Goal: Task Accomplishment & Management: Manage account settings

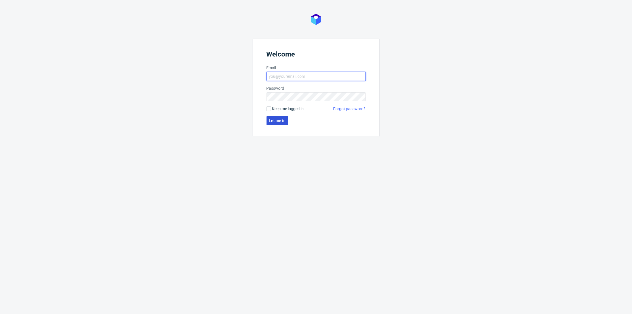
type input "adrian.margula@packhelp.com"
click at [276, 121] on span "Let me in" at bounding box center [277, 121] width 17 height 4
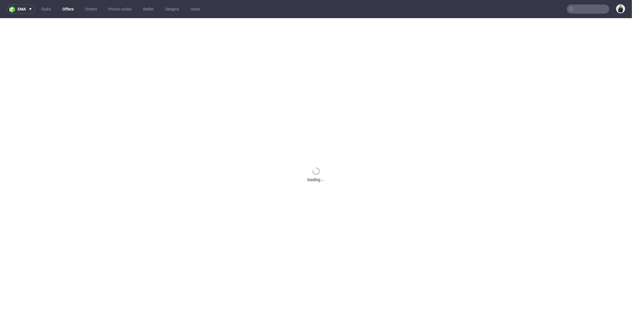
click at [576, 10] on input "text" at bounding box center [588, 9] width 43 height 9
paste input "kuba@bandihood.com"
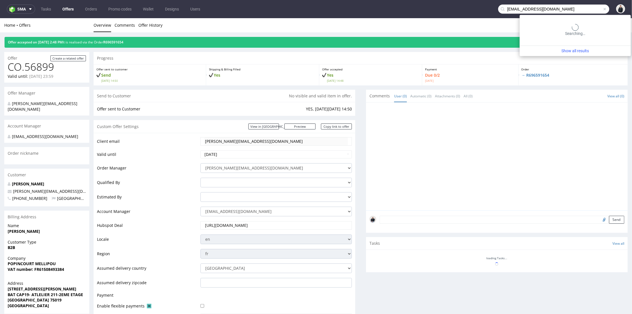
type input "kuba@bandihood.com"
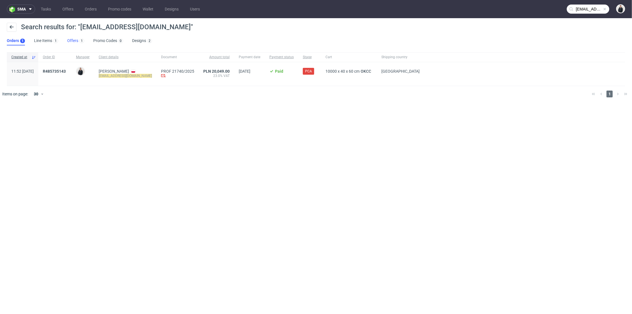
click at [78, 40] on link "Offers 1" at bounding box center [75, 40] width 17 height 9
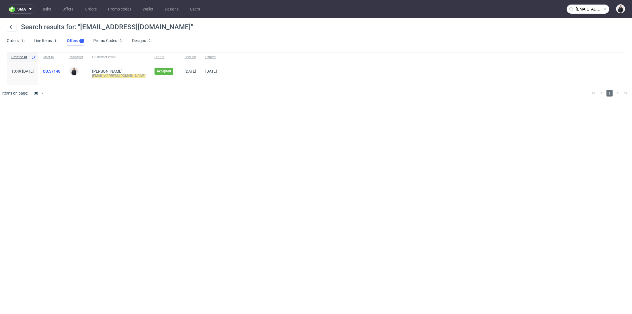
click at [60, 70] on link "CO.57140" at bounding box center [52, 71] width 18 height 5
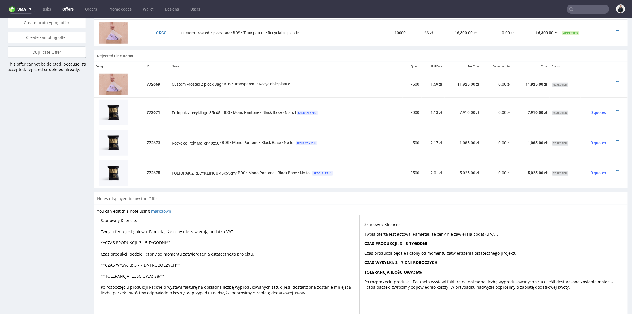
scroll to position [315, 0]
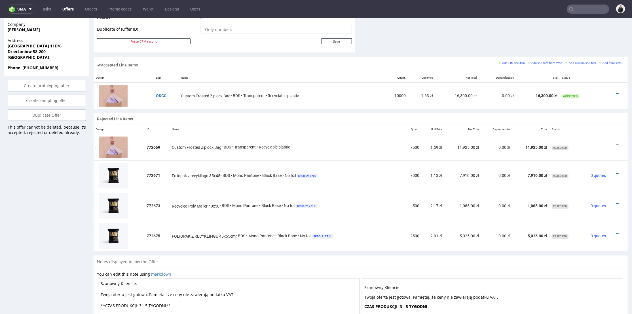
click at [616, 143] on icon at bounding box center [617, 145] width 3 height 4
click at [592, 81] on span "Edit item specification" at bounding box center [594, 82] width 43 height 6
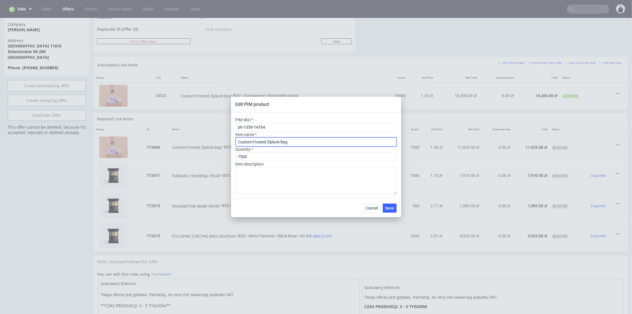
drag, startPoint x: 297, startPoint y: 144, endPoint x: 209, endPoint y: 139, distance: 87.5
click at [209, 139] on div "Edit PIM product PIM SKU ph-1359-14764 Item name Custom Frosted Ziplock Bag Qua…" at bounding box center [316, 157] width 632 height 314
click at [271, 143] on input "Custom Frosted Ziplock Bag" at bounding box center [316, 141] width 161 height 9
paste input "Personalizowany matowy woreczek strunowy"
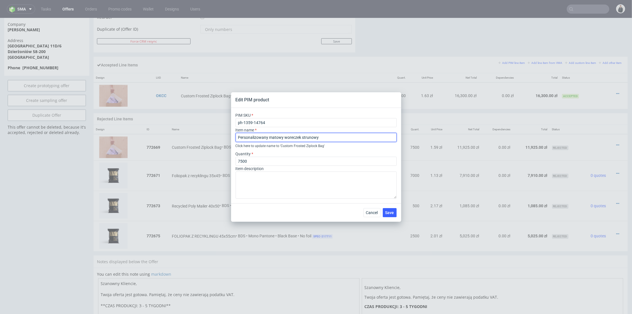
click at [327, 135] on input "Personalizowany matowy woreczek strunowy" at bounding box center [316, 137] width 161 height 9
paste input "30 x 40 cm"
type input "Personalizowany matowy woreczek strunowy 30 x 40 cm"
click at [388, 212] on span "Save" at bounding box center [390, 212] width 9 height 4
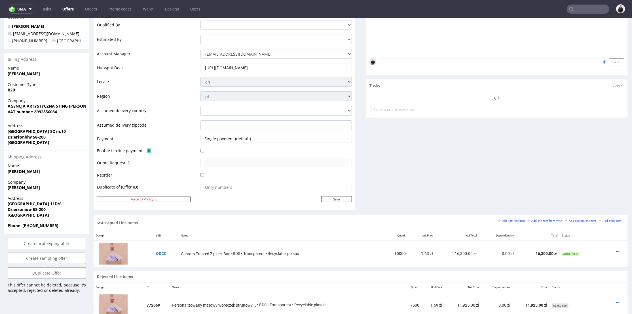
scroll to position [252, 0]
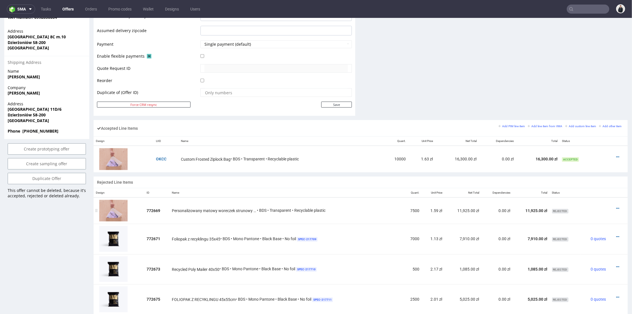
click at [611, 207] on div at bounding box center [617, 208] width 12 height 6
click at [616, 208] on icon at bounding box center [617, 208] width 3 height 4
click at [592, 145] on span "Edit item specification" at bounding box center [594, 145] width 43 height 6
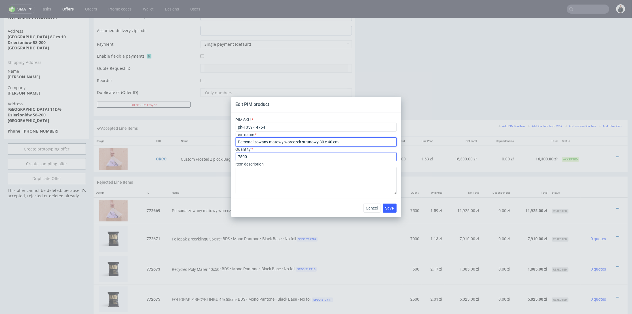
drag, startPoint x: 342, startPoint y: 141, endPoint x: 256, endPoint y: 153, distance: 86.8
click at [208, 141] on div "Edit PIM product PIM SKU ph-1359-14764 Item name Personalizowany matowy worecze…" at bounding box center [316, 157] width 632 height 314
click at [374, 207] on span "Cancel" at bounding box center [372, 208] width 12 height 4
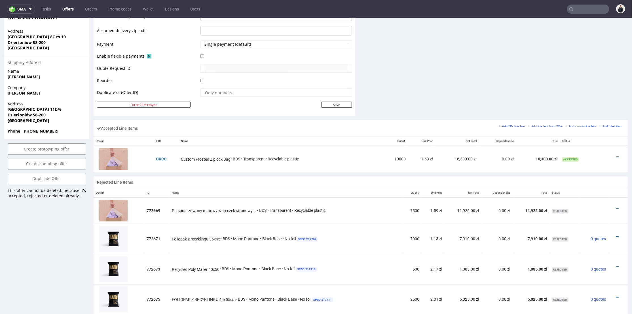
scroll to position [284, 0]
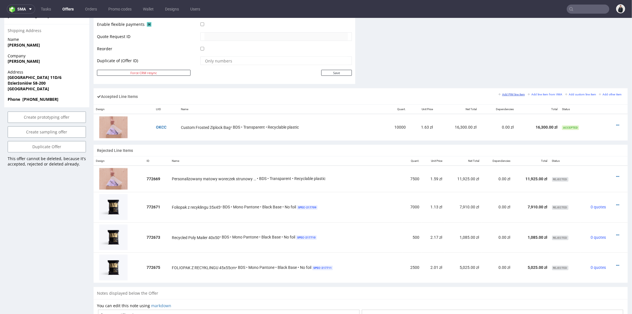
click at [509, 94] on small "Add PIM line item" at bounding box center [512, 93] width 26 height 3
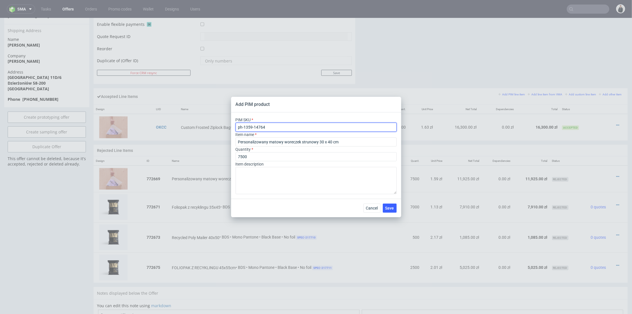
click at [294, 127] on input "ph-1359-14764" at bounding box center [316, 127] width 161 height 9
paste input "5"
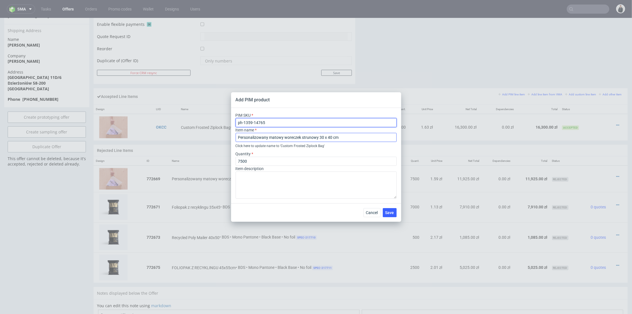
type input "ph-1359-14765"
click at [362, 138] on input "Personalizowany matowy woreczek strunowy 30 x 40 cm" at bounding box center [316, 137] width 161 height 9
click at [320, 136] on input "Personalizowany matowy woreczek strunowy 30 x 40 cm" at bounding box center [316, 137] width 161 height 9
click at [330, 136] on input "Personalizowany matowy woreczek strunowy 40 x 40 cm" at bounding box center [316, 137] width 161 height 9
click at [336, 145] on div "Click here to update name to ' Custom Frosted Ziplock Bag '" at bounding box center [316, 146] width 161 height 6
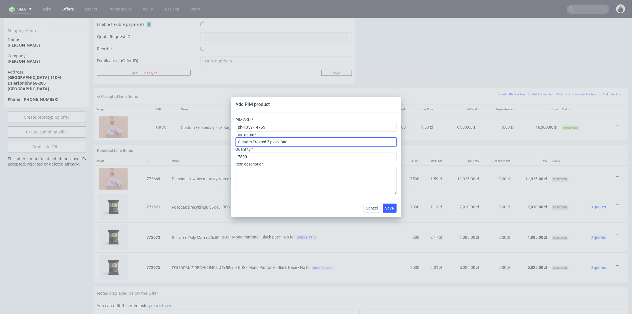
drag, startPoint x: 298, startPoint y: 142, endPoint x: 209, endPoint y: 143, distance: 88.8
click at [209, 143] on div "Add PIM product PIM SKU ph-1359-14765 Item name Custom Frosted Ziplock Bag Quan…" at bounding box center [316, 157] width 632 height 314
paste input "ph-1359-14765"
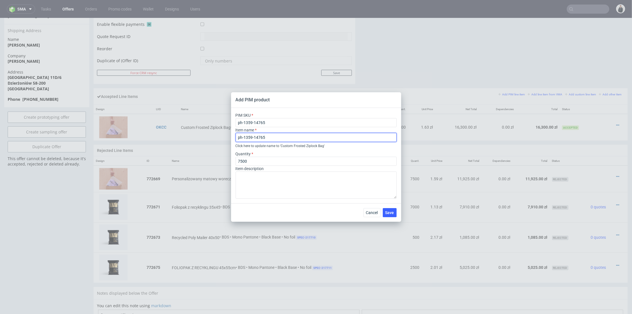
drag, startPoint x: 273, startPoint y: 136, endPoint x: 223, endPoint y: 139, distance: 50.0
click at [221, 138] on div "Add PIM product PIM SKU ph-1359-14765 Item name ph-1359-14765 Click here to upd…" at bounding box center [316, 157] width 632 height 314
click at [320, 137] on input "Personalizowany matowy woreczek strunowy 30 x 40 cm" at bounding box center [316, 137] width 161 height 9
click at [328, 136] on input "Personalizowany matowy woreczek strunowy 40 x 40 cm" at bounding box center [316, 137] width 161 height 9
type input "Personalizowany matowy woreczek strunowy 40 x 60 cm"
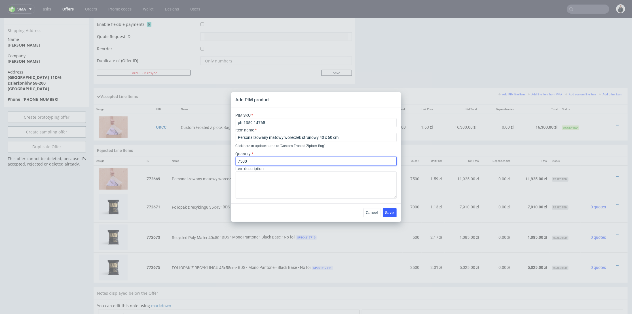
drag, startPoint x: 253, startPoint y: 160, endPoint x: 228, endPoint y: 161, distance: 25.0
click at [228, 161] on div "Add PIM product PIM SKU ph-1359-14765 Item name Personalizowany matowy woreczek…" at bounding box center [316, 157] width 632 height 314
type input "2500"
click at [327, 177] on textarea at bounding box center [316, 184] width 161 height 27
click at [389, 210] on span "Save" at bounding box center [390, 212] width 9 height 4
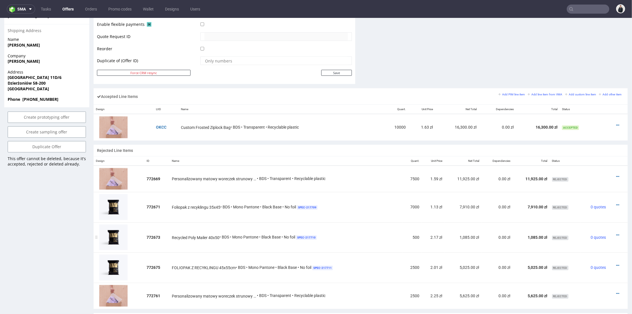
scroll to position [315, 0]
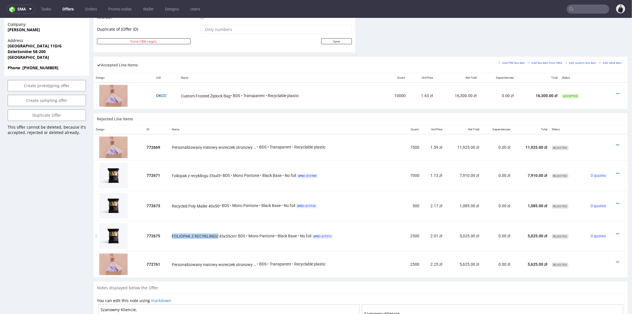
drag, startPoint x: 171, startPoint y: 235, endPoint x: 217, endPoint y: 237, distance: 46.0
click at [216, 237] on span "FOLIOPAK Z RECYKLINGU 45x55cm" at bounding box center [204, 236] width 64 height 6
click at [258, 239] on td "FOLIOPAK Z RECYKLINGU 45x55cm • BDS • Mono Pantone • Black Base • No foil SPEC-…" at bounding box center [286, 235] width 233 height 30
click at [616, 172] on icon at bounding box center [617, 173] width 3 height 4
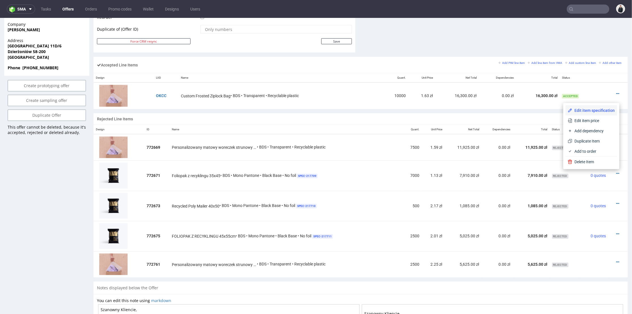
click at [601, 107] on span "Edit item specification" at bounding box center [594, 110] width 43 height 6
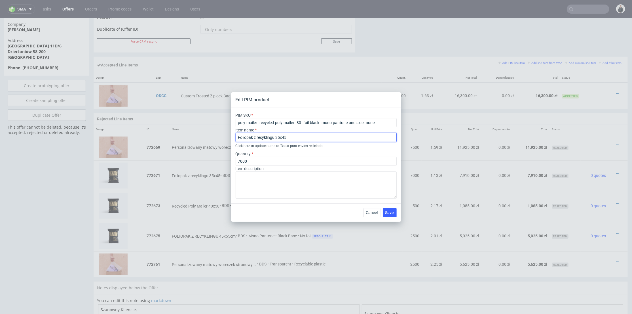
drag, startPoint x: 294, startPoint y: 138, endPoint x: 342, endPoint y: 170, distance: 57.7
click at [208, 138] on div "Edit PIM product PIM SKU poly-mailer--recycled-poly-mailer--80--foil-black--mon…" at bounding box center [316, 157] width 632 height 314
click at [371, 210] on span "Cancel" at bounding box center [372, 212] width 12 height 4
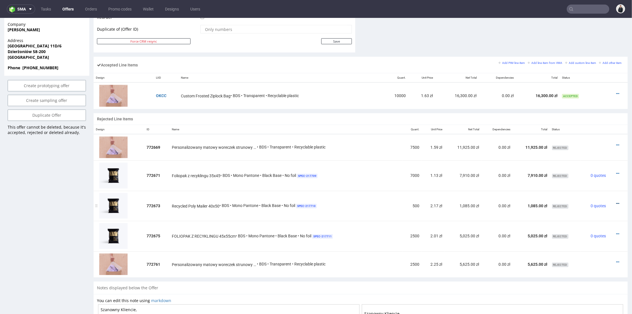
click at [616, 202] on icon at bounding box center [617, 203] width 3 height 4
click at [595, 140] on span "Edit item specification" at bounding box center [594, 140] width 43 height 6
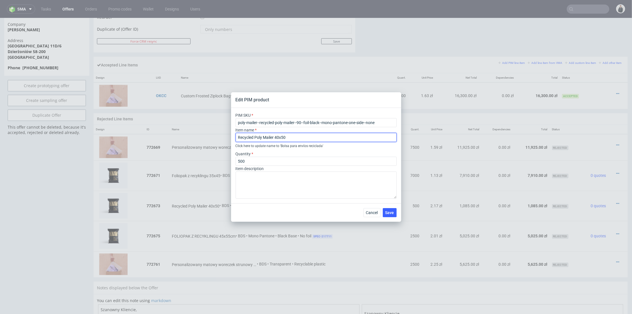
drag, startPoint x: 275, startPoint y: 136, endPoint x: 216, endPoint y: 140, distance: 58.9
click at [216, 140] on div "Edit PIM product PIM SKU poly-mailer--recycled-poly-mailer--90--foil-black--mon…" at bounding box center [316, 157] width 632 height 314
paste input "Foliopak z recyklingu 35x45"
type input "Foliopak z recyklingu 40x50"
click at [388, 211] on span "Save" at bounding box center [390, 212] width 9 height 4
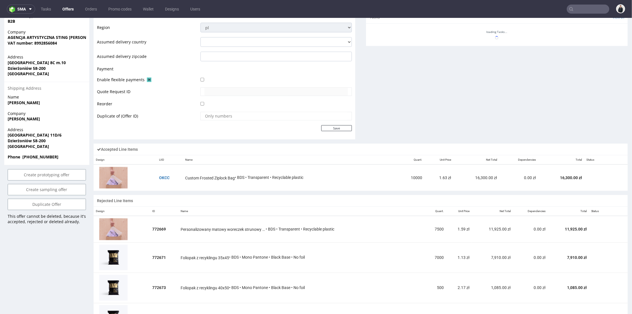
scroll to position [321, 0]
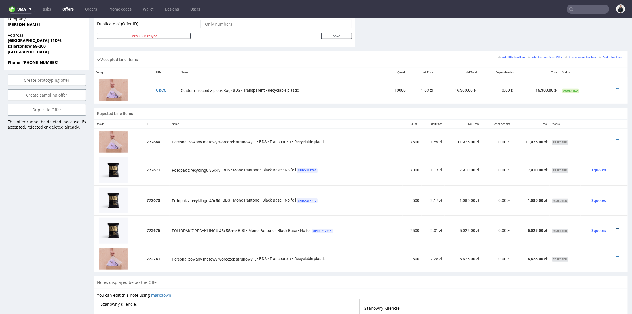
click at [616, 227] on icon at bounding box center [617, 228] width 3 height 4
click at [603, 163] on span "Edit item specification" at bounding box center [594, 165] width 43 height 6
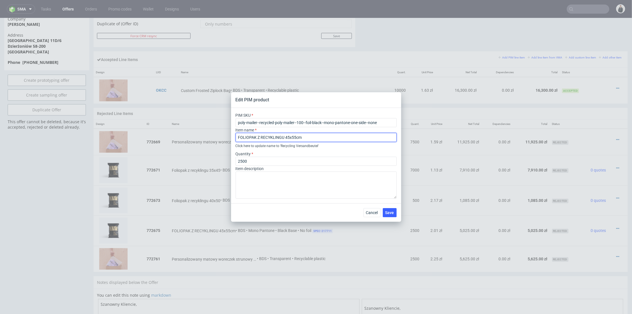
drag, startPoint x: 285, startPoint y: 136, endPoint x: 220, endPoint y: 138, distance: 64.4
click at [220, 138] on div "Edit PIM product PIM SKU poly-mailer--recycled-poly-mailer--100--foil-black--mo…" at bounding box center [316, 157] width 632 height 314
paste input "oliopak z recyklingu 35x45"
type input "Foliopak z recyklingu 45x55cm"
click at [389, 211] on span "Save" at bounding box center [390, 212] width 9 height 4
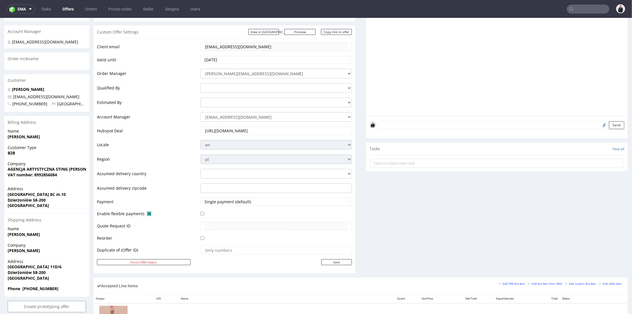
scroll to position [0, 0]
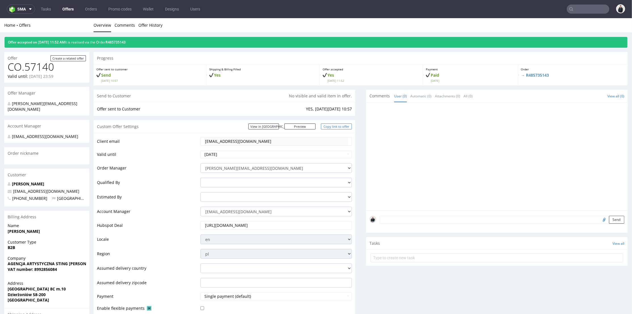
click at [327, 126] on link "Copy link to offer" at bounding box center [336, 126] width 31 height 6
click at [301, 123] on link "Preview" at bounding box center [300, 126] width 31 height 6
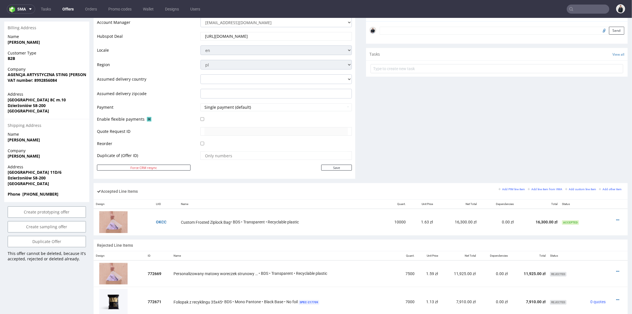
scroll to position [315, 0]
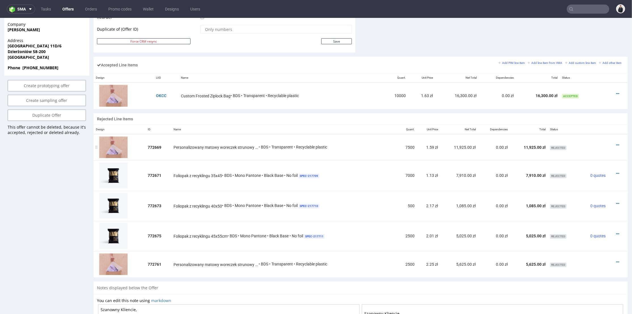
drag, startPoint x: 609, startPoint y: 144, endPoint x: 599, endPoint y: 153, distance: 13.8
click at [608, 156] on td at bounding box center [618, 147] width 20 height 26
click at [596, 149] on td at bounding box center [594, 147] width 28 height 26
click at [597, 145] on td at bounding box center [594, 147] width 28 height 26
drag, startPoint x: 96, startPoint y: 264, endPoint x: 96, endPoint y: 257, distance: 7.1
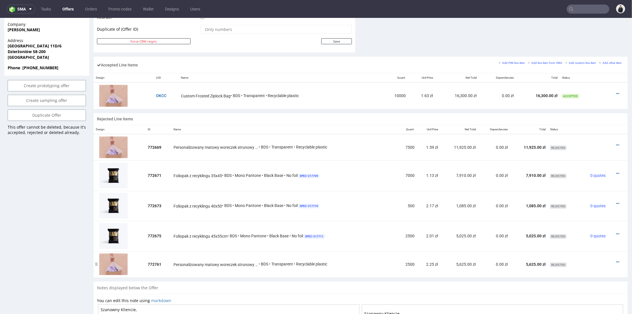
click at [96, 257] on div at bounding box center [97, 264] width 6 height 26
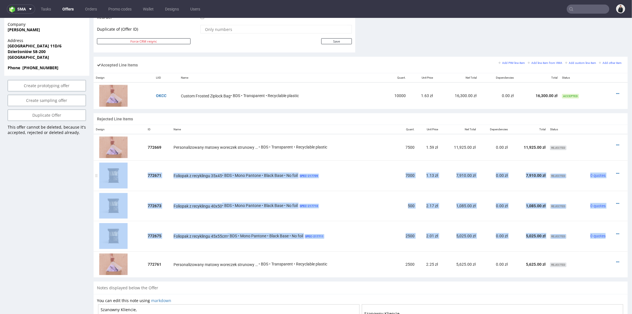
drag, startPoint x: 96, startPoint y: 264, endPoint x: 139, endPoint y: 163, distance: 109.8
click at [139, 163] on table "Design ID Name Quant. Unit Price Net Total Dependencies Total Status 772669 Per…" at bounding box center [361, 201] width 534 height 153
click at [96, 267] on div at bounding box center [97, 264] width 6 height 26
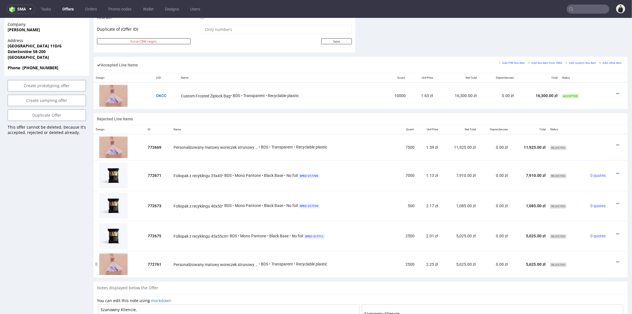
click at [96, 266] on div at bounding box center [97, 264] width 6 height 26
click at [96, 265] on div at bounding box center [97, 264] width 6 height 26
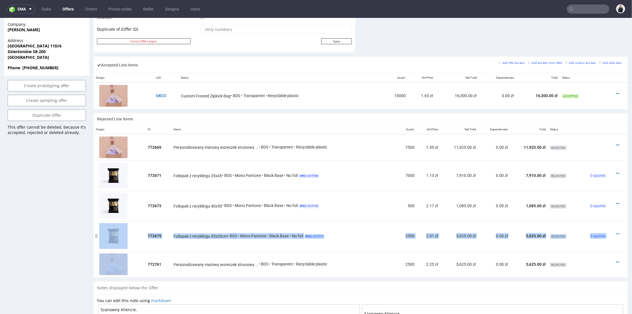
drag, startPoint x: 96, startPoint y: 264, endPoint x: 94, endPoint y: 233, distance: 31.3
click at [94, 233] on table "Design ID Name Quant. Unit Price Net Total Dependencies Total Status 772669 Per…" at bounding box center [361, 201] width 534 height 153
click at [97, 254] on div at bounding box center [97, 264] width 6 height 26
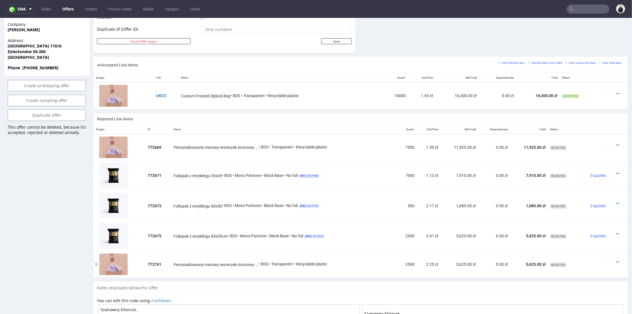
click at [96, 267] on div at bounding box center [97, 264] width 6 height 26
click at [96, 264] on div at bounding box center [97, 264] width 6 height 26
drag, startPoint x: 96, startPoint y: 265, endPoint x: 99, endPoint y: 262, distance: 3.6
click at [99, 262] on div at bounding box center [97, 264] width 6 height 26
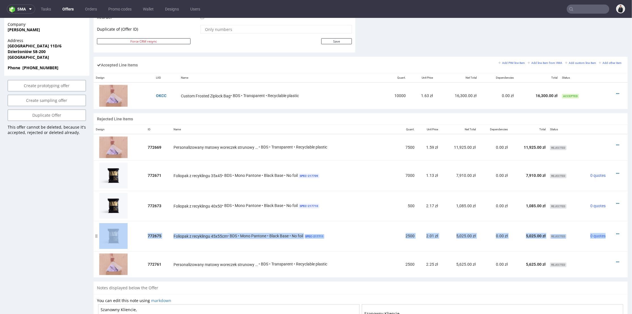
drag, startPoint x: 96, startPoint y: 237, endPoint x: 98, endPoint y: 249, distance: 12.4
click at [98, 261] on table "Design ID Name Quant. Unit Price Net Total Dependencies Total Status 772669 Per…" at bounding box center [361, 201] width 534 height 153
click at [98, 243] on div at bounding box center [97, 235] width 6 height 30
drag, startPoint x: 96, startPoint y: 235, endPoint x: 96, endPoint y: 264, distance: 28.7
click at [96, 264] on table "Design ID Name Quant. Unit Price Net Total Dependencies Total Status 772669 Per…" at bounding box center [361, 201] width 534 height 153
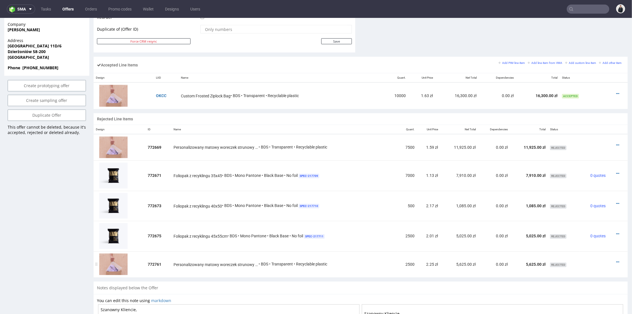
click at [158, 251] on td "772761" at bounding box center [159, 264] width 26 height 26
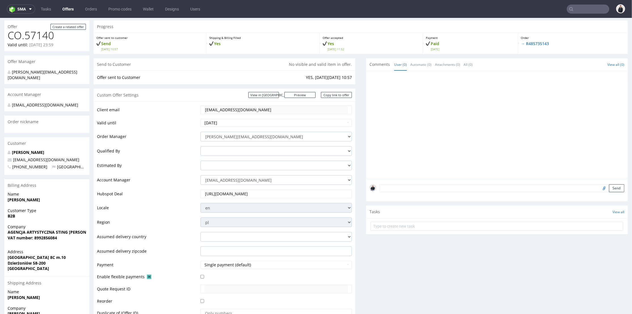
scroll to position [0, 0]
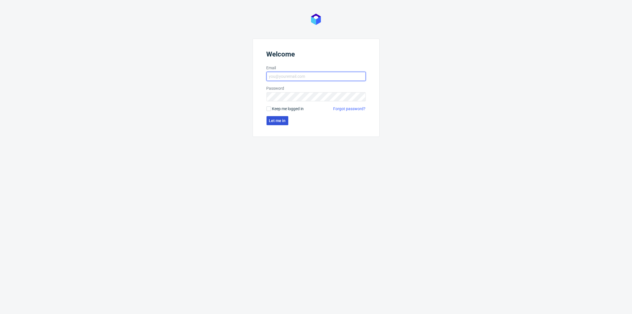
type input "[PERSON_NAME][EMAIL_ADDRESS][DOMAIN_NAME]"
click at [270, 121] on span "Let me in" at bounding box center [277, 121] width 17 height 4
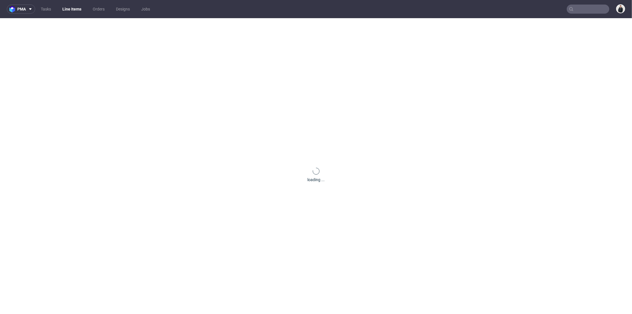
click at [571, 8] on input "text" at bounding box center [588, 9] width 43 height 9
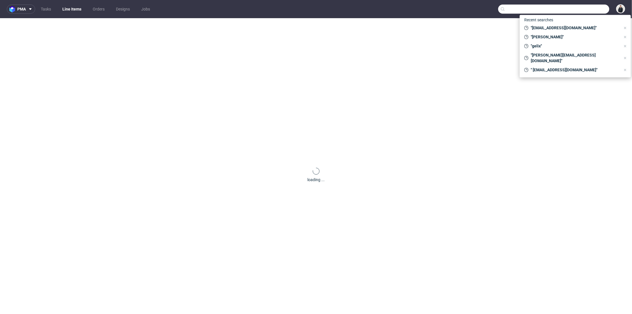
paste input "da1d65b3"
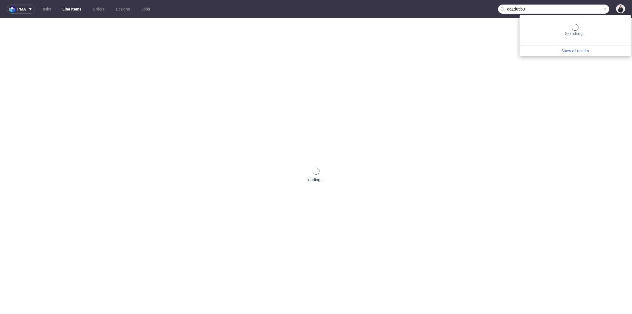
type input "da1d65b3"
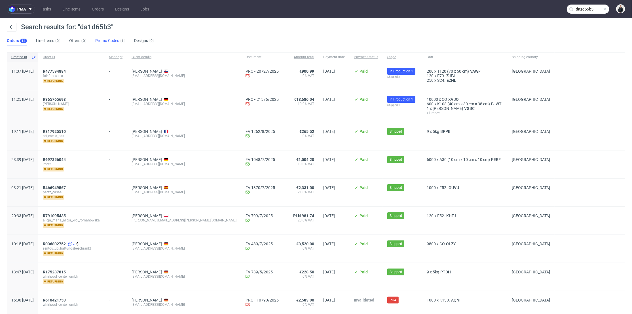
click at [107, 41] on link "Promo Codes 1" at bounding box center [110, 40] width 30 height 9
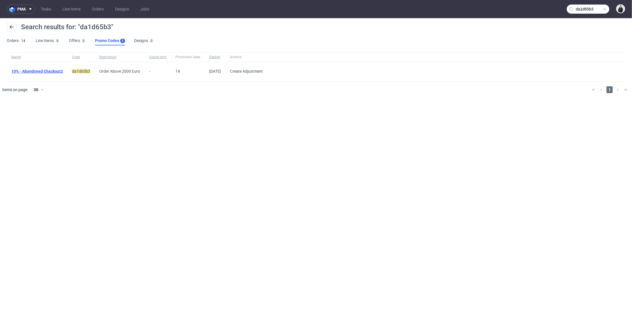
click at [35, 72] on link "10% - Abandoned Chackout2" at bounding box center [37, 71] width 52 height 5
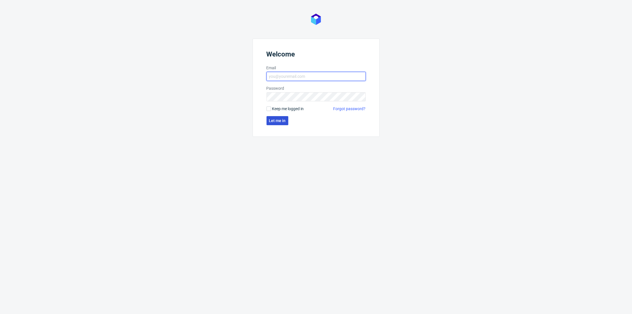
type input "adrian.margula@packhelp.com"
click at [279, 122] on span "Let me in" at bounding box center [277, 121] width 17 height 4
type input "[PERSON_NAME][EMAIL_ADDRESS][DOMAIN_NAME]"
click at [280, 124] on button "Let me in" at bounding box center [278, 120] width 22 height 9
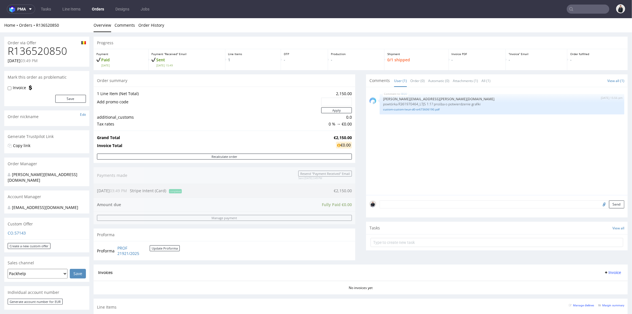
scroll to position [126, 0]
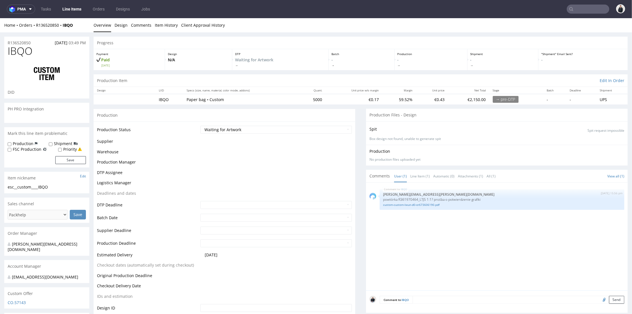
scroll to position [94, 0]
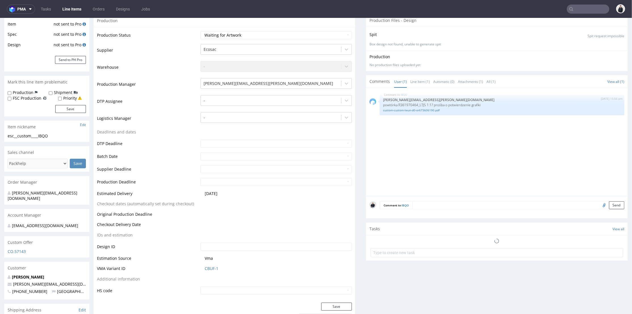
click at [435, 205] on textarea at bounding box center [519, 205] width 212 height 8
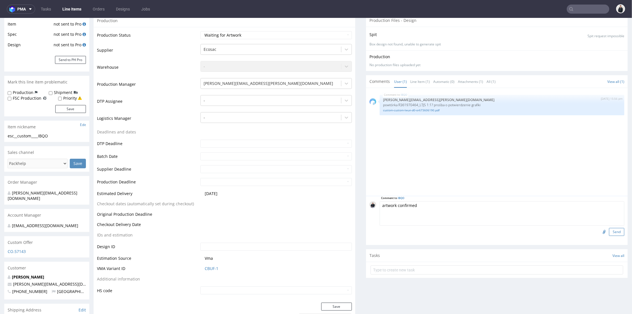
type textarea "artwork confirmed"
click at [609, 229] on button "Send" at bounding box center [616, 232] width 15 height 8
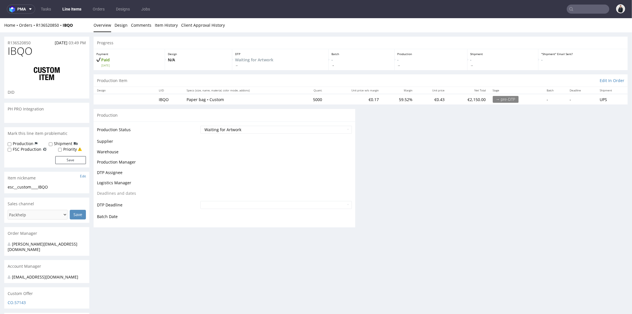
scroll to position [0, 0]
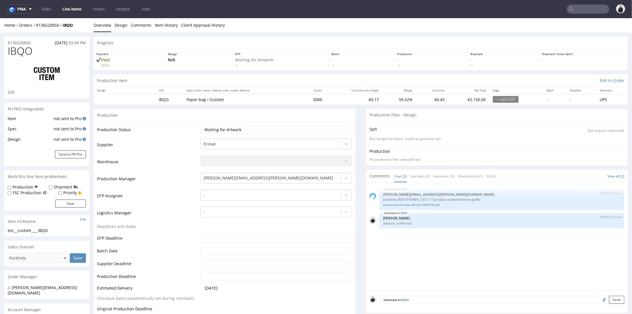
click at [575, 9] on input "text" at bounding box center [588, 9] width 43 height 9
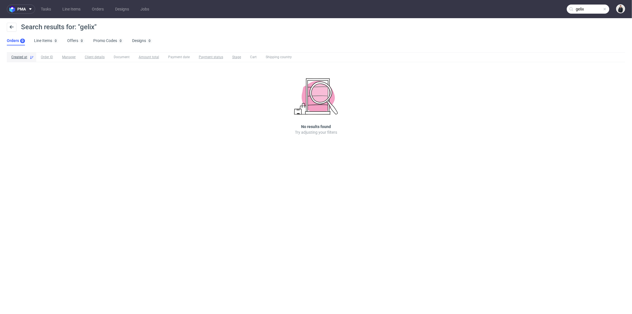
click at [575, 9] on input "gelix" at bounding box center [588, 9] width 43 height 9
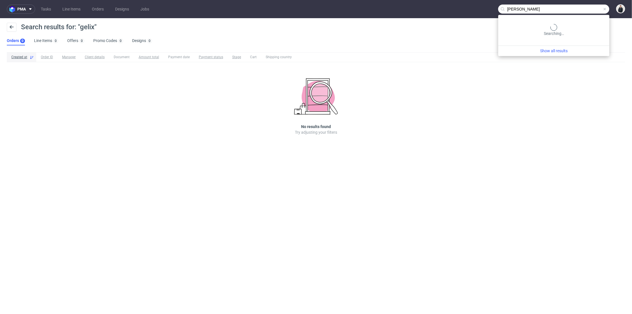
type input "felix"
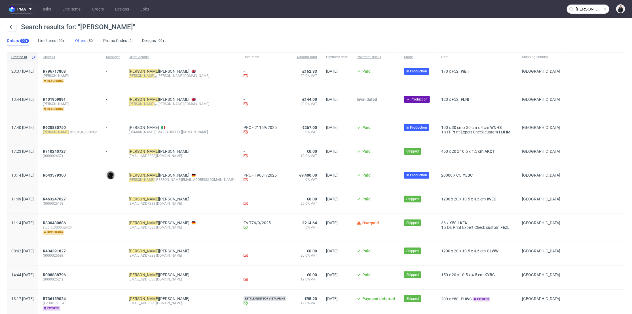
click at [83, 41] on link "Offers 50" at bounding box center [84, 40] width 19 height 9
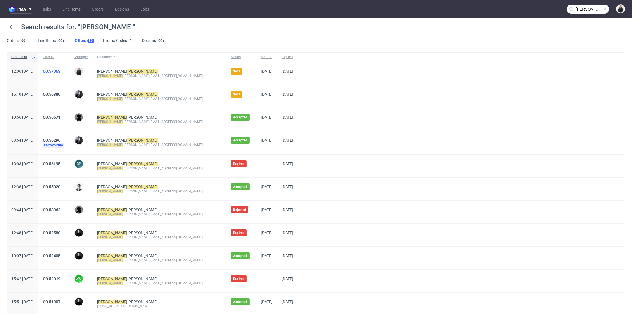
click at [60, 71] on link "CO.57063" at bounding box center [52, 71] width 18 height 5
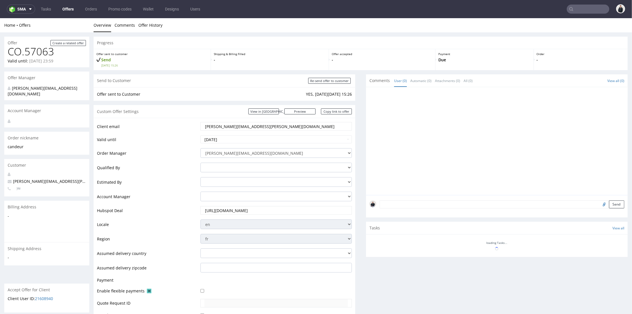
scroll to position [165, 0]
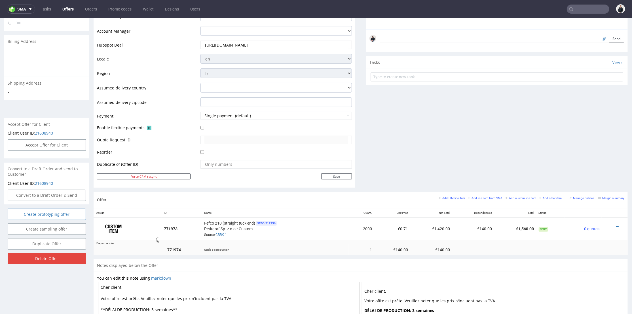
click at [67, 208] on link "Create prototyping offer" at bounding box center [47, 213] width 78 height 11
click at [37, 195] on link "Yes" at bounding box center [38, 192] width 16 height 9
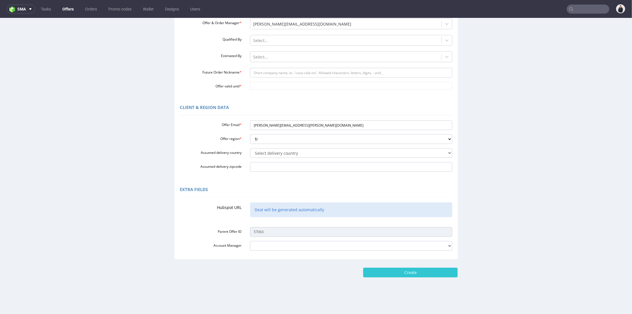
scroll to position [17, 0]
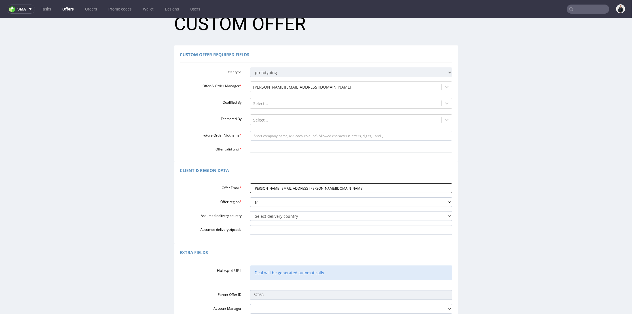
drag, startPoint x: 269, startPoint y: 188, endPoint x: 282, endPoint y: 188, distance: 13.0
click at [282, 188] on input "felix.legoff@candeur.co" at bounding box center [351, 188] width 202 height 10
drag, startPoint x: 288, startPoint y: 134, endPoint x: 284, endPoint y: 140, distance: 7.0
click at [288, 134] on input "Future Order Nickname *" at bounding box center [351, 135] width 202 height 10
paste input "candeur"
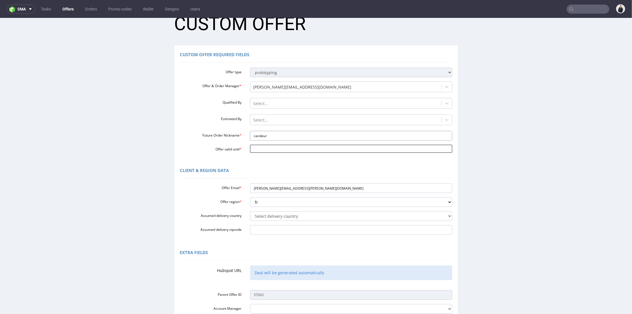
type input "candeur"
click at [277, 147] on input "Offer valid until *" at bounding box center [351, 148] width 202 height 8
click at [307, 129] on td "1" at bounding box center [303, 131] width 9 height 9
type input "[DATE]"
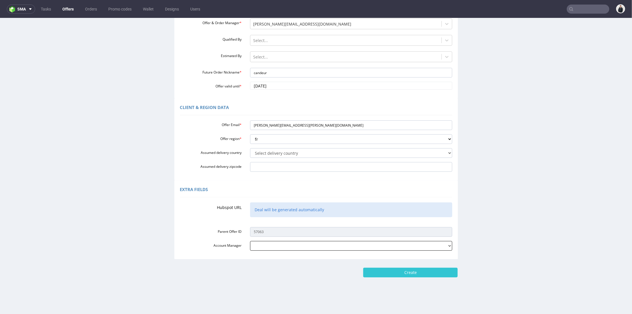
scroll to position [2, 0]
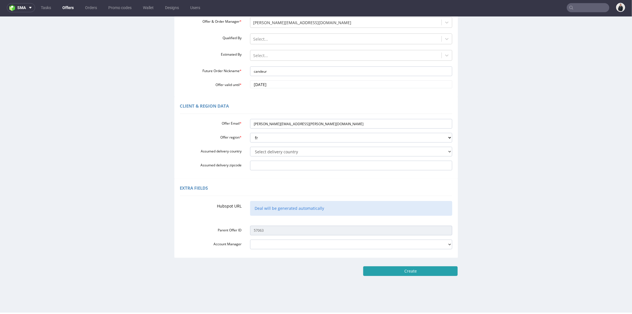
click at [402, 270] on input "Create" at bounding box center [410, 271] width 94 height 10
type input "Please wait..."
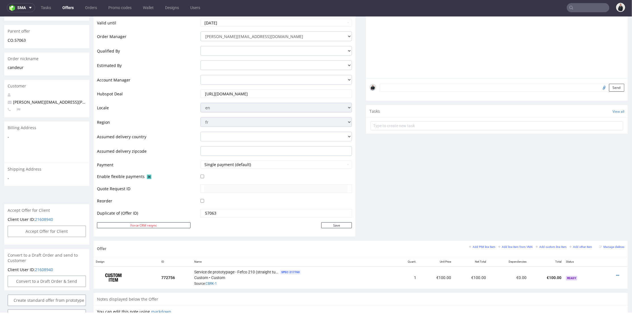
scroll to position [189, 0]
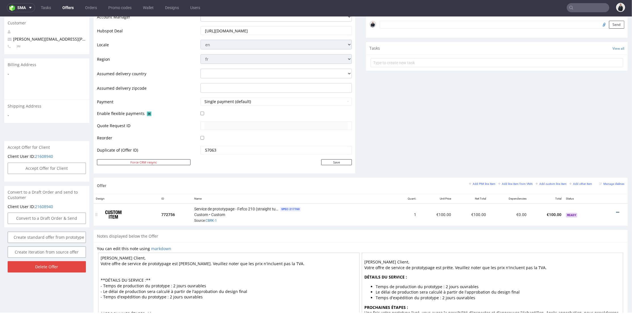
click at [616, 210] on icon at bounding box center [617, 212] width 3 height 4
click at [585, 146] on span "Edit item specification" at bounding box center [593, 149] width 46 height 6
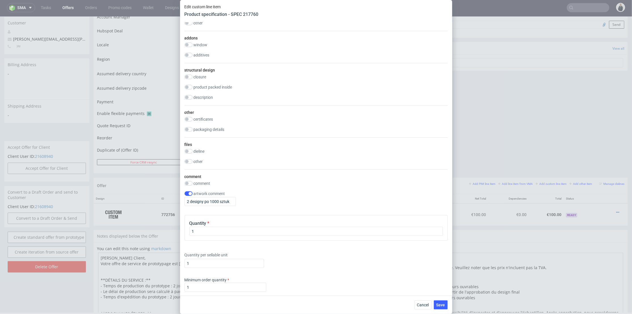
scroll to position [473, 0]
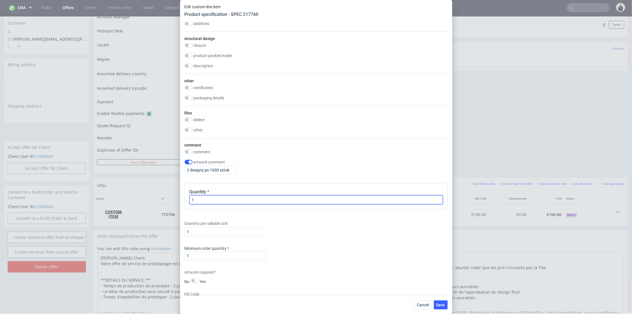
drag, startPoint x: 201, startPoint y: 199, endPoint x: 190, endPoint y: 200, distance: 11.4
click at [190, 200] on input "1" at bounding box center [316, 199] width 254 height 9
type input "2"
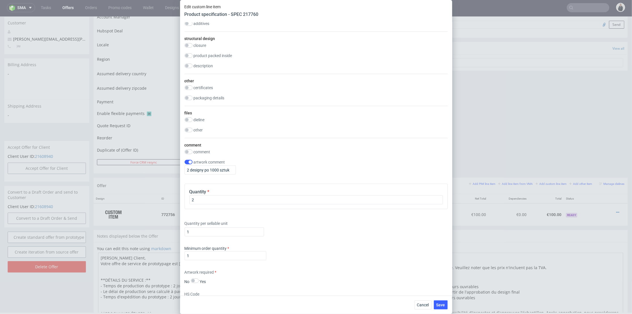
click at [285, 217] on div "Quantity per sellable unit 1" at bounding box center [316, 227] width 263 height 23
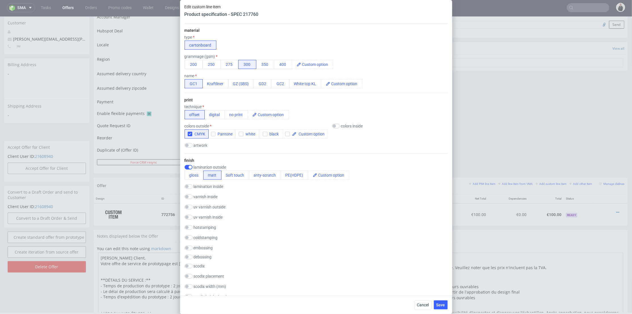
scroll to position [220, 0]
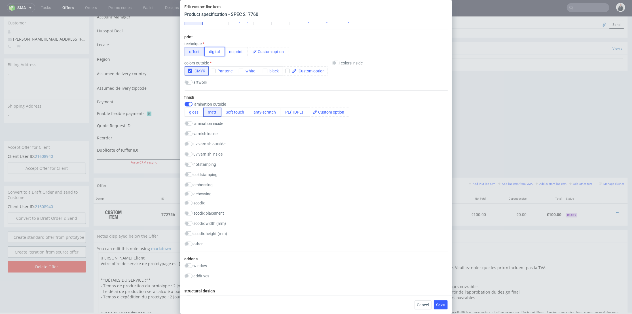
click at [212, 52] on button "digital" at bounding box center [215, 51] width 20 height 9
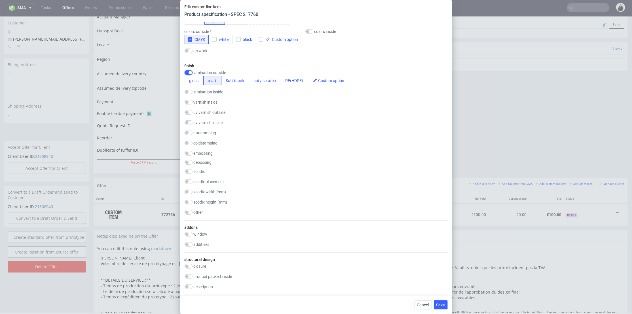
click at [189, 71] on input "checkbox" at bounding box center [189, 72] width 8 height 5
checkbox input "false"
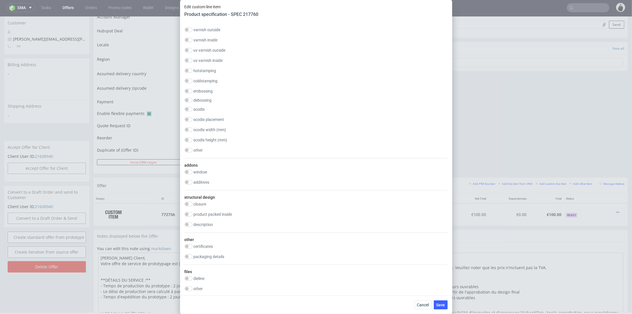
scroll to position [441, 0]
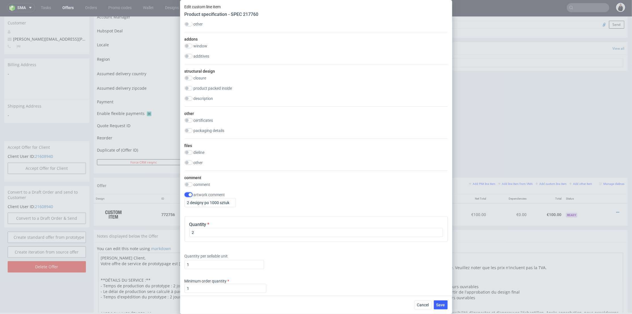
click at [189, 193] on input "checkbox" at bounding box center [189, 194] width 8 height 5
checkbox input "false"
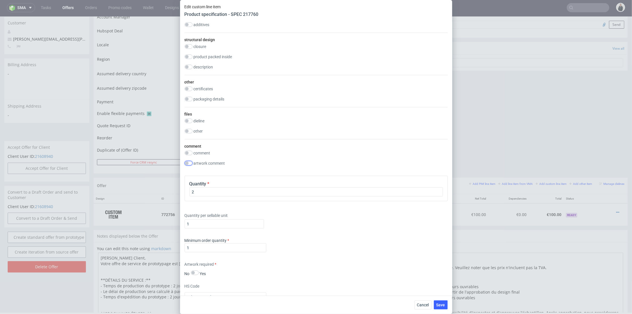
click at [188, 161] on input "checkbox" at bounding box center [189, 163] width 8 height 5
checkbox input "true"
click at [205, 174] on input "text" at bounding box center [210, 171] width 51 height 9
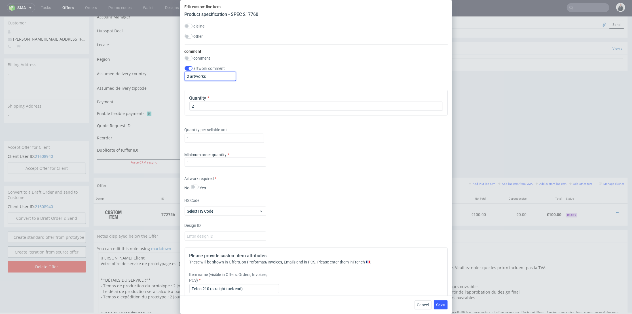
scroll to position [630, 0]
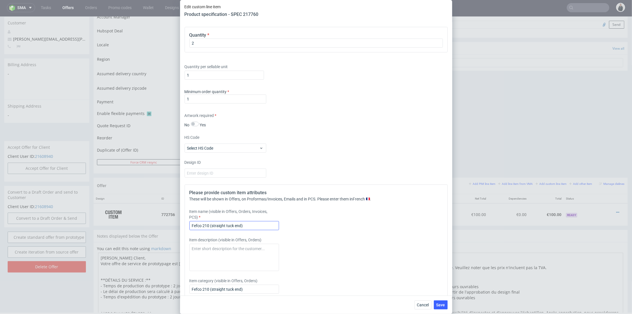
type input "2 artworks"
drag, startPoint x: 251, startPoint y: 225, endPoint x: 182, endPoint y: 228, distance: 69.3
click at [182, 228] on div "Supplier Custom Custom supplier Custom Technical specification Instant price RF…" at bounding box center [316, 158] width 272 height 273
type input "Fefco 210 (straight tuck end) 2 designs"
click at [229, 245] on textarea at bounding box center [234, 257] width 90 height 27
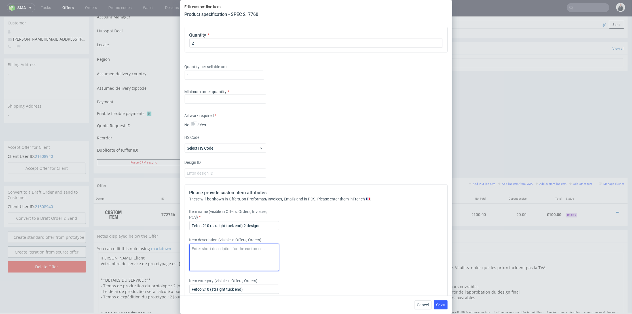
drag, startPoint x: 217, startPoint y: 251, endPoint x: 225, endPoint y: 251, distance: 7.4
click at [218, 251] on textarea at bounding box center [234, 257] width 90 height 27
paste textarea "l'impression numérique d'essai B2 4/0 (sur le papier cible), la découpe (sans l…"
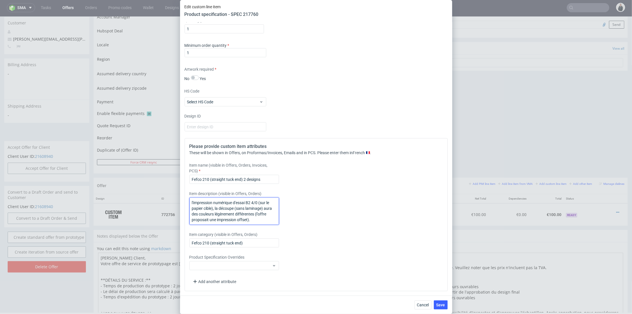
type textarea "l'impression numérique d'essai B2 4/0 (sur le papier cible), la découpe (sans l…"
click at [448, 305] on div "Cancel Save" at bounding box center [316, 304] width 272 height 18
click at [443, 304] on span "Save" at bounding box center [441, 305] width 9 height 4
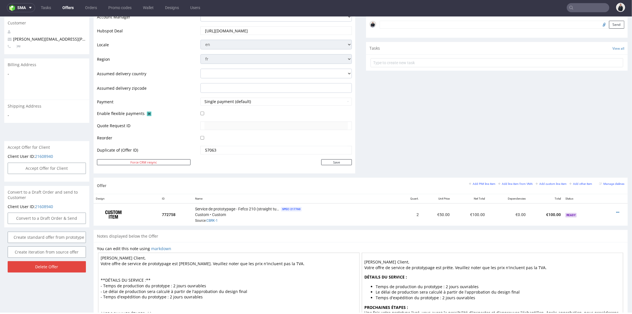
scroll to position [250, 0]
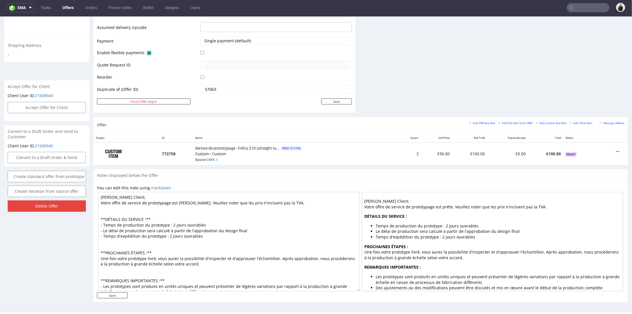
click at [182, 232] on textarea "Cher Client, Votre offre de service de prototypage est prête. Veuillez noter qu…" at bounding box center [229, 240] width 262 height 99
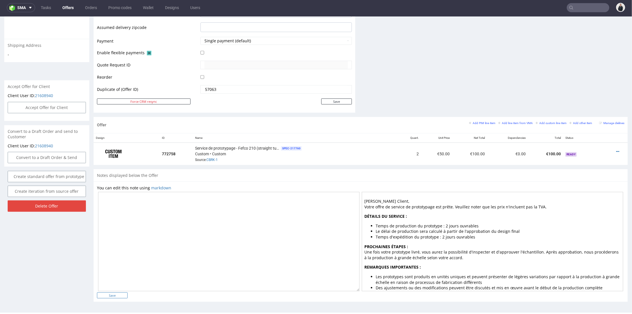
click at [119, 293] on input "Save" at bounding box center [112, 295] width 31 height 6
type input "In progress..."
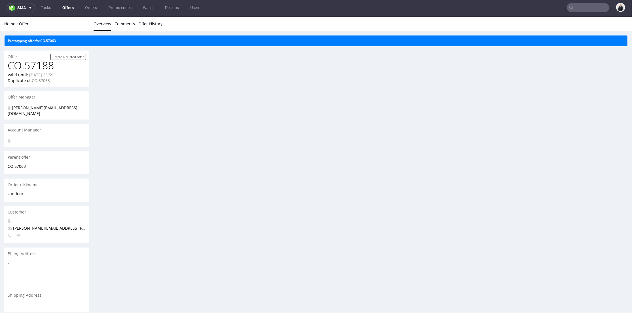
scroll to position [0, 0]
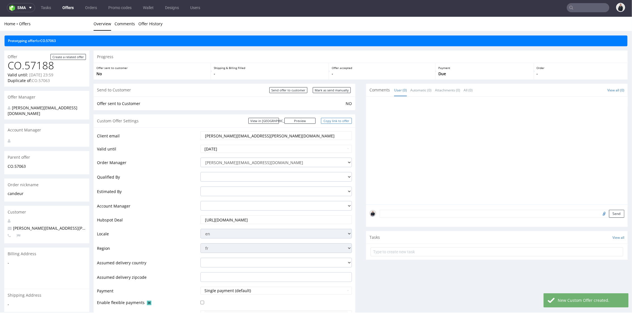
click at [335, 120] on link "Copy link to offer" at bounding box center [336, 120] width 31 height 6
click at [290, 90] on input "Send offer to customer" at bounding box center [288, 90] width 38 height 6
type input "In progress..."
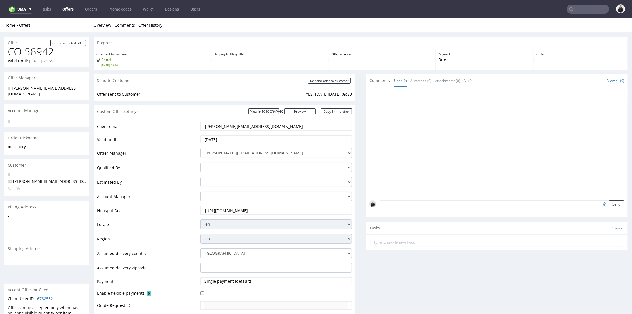
scroll to position [157, 0]
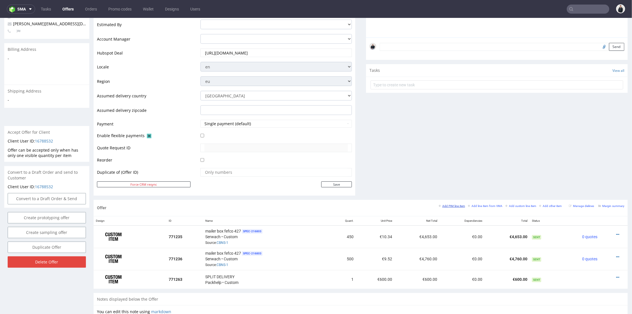
click at [444, 206] on small "Add PIM line item" at bounding box center [452, 205] width 26 height 3
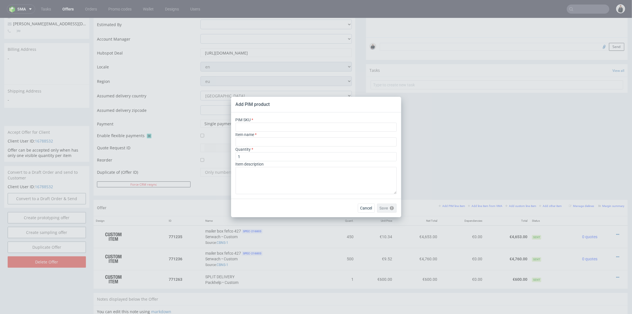
click at [281, 118] on div "PIM SKU" at bounding box center [316, 124] width 161 height 15
click at [280, 126] on input "text" at bounding box center [316, 127] width 161 height 9
paste input "ph-281-11918"
type input "ph-281-11918"
type input "Custom Tissue Paper"
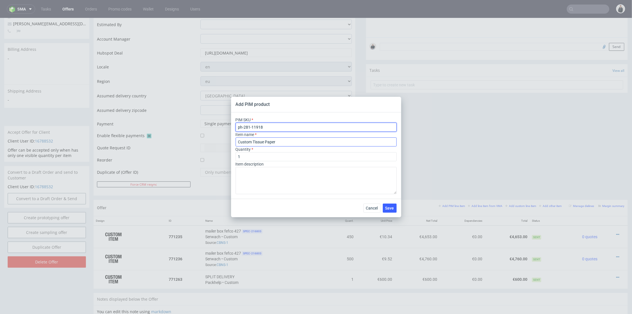
type input "ph-281-11918"
click at [285, 144] on input "Custom Tissue Paper" at bounding box center [316, 141] width 161 height 9
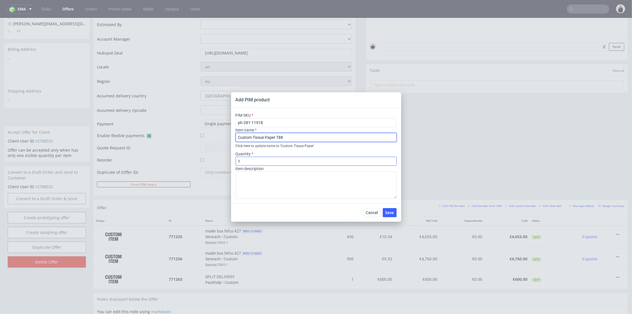
type input "Custom Tissue Paper T88"
drag, startPoint x: 254, startPoint y: 160, endPoint x: 279, endPoint y: 170, distance: 26.8
click at [214, 161] on div "Add PIM product PIM SKU ph-281-11918 Item name Custom Tissue Paper T88 Click he…" at bounding box center [316, 157] width 632 height 314
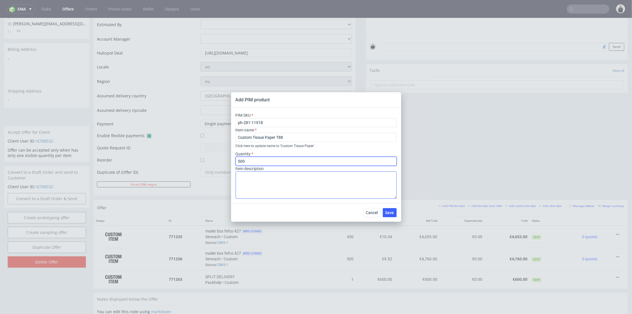
type input "500"
click at [292, 177] on textarea at bounding box center [316, 184] width 161 height 27
type textarea "Full Print CMYK"
click at [390, 210] on span "Save" at bounding box center [390, 212] width 9 height 4
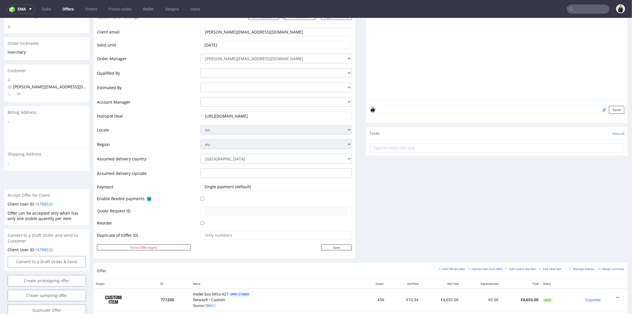
scroll to position [220, 0]
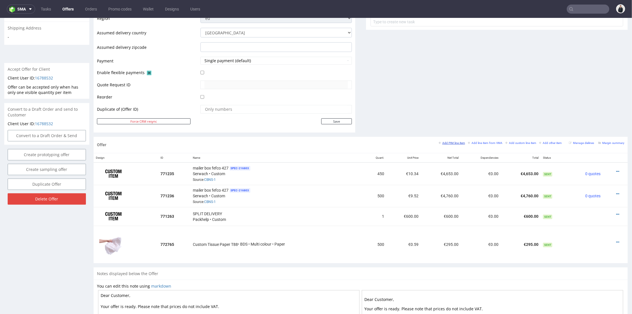
click at [452, 142] on small "Add PIM line item" at bounding box center [452, 142] width 26 height 3
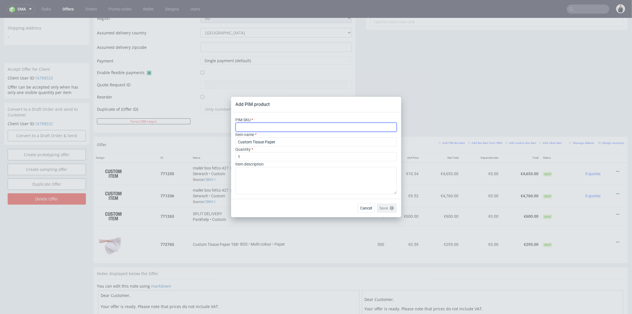
click at [297, 125] on input "text" at bounding box center [316, 127] width 161 height 9
paste input "ph-281-11916"
type input "ph-281-11916"
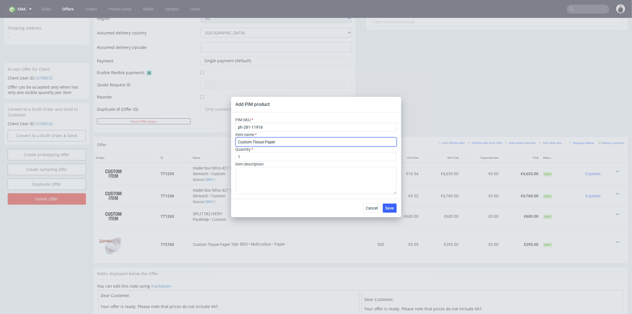
click at [288, 141] on input "Custom Tissue Paper" at bounding box center [316, 141] width 161 height 9
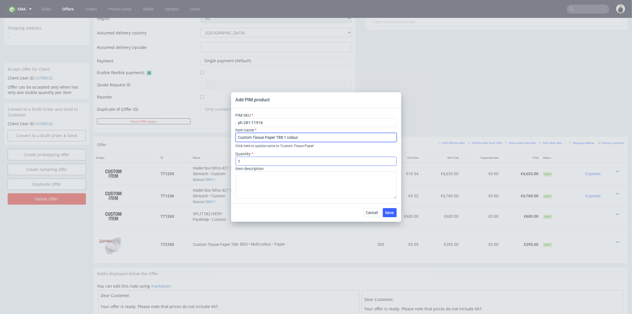
type input "Custom Tissue Paper T88 1 colour"
drag, startPoint x: 240, startPoint y: 160, endPoint x: 230, endPoint y: 160, distance: 9.9
click at [221, 161] on div "Add PIM product PIM SKU ph-281-11916 Item name Custom Tissue Paper T88 1 colour…" at bounding box center [316, 157] width 632 height 314
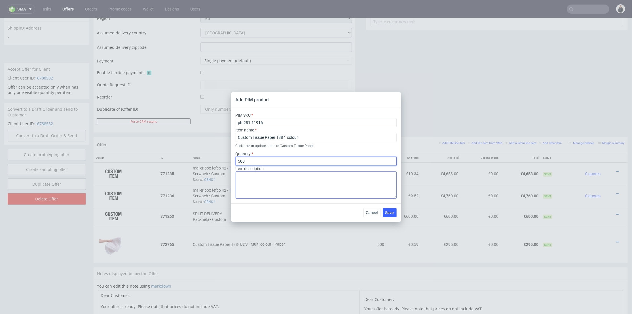
type input "500"
click at [362, 172] on textarea at bounding box center [316, 184] width 161 height 27
click at [387, 216] on button "Save" at bounding box center [390, 212] width 14 height 9
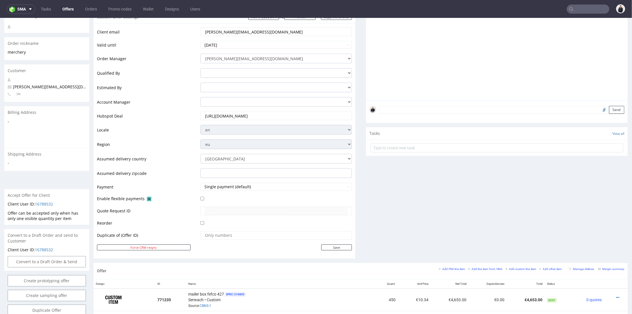
scroll to position [0, 0]
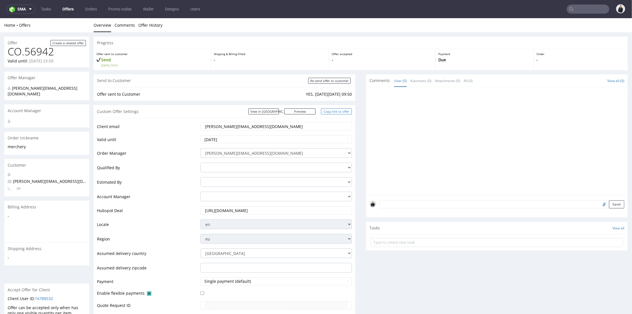
click at [335, 111] on link "Copy link to offer" at bounding box center [336, 111] width 31 height 6
click at [332, 81] on input "Re-send offer to customer" at bounding box center [329, 80] width 43 height 6
type input "In progress..."
drag, startPoint x: 76, startPoint y: 1, endPoint x: 67, endPoint y: 3, distance: 8.9
click at [67, 3] on nav "sma Tasks Offers Orders Promo codes Wallet Designs Users" at bounding box center [316, 9] width 632 height 18
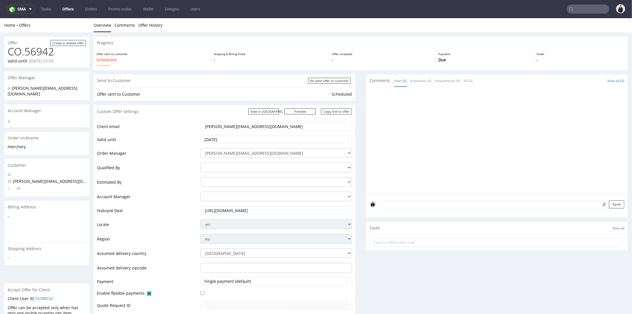
click at [68, 9] on link "Offers" at bounding box center [68, 9] width 18 height 9
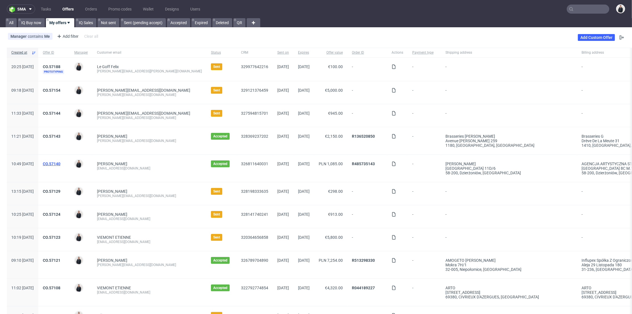
click at [60, 161] on link "CO.57140" at bounding box center [52, 163] width 18 height 5
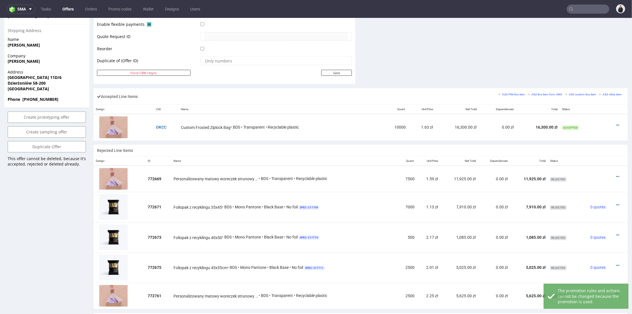
scroll to position [315, 0]
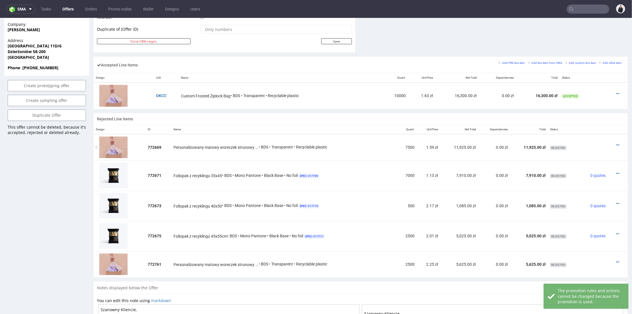
click at [610, 144] on div at bounding box center [616, 145] width 12 height 6
click at [616, 143] on icon at bounding box center [617, 145] width 3 height 4
click at [599, 123] on span "Add to order" at bounding box center [594, 123] width 41 height 6
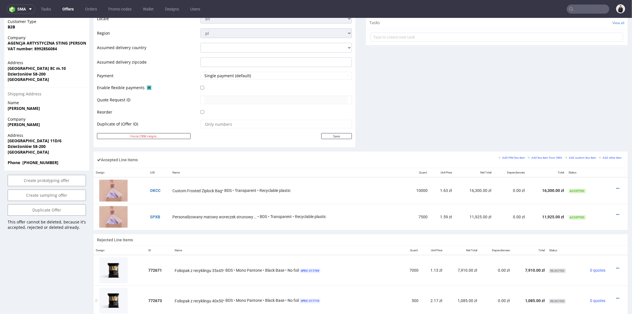
scroll to position [347, 0]
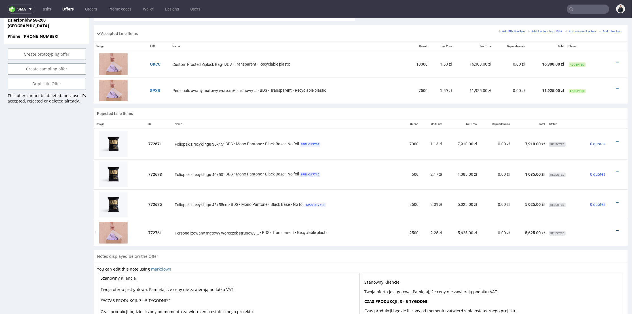
click at [616, 228] on icon at bounding box center [617, 230] width 3 height 4
click at [600, 205] on span "Add to order" at bounding box center [594, 208] width 41 height 6
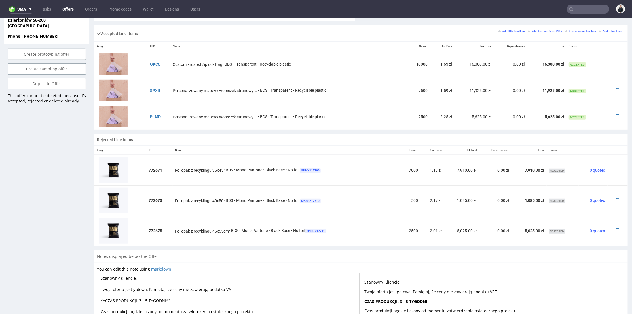
click at [616, 168] on icon at bounding box center [617, 168] width 3 height 4
click at [597, 145] on span "Add to order" at bounding box center [594, 146] width 41 height 6
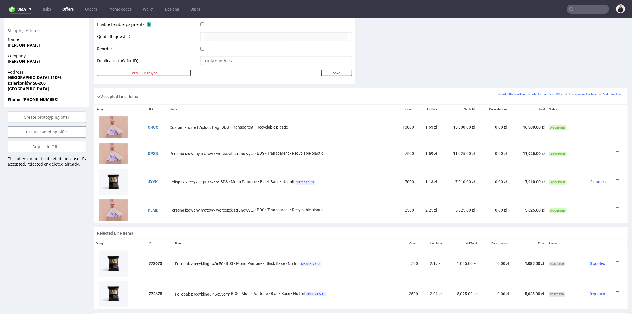
scroll to position [378, 0]
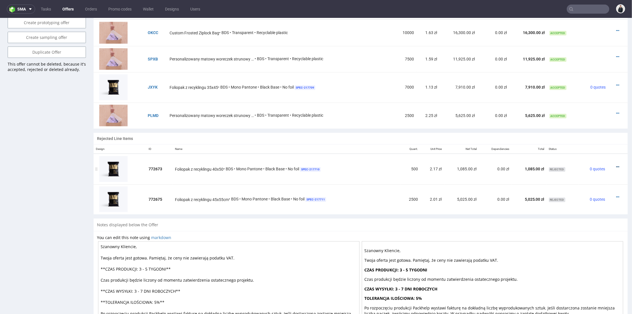
click at [616, 167] on icon at bounding box center [617, 167] width 3 height 4
click at [600, 142] on span "Add to order" at bounding box center [594, 144] width 41 height 6
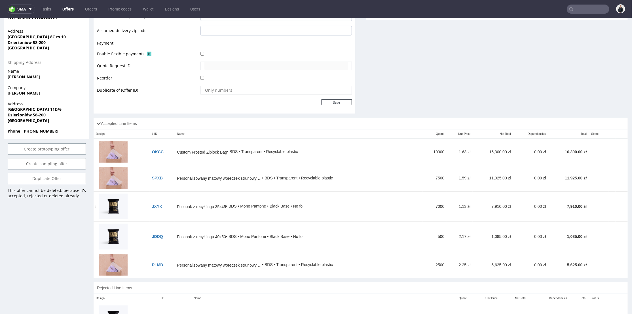
scroll to position [338, 0]
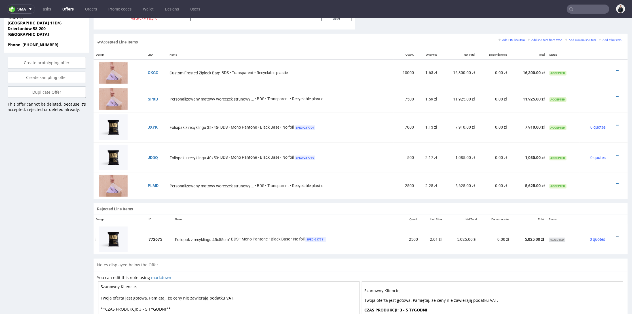
click at [616, 235] on icon at bounding box center [617, 237] width 3 height 4
click at [603, 213] on span "Add to order" at bounding box center [594, 215] width 41 height 6
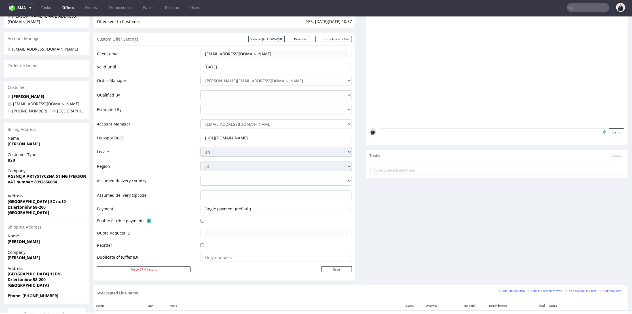
scroll to position [0, 0]
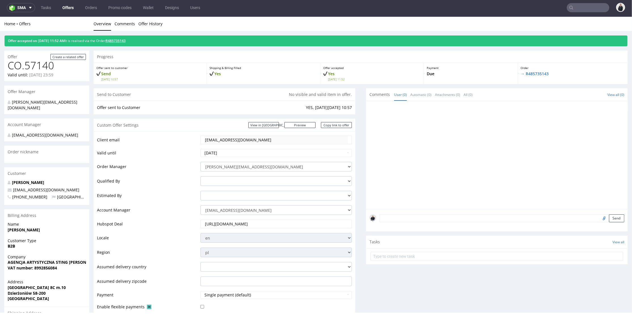
click at [120, 41] on link "R485735143" at bounding box center [116, 40] width 20 height 5
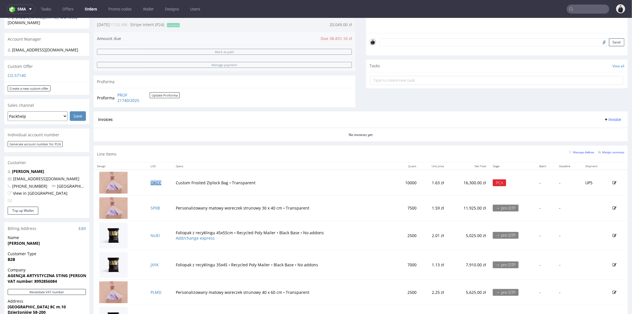
scroll to position [189, 0]
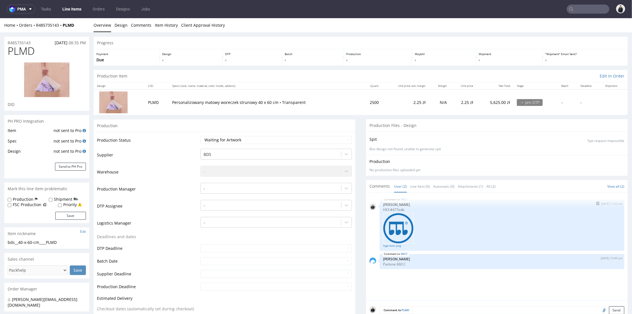
scroll to position [94, 0]
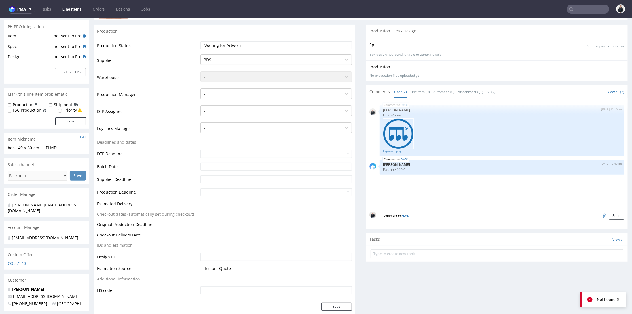
click at [600, 216] on input "file" at bounding box center [604, 214] width 8 height 7
type input "C:\fakepath\bds__40-x-60-cm____OKCC__d0__oR485735143.pdf"
click at [609, 215] on button "Send" at bounding box center [616, 215] width 15 height 8
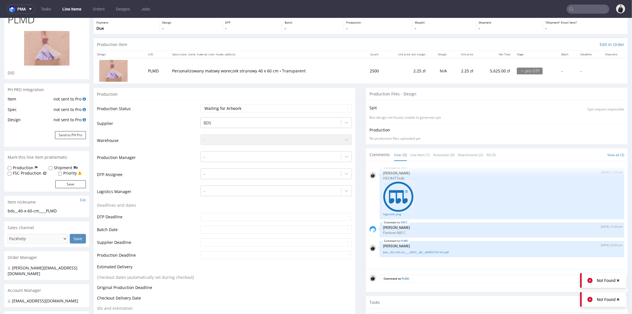
scroll to position [0, 0]
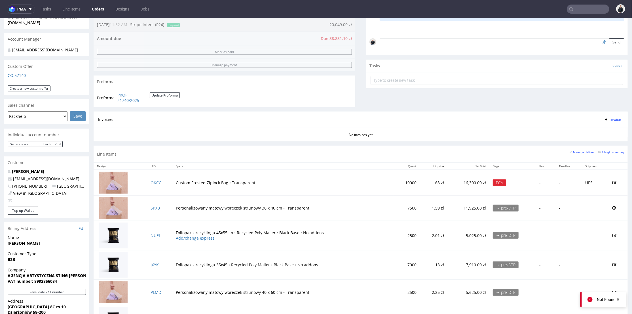
scroll to position [126, 0]
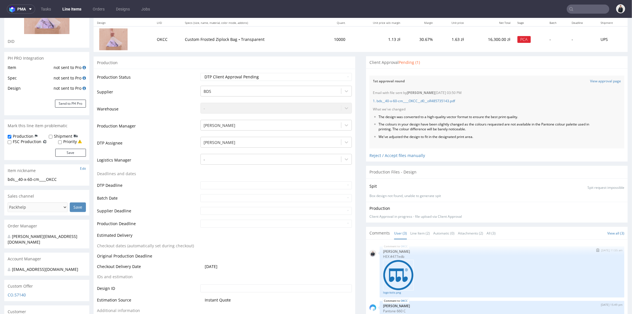
scroll to position [157, 0]
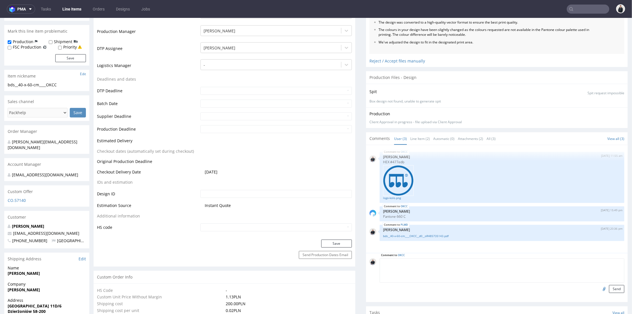
click at [419, 262] on textarea at bounding box center [502, 270] width 245 height 24
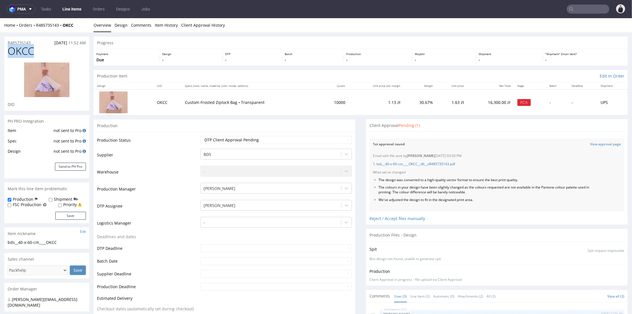
drag, startPoint x: 34, startPoint y: 49, endPoint x: 10, endPoint y: 50, distance: 24.4
click at [10, 50] on h1 "OKCC" at bounding box center [47, 50] width 78 height 11
drag, startPoint x: 248, startPoint y: 117, endPoint x: 238, endPoint y: 114, distance: 10.5
drag, startPoint x: 180, startPoint y: 102, endPoint x: 344, endPoint y: 107, distance: 163.5
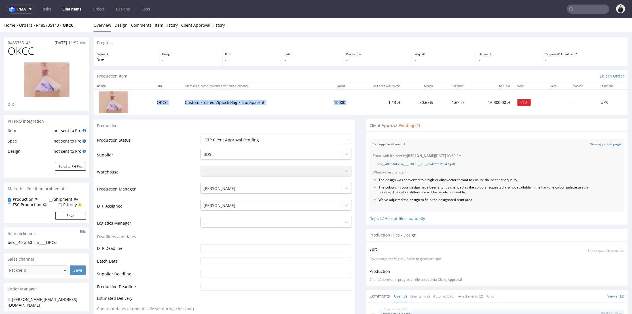
click at [344, 107] on tr "OKCC Custom Frosted Ziplock Bag • Transparent 10000 1.13 zł 30.67% 1.63 zł 16,3…" at bounding box center [361, 101] width 534 height 25
copy tr "OKCC Custom Frosted Ziplock Bag • Transparent 10000"
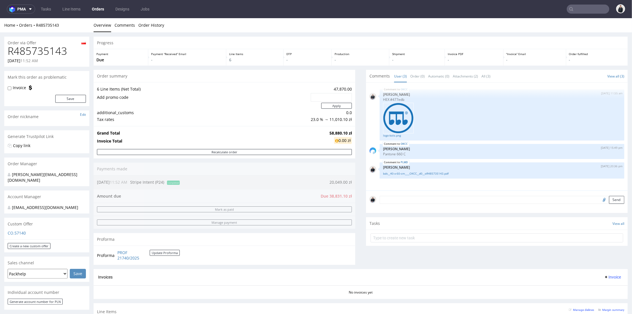
scroll to position [31, 0]
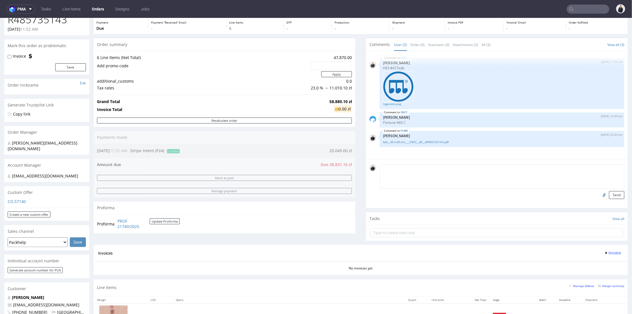
click at [405, 168] on textarea at bounding box center [502, 176] width 245 height 24
paste textarea "OKCC Custom Frosted Ziplock Bag • Transparent 10000"
click at [380, 172] on textarea "OKCC Custom Frosted Ziplock Bag • Transparent 10000" at bounding box center [502, 176] width 245 height 24
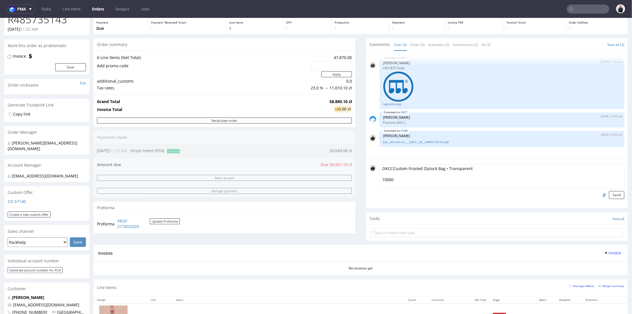
click at [380, 178] on textarea "OKCCCustom Frosted Ziplock Bag • Transparent 10000" at bounding box center [502, 176] width 245 height 24
click at [388, 168] on textarea "OKCCCustom Frosted Ziplock Bag • Transparent10000" at bounding box center [502, 176] width 245 height 24
click at [469, 168] on textarea "OKCC Custom Frosted Ziplock Bag • Transparent10000" at bounding box center [502, 176] width 245 height 24
click at [467, 168] on textarea "OKCC Custom Frosted Ziplock Bag • Transparent10000" at bounding box center [502, 176] width 245 height 24
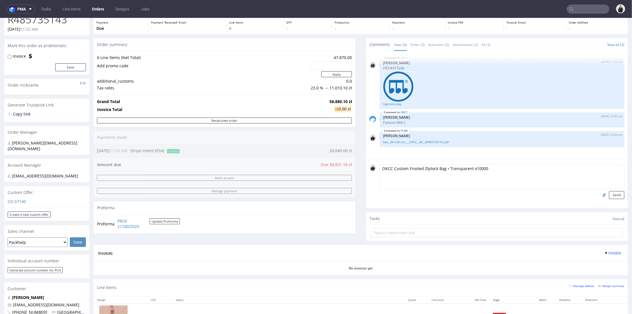
click at [486, 168] on textarea "OKCC Custom Frosted Ziplock Bag • Transparent x10000" at bounding box center [502, 176] width 245 height 24
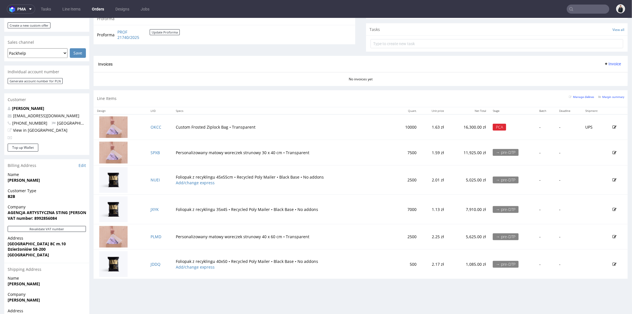
scroll to position [157, 0]
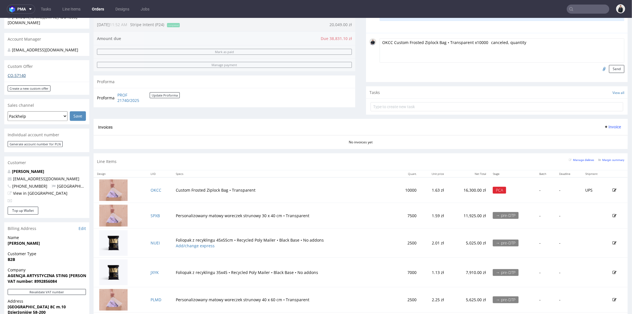
type textarea "OKCC Custom Frosted Ziplock Bag • Transparent x10000 canceled, quantity"
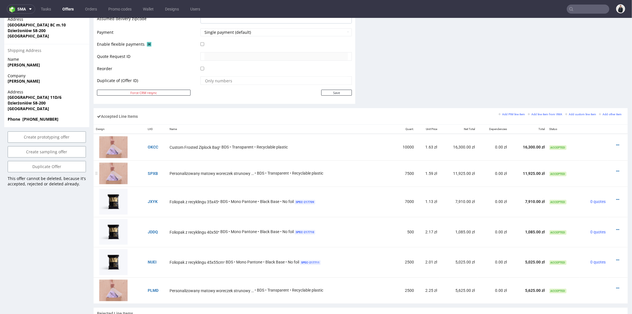
scroll to position [295, 0]
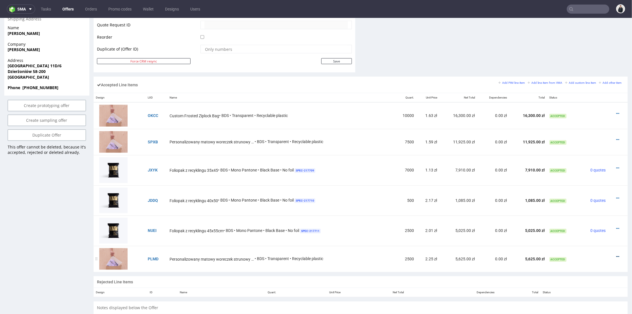
click at [616, 254] on icon at bounding box center [617, 256] width 3 height 4
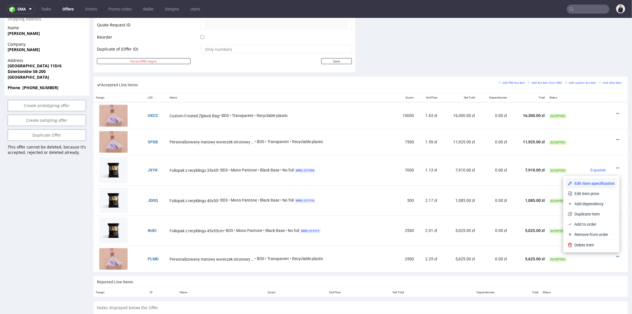
click at [591, 182] on span "Edit item specification" at bounding box center [594, 183] width 43 height 6
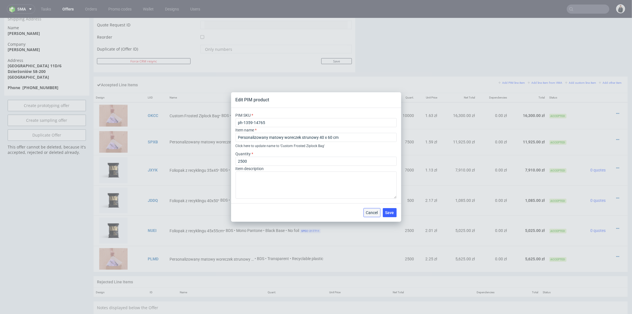
click at [372, 214] on span "Cancel" at bounding box center [372, 212] width 12 height 4
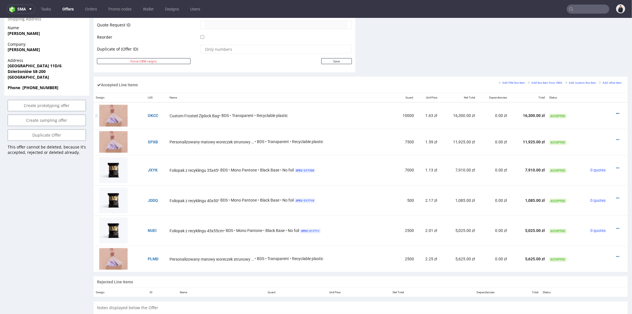
click at [616, 113] on icon at bounding box center [617, 113] width 3 height 4
click at [591, 41] on span "Edit item specification" at bounding box center [594, 40] width 43 height 6
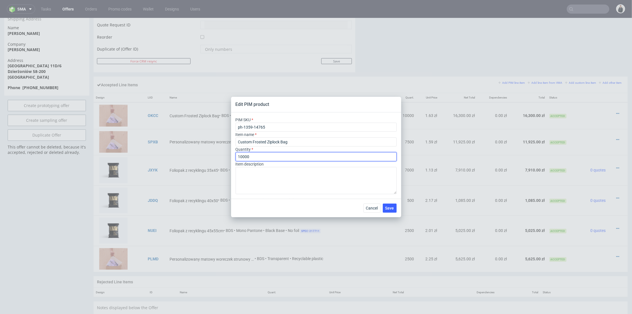
drag, startPoint x: 253, startPoint y: 155, endPoint x: 232, endPoint y: 156, distance: 20.7
click at [232, 156] on div "PIM SKU ph-1359-14765 Item name Custom Frosted Ziplock Bag Quantity 10000 Item …" at bounding box center [316, 155] width 170 height 86
type input "2500"
click at [310, 162] on div "Item description" at bounding box center [316, 177] width 161 height 33
click at [394, 209] on button "Save" at bounding box center [390, 207] width 14 height 9
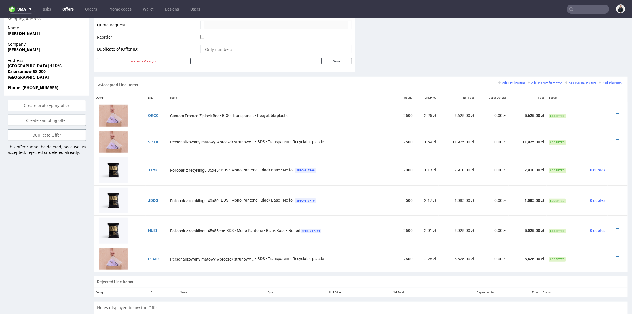
scroll to position [327, 0]
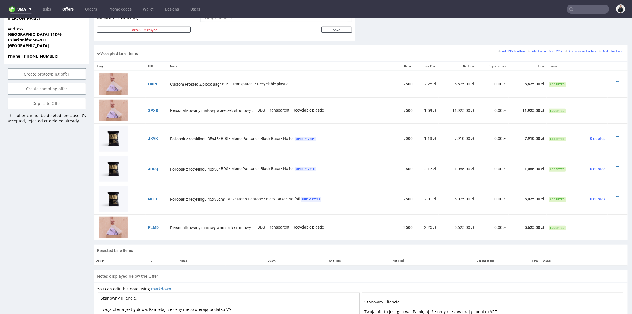
click at [616, 224] on icon at bounding box center [617, 225] width 3 height 4
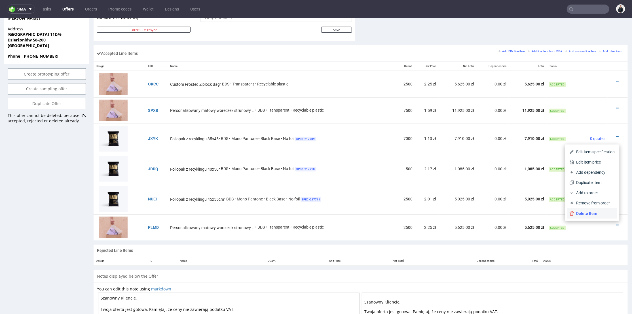
click at [600, 213] on span "Delete Item" at bounding box center [594, 213] width 41 height 6
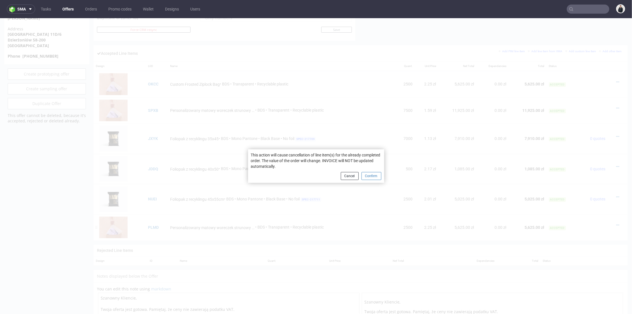
click at [371, 177] on button "Confirm" at bounding box center [372, 176] width 20 height 8
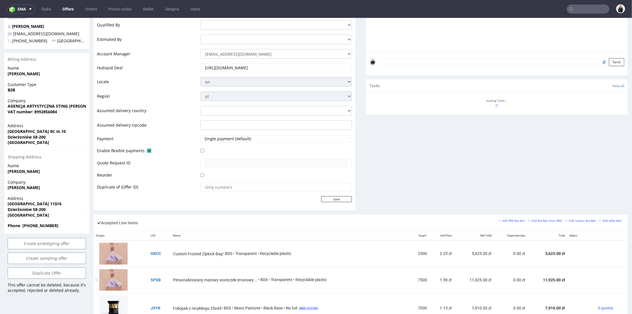
scroll to position [252, 0]
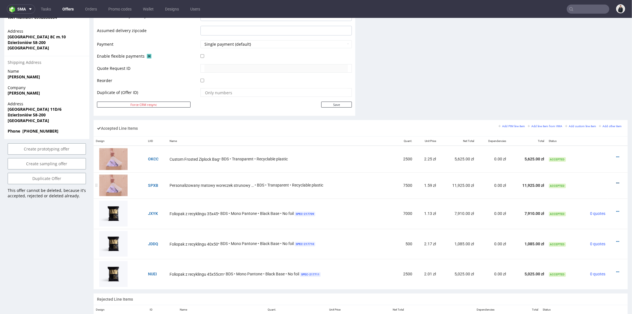
click at [616, 181] on icon at bounding box center [617, 183] width 3 height 4
click at [591, 112] on span "Edit item specification" at bounding box center [594, 110] width 41 height 6
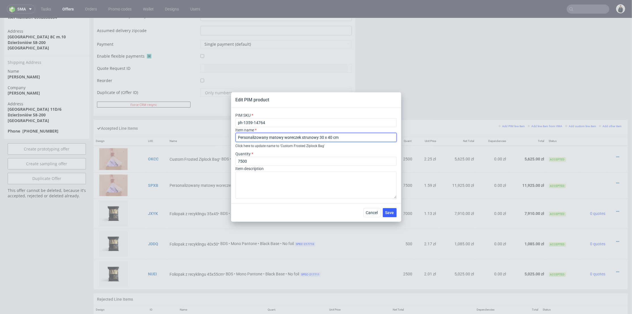
drag, startPoint x: 343, startPoint y: 136, endPoint x: 211, endPoint y: 139, distance: 132.2
click at [211, 139] on div "Edit PIM product PIM SKU ph-1359-14764 Item name Personalizowany matowy worecze…" at bounding box center [316, 157] width 632 height 314
click at [374, 212] on span "Cancel" at bounding box center [372, 212] width 12 height 4
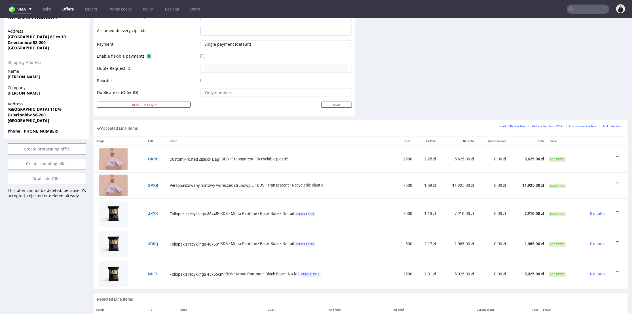
click at [616, 156] on icon at bounding box center [617, 157] width 3 height 4
click at [588, 82] on span "Edit item specification" at bounding box center [594, 84] width 43 height 6
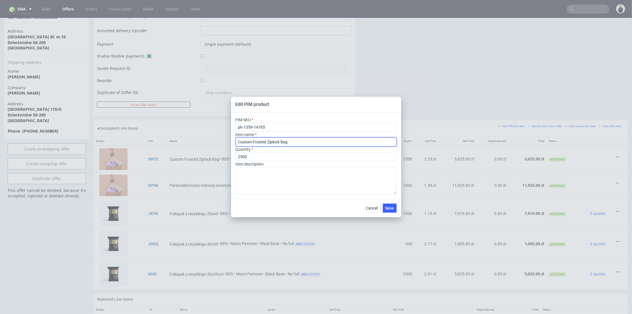
drag, startPoint x: 299, startPoint y: 141, endPoint x: 226, endPoint y: 140, distance: 73.2
click at [224, 140] on div "Edit PIM product PIM SKU ph-1359-14765 Item name Custom Frosted Ziplock Bag Qua…" at bounding box center [316, 157] width 632 height 314
paste input "Personalizowany matowy woreczek strunowy 30 x 40 cm"
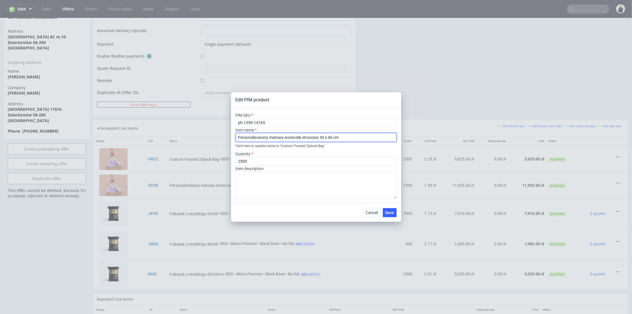
click at [319, 137] on input "Personalizowany matowy woreczek strunowy 30 x 40 cm" at bounding box center [316, 137] width 161 height 9
click at [328, 136] on input "Personalizowany matowy woreczek strunowy 40 x 40 cm" at bounding box center [316, 137] width 161 height 9
type input "Personalizowany matowy woreczek strunowy 40 x 60 cm"
click at [389, 214] on span "Save" at bounding box center [390, 212] width 9 height 4
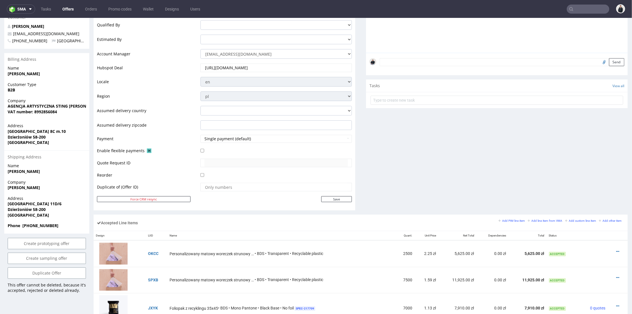
scroll to position [189, 0]
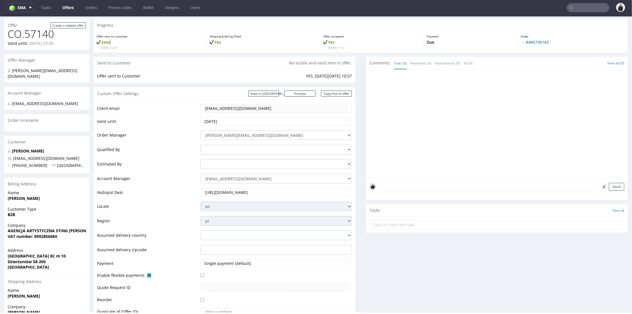
scroll to position [189, 0]
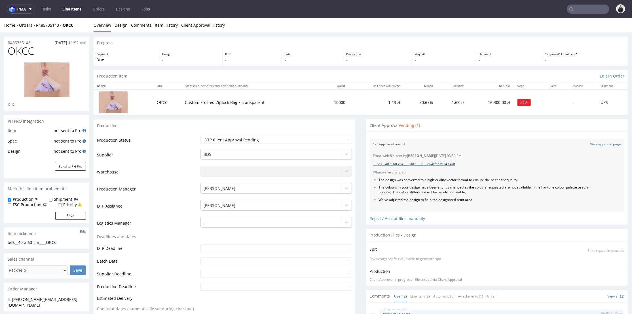
click at [437, 162] on link "1. bds__40-x-60-cm____OKCC__d0__oR485735143.pdf" at bounding box center [414, 163] width 82 height 5
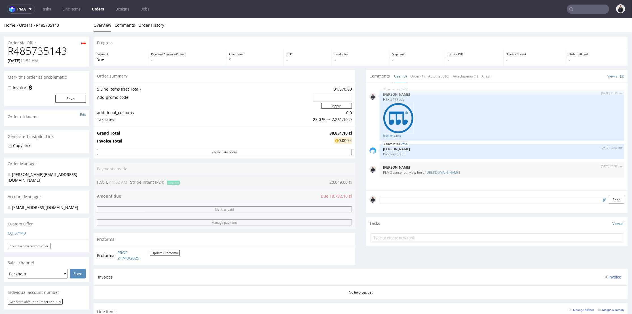
click at [330, 94] on input "text" at bounding box center [332, 97] width 31 height 8
paste input "da1d65b3"
type input "da1d65b3"
drag, startPoint x: 300, startPoint y: 107, endPoint x: 327, endPoint y: 105, distance: 27.6
click at [301, 107] on td at bounding box center [204, 105] width 215 height 7
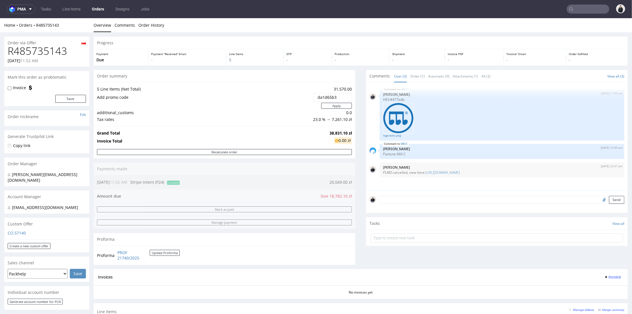
click at [317, 96] on input "da1d65b3" at bounding box center [332, 97] width 31 height 8
click at [329, 104] on button "Apply" at bounding box center [336, 105] width 31 height 6
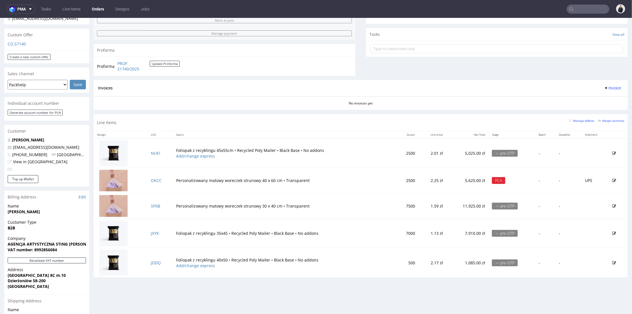
scroll to position [220, 0]
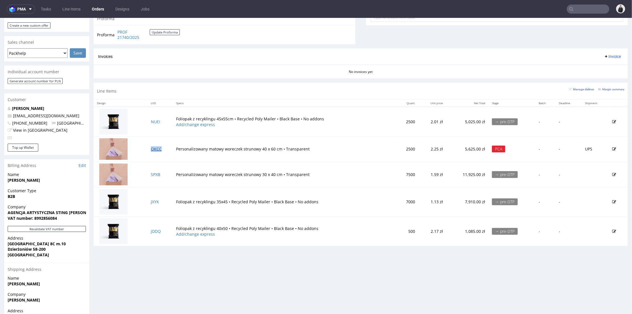
click at [156, 148] on link "OKCC" at bounding box center [156, 148] width 11 height 5
click at [155, 175] on link "SPXB" at bounding box center [155, 173] width 9 height 5
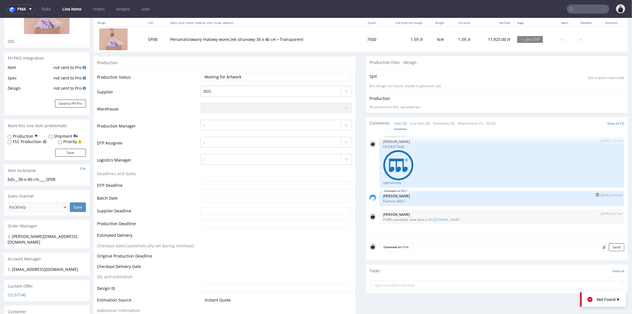
scroll to position [94, 0]
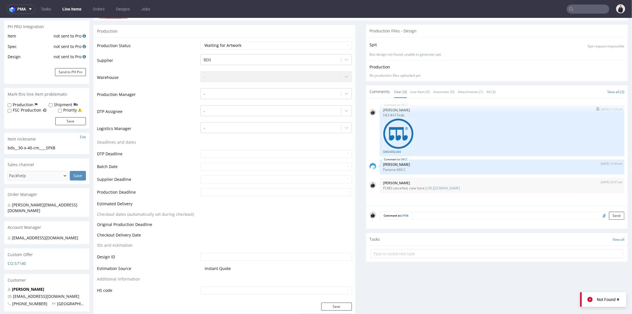
click at [392, 149] on link "logo-kolo.png" at bounding box center [502, 151] width 238 height 4
drag, startPoint x: 400, startPoint y: 114, endPoint x: 379, endPoint y: 115, distance: 21.0
click at [383, 115] on p "HEX #477edb" at bounding box center [502, 115] width 238 height 4
copy p "HEX #477edb"
click at [485, 216] on textarea at bounding box center [518, 215] width 212 height 8
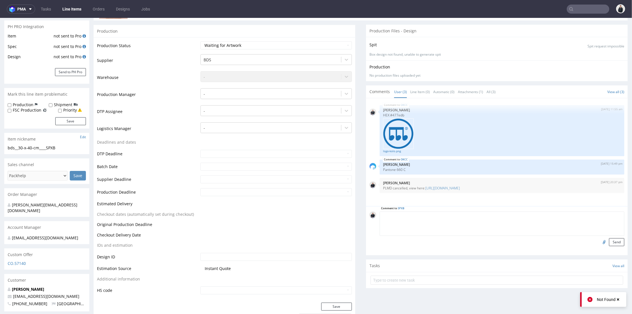
click at [600, 242] on input "file" at bounding box center [604, 241] width 8 height 7
click at [455, 223] on textarea at bounding box center [502, 223] width 245 height 24
paste textarea "HEX #477edb"
type textarea "HEX #477edb"
click at [600, 240] on input "file" at bounding box center [604, 241] width 8 height 7
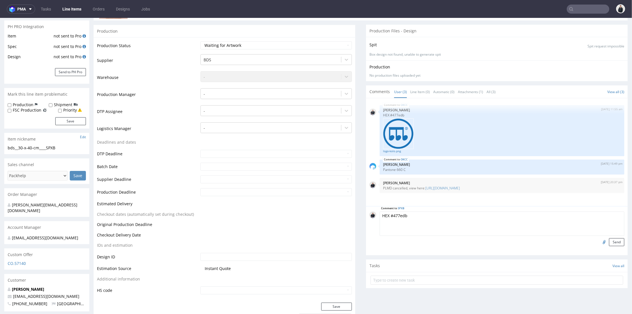
type input "C:\fakepath\logo-kolo.png"
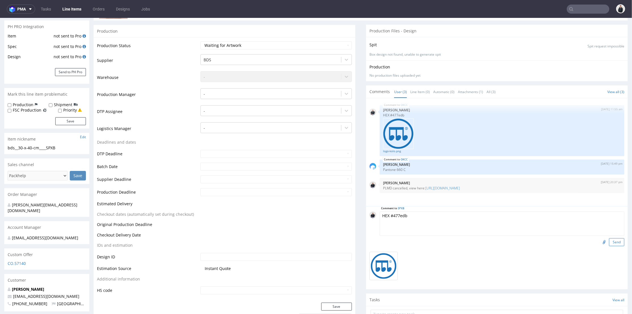
click at [610, 241] on button "Send" at bounding box center [616, 242] width 15 height 8
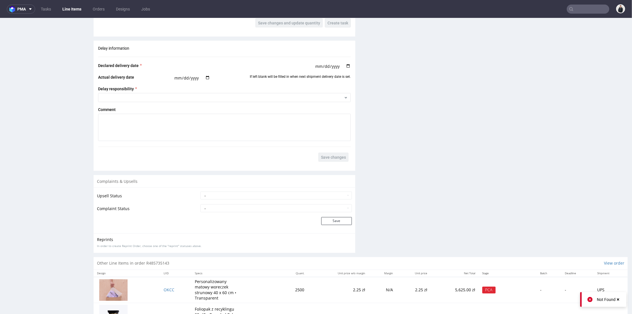
scroll to position [845, 0]
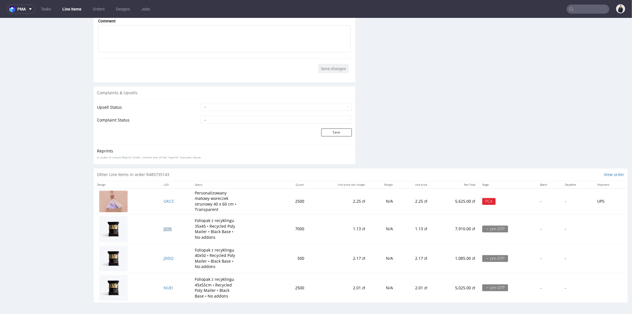
click at [169, 228] on span "JXYK" at bounding box center [168, 228] width 8 height 5
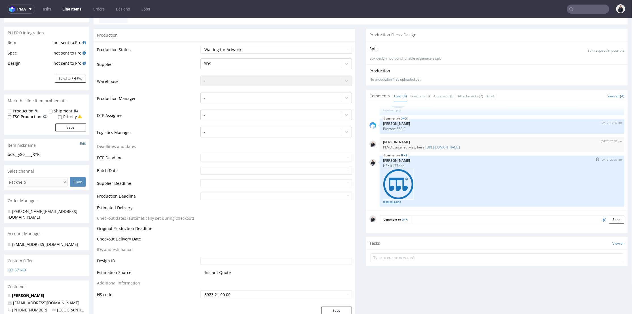
scroll to position [126, 0]
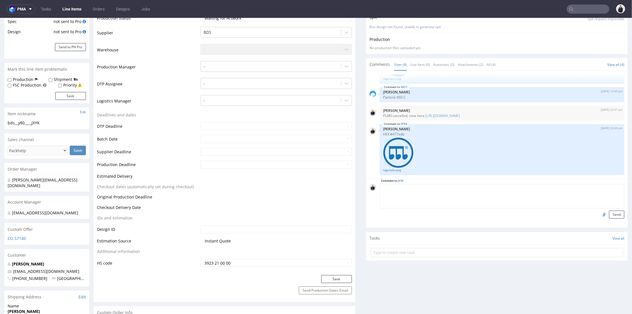
drag, startPoint x: 476, startPoint y: 188, endPoint x: 485, endPoint y: 190, distance: 8.5
click at [479, 189] on textarea at bounding box center [502, 196] width 245 height 24
click at [600, 214] on input "file" at bounding box center [604, 213] width 8 height 7
type input "C:\fakepath\LOGOKOLO.pdf"
click at [445, 192] on textarea at bounding box center [502, 196] width 245 height 24
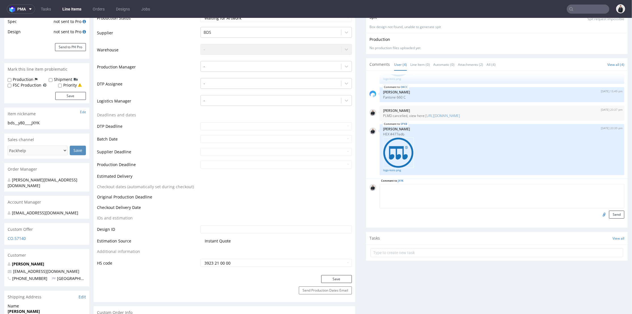
paste textarea "czarny z białym logo"
click at [390, 187] on textarea "czarny z białym logo" at bounding box center [502, 196] width 245 height 24
type textarea "czarny foliopak z białym logo"
click at [610, 216] on button "Send" at bounding box center [616, 214] width 15 height 8
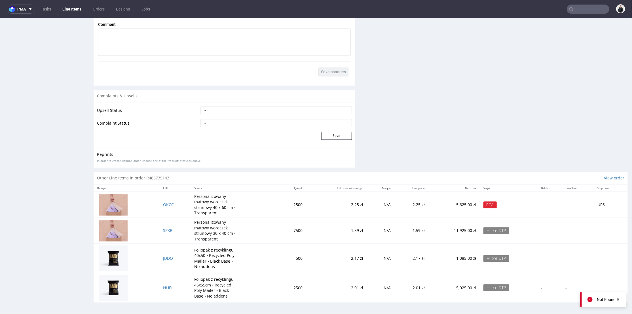
scroll to position [2, 0]
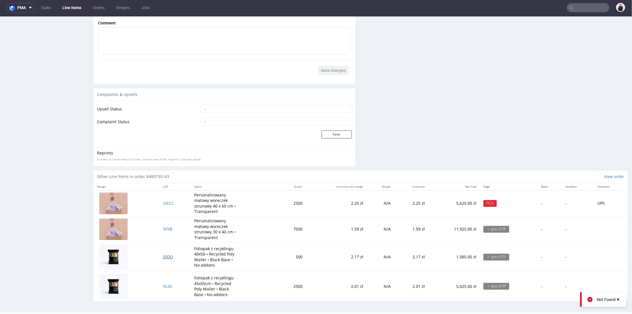
drag, startPoint x: 166, startPoint y: 257, endPoint x: 172, endPoint y: 277, distance: 20.5
click at [167, 257] on span "JDDQ" at bounding box center [168, 256] width 10 height 5
click at [168, 287] on span "NUEI" at bounding box center [167, 285] width 9 height 5
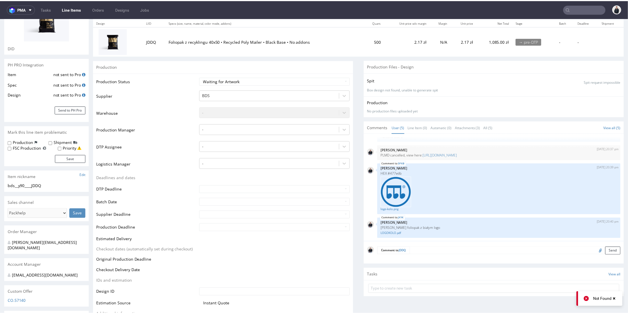
scroll to position [94, 0]
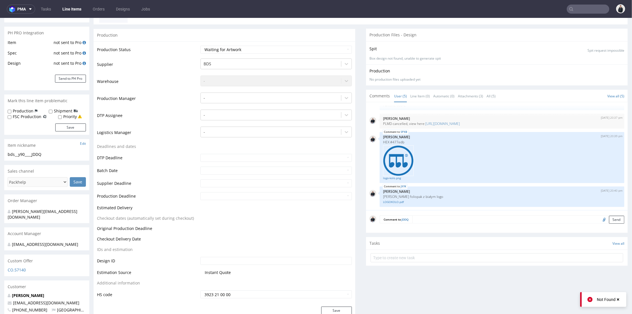
click at [600, 219] on input "file" at bounding box center [604, 218] width 8 height 7
type input "C:\fakepath\LOGOKOLO.pdf"
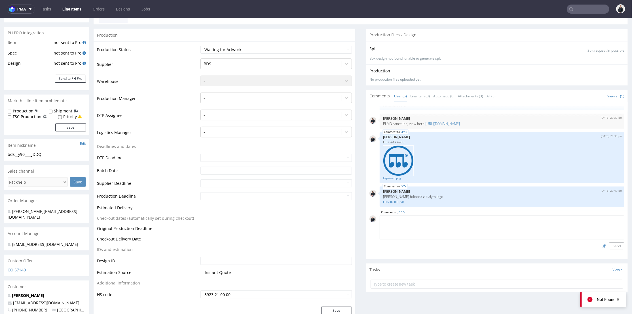
click at [425, 217] on textarea at bounding box center [502, 227] width 245 height 24
paste textarea "[PERSON_NAME] foliopak z białym logo"
type textarea "[PERSON_NAME] foliopak z białym logo"
click at [609, 245] on button "Send" at bounding box center [616, 246] width 15 height 8
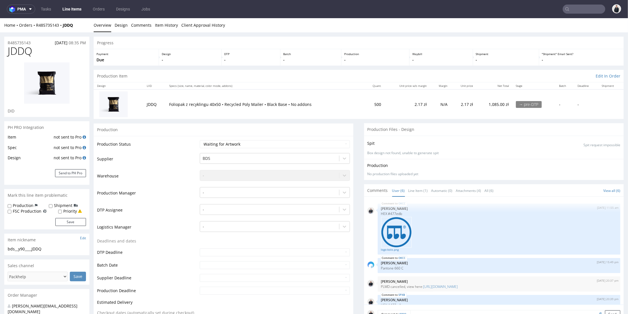
scroll to position [62, 0]
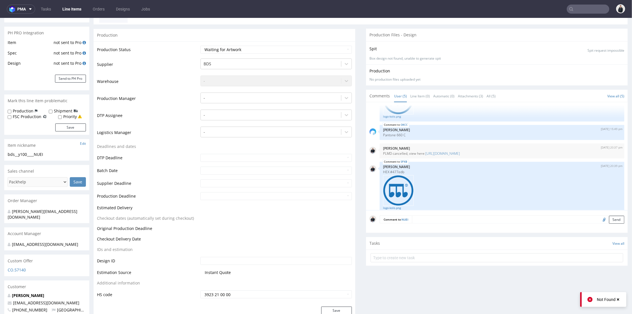
scroll to position [68, 0]
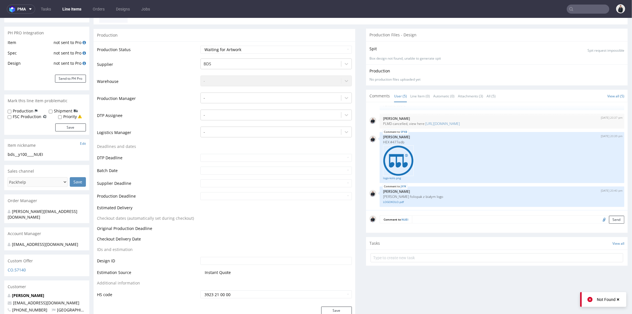
click at [600, 221] on input "file" at bounding box center [604, 218] width 8 height 7
type input "C:\fakepath\LOGOKOLO.pdf"
click at [479, 219] on textarea at bounding box center [518, 219] width 212 height 8
paste textarea "[PERSON_NAME] foliopak z białym logo"
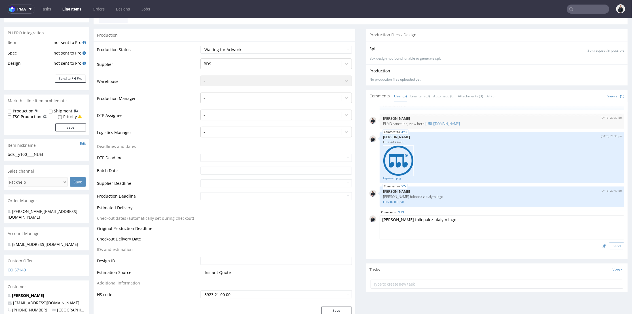
type textarea "[PERSON_NAME] foliopak z białym logo"
click at [614, 247] on button "Send" at bounding box center [616, 246] width 15 height 8
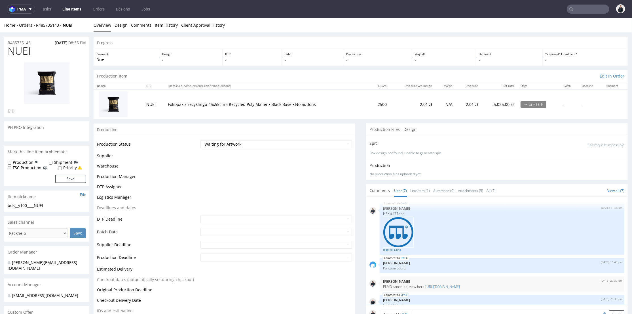
scroll to position [116, 0]
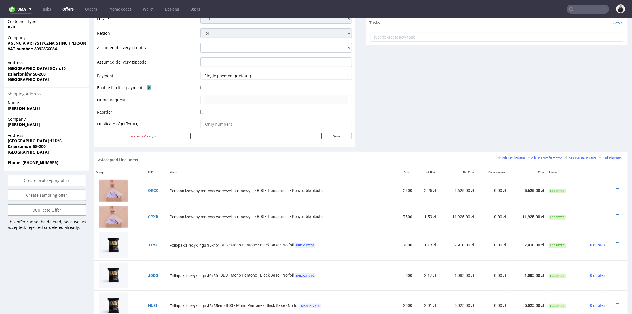
scroll to position [284, 0]
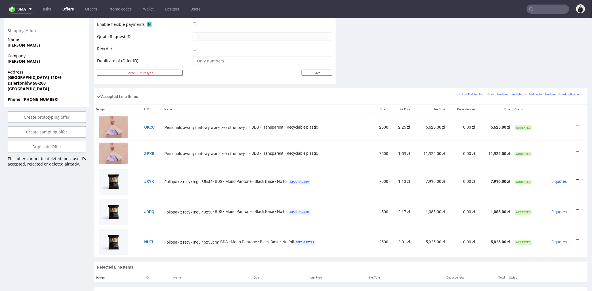
click at [576, 179] on icon at bounding box center [577, 179] width 3 height 4
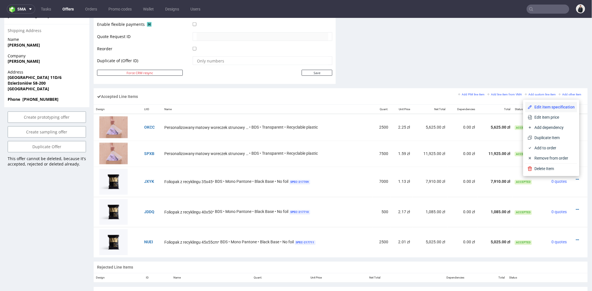
click at [552, 108] on span "Edit item specification" at bounding box center [553, 107] width 43 height 6
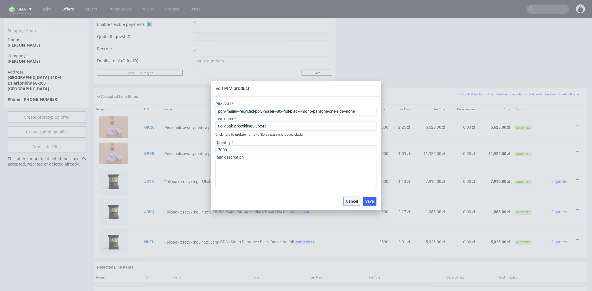
click at [354, 198] on button "Cancel" at bounding box center [351, 201] width 17 height 9
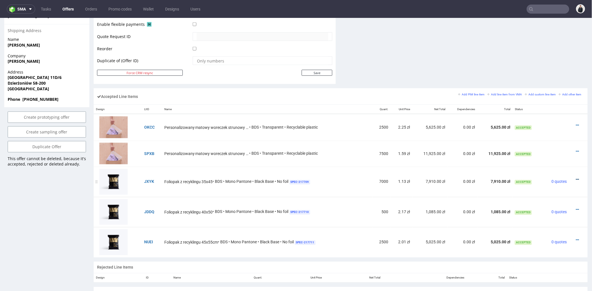
click at [576, 177] on icon at bounding box center [577, 179] width 3 height 4
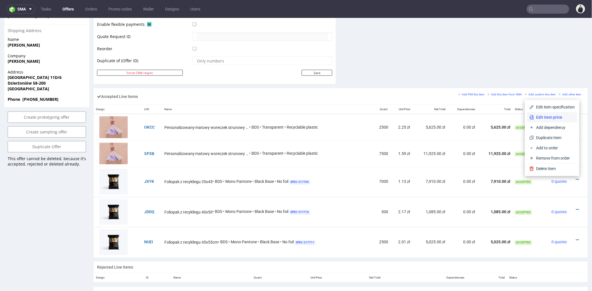
click at [551, 118] on span "Edit item price" at bounding box center [554, 117] width 41 height 6
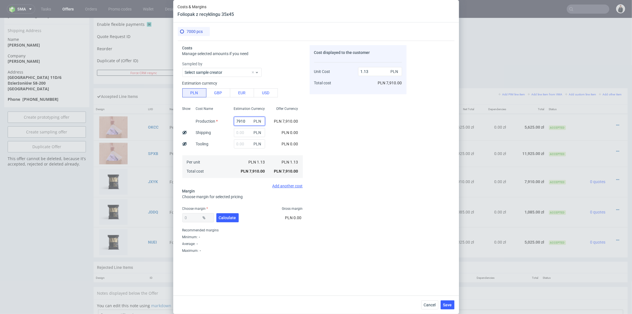
drag, startPoint x: 244, startPoint y: 120, endPoint x: 226, endPoint y: 118, distance: 18.2
click at [229, 118] on div "7910 PLN" at bounding box center [249, 120] width 40 height 11
type input "4340"
type input "0.62"
type input "4340"
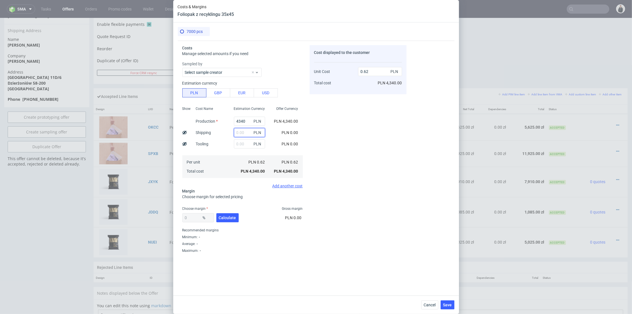
click at [242, 133] on input "text" at bounding box center [249, 132] width 31 height 9
type input "140"
type input "0.64"
type input "140"
click at [377, 171] on div "Cost displayed to the customer Unit Cost Total cost 0.64 PLN PLN 4,480.00" at bounding box center [358, 159] width 97 height 228
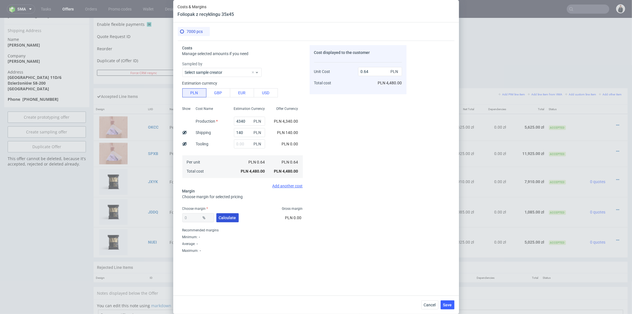
click at [230, 217] on span "Calculate" at bounding box center [227, 218] width 17 height 4
type input "39.02"
drag, startPoint x: 370, startPoint y: 70, endPoint x: 364, endPoint y: 70, distance: 5.4
click at [364, 70] on input "1.05" at bounding box center [380, 71] width 44 height 9
type input "1.30"
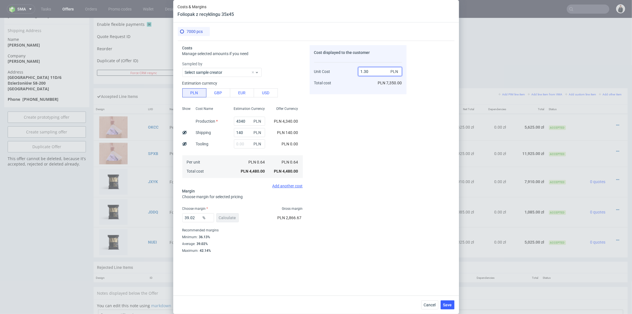
type input "50.76923076923077"
click at [366, 94] on div "Cost displayed to the customer Unit Cost Total cost 1.3 PLN PLN 9,100.00" at bounding box center [358, 159] width 97 height 228
drag, startPoint x: 365, startPoint y: 71, endPoint x: 363, endPoint y: 80, distance: 9.2
click at [367, 71] on input "1.3" at bounding box center [380, 71] width 44 height 9
type input "1.1"
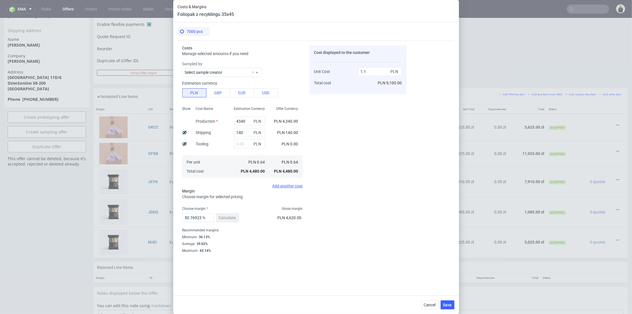
click at [363, 82] on div "1.1 PLN PLN 9,100.00" at bounding box center [380, 75] width 44 height 30
type input "41.81818181818183"
click at [366, 71] on input "1.1" at bounding box center [380, 71] width 44 height 9
type input "1.2"
click at [365, 83] on div "1.2 PLN PLN 7,700.00" at bounding box center [380, 75] width 44 height 30
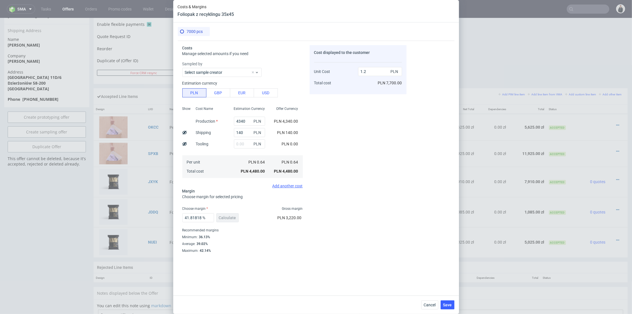
type input "46.666666666666664"
click at [366, 71] on input "1.2" at bounding box center [380, 71] width 44 height 9
type input "1.1"
type input "41.81818181818183"
type input "1.11"
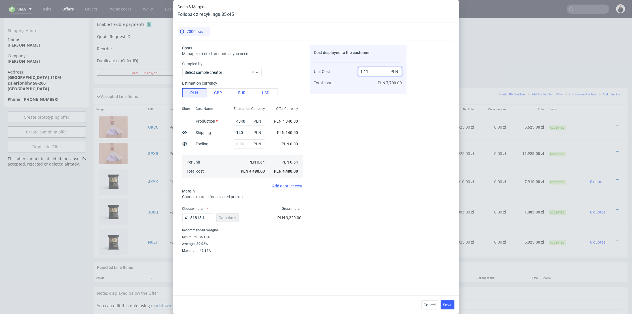
type input "42.34234234234235"
type input "1.13"
type input "43.36283185840708"
type input "1.13"
click at [345, 117] on div "Cost displayed to the customer Unit Cost Total cost 1.13 PLN PLN 7,910.00" at bounding box center [358, 159] width 97 height 228
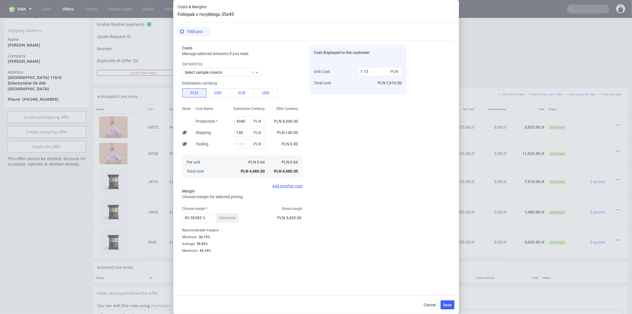
click at [376, 111] on div "Cost displayed to the customer Unit Cost Total cost 1.13 PLN PLN 7,910.00" at bounding box center [358, 159] width 97 height 228
click at [451, 304] on span "Save" at bounding box center [447, 305] width 9 height 4
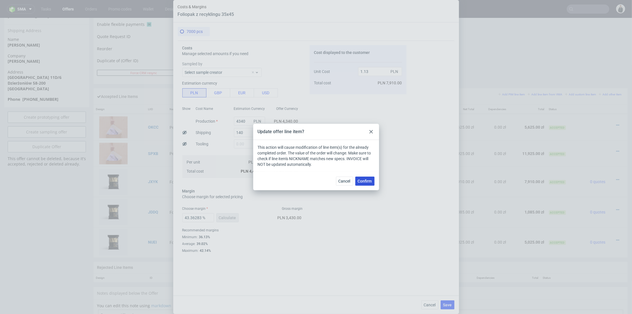
click at [370, 180] on span "Confirm" at bounding box center [365, 181] width 14 height 4
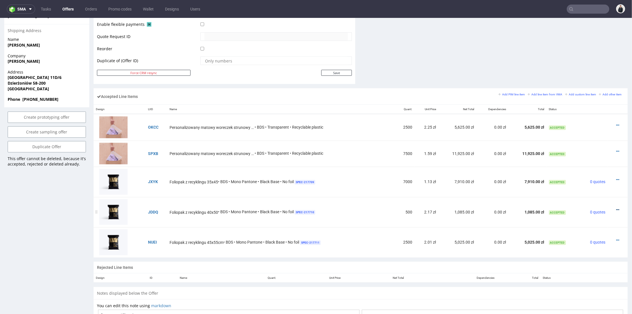
click at [616, 209] on icon at bounding box center [617, 209] width 3 height 4
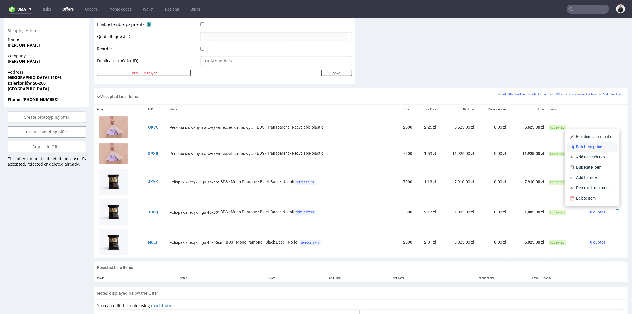
click at [593, 144] on span "Edit item price" at bounding box center [594, 147] width 41 height 6
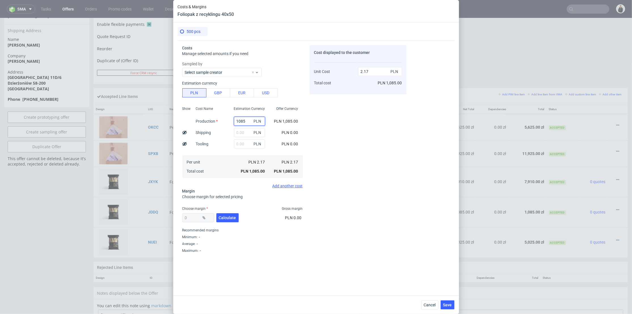
drag, startPoint x: 239, startPoint y: 124, endPoint x: 213, endPoint y: 121, distance: 26.3
click at [213, 121] on div "Show Cost Name Production Shipping Tooling Per unit Total cost Estimation Curre…" at bounding box center [242, 141] width 121 height 75
type input "50"
type input "0.1"
type input "505"
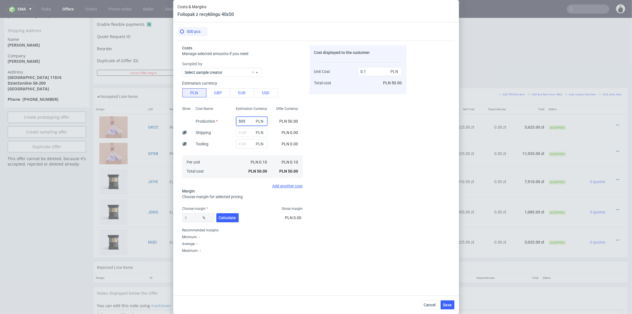
type input "1.01"
type input "505"
click at [369, 134] on div "Cost displayed to the customer Unit Cost Total cost 1.01 PLN PLN 505.00" at bounding box center [358, 159] width 97 height 228
click at [243, 130] on input "text" at bounding box center [251, 132] width 31 height 9
type input "20"
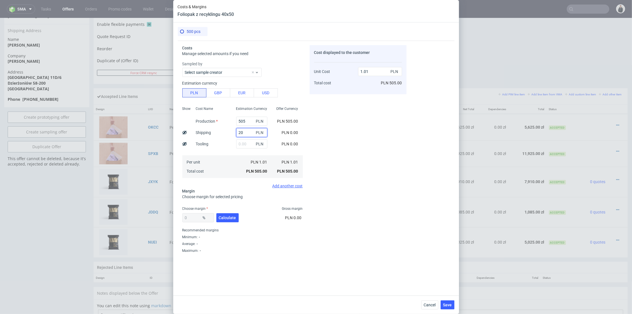
type input "1.05"
type input "20"
click at [223, 217] on span "Calculate" at bounding box center [227, 218] width 17 height 4
type input "53.3"
click at [368, 71] on input "2.25" at bounding box center [380, 71] width 44 height 9
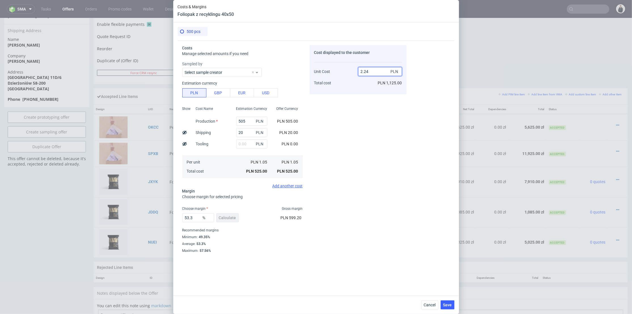
type input "2.24"
click at [366, 84] on div "2.24 PLN PLN 1,125.00" at bounding box center [380, 75] width 44 height 30
type input "53.125"
click at [369, 72] on input "2.24" at bounding box center [380, 71] width 44 height 9
type input "2.23"
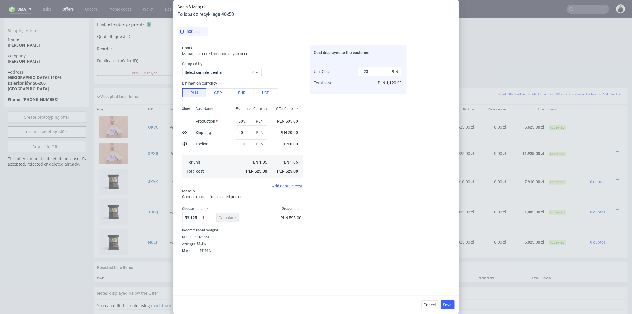
click at [364, 80] on div "2.23 PLN PLN 1,120.00" at bounding box center [380, 75] width 44 height 30
type input "52.91479820627802"
click at [369, 71] on input "2.23" at bounding box center [380, 71] width 44 height 9
type input "2.22"
drag, startPoint x: 365, startPoint y: 80, endPoint x: 367, endPoint y: 74, distance: 6.2
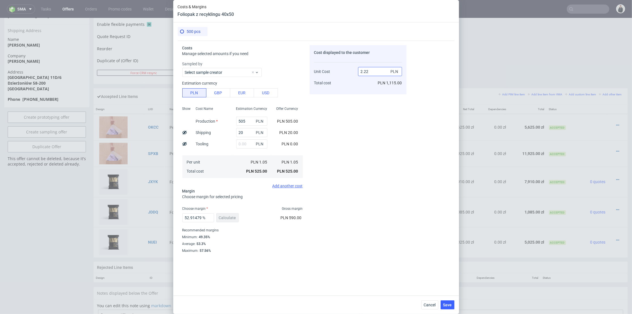
click at [365, 79] on div "2.22 PLN PLN 1,115.00" at bounding box center [380, 75] width 44 height 30
type input "52.702702702702695"
click at [369, 71] on input "2.22" at bounding box center [380, 71] width 44 height 9
type input "2.21"
click at [364, 79] on div "2.21 PLN PLN 1,110.00" at bounding box center [380, 75] width 44 height 30
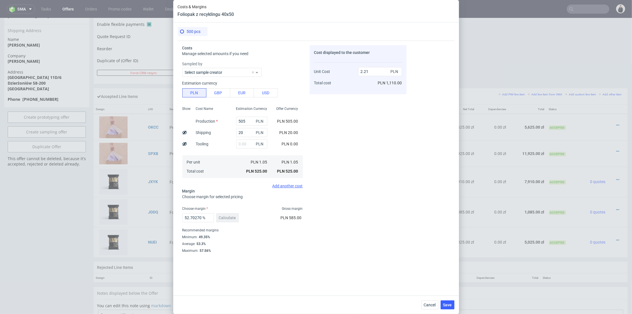
type input "52.488687782805435"
click at [368, 71] on input "2.21" at bounding box center [380, 71] width 44 height 9
type input "2.20"
click at [365, 80] on div "2.20 PLN PLN 1,105.00" at bounding box center [380, 75] width 44 height 30
type input "52.27272727272727"
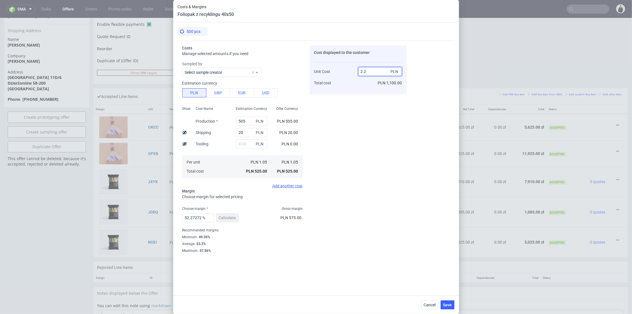
click at [366, 71] on input "2.2" at bounding box center [380, 71] width 44 height 9
type input "2.198"
type input "52.22929936305732"
type input "2.19"
type input "52.054794520547944"
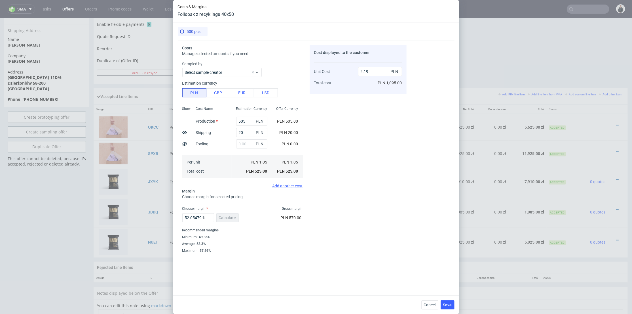
drag, startPoint x: 365, startPoint y: 89, endPoint x: 365, endPoint y: 81, distance: 7.4
click at [365, 88] on div "2.19 PLN PLN 1,095.00" at bounding box center [380, 75] width 44 height 30
click at [369, 72] on input "2.19" at bounding box center [380, 71] width 44 height 9
type input "2.18"
click at [361, 80] on div "2.18 PLN PLN 1,095.00" at bounding box center [380, 75] width 44 height 30
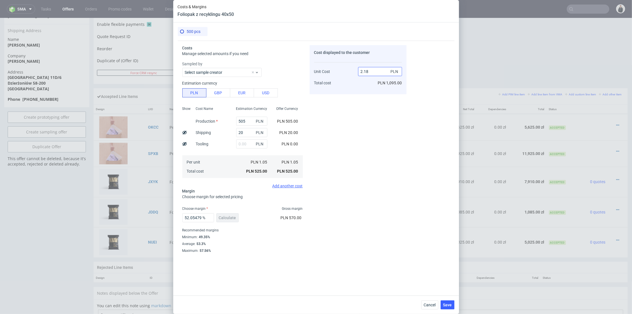
type input "51.8348623853211"
click at [369, 72] on input "2.18" at bounding box center [380, 71] width 44 height 9
type input "2.17"
click at [363, 86] on div "2.17 PLN PLN 1,090.00" at bounding box center [380, 75] width 44 height 30
type input "51.61290322580645"
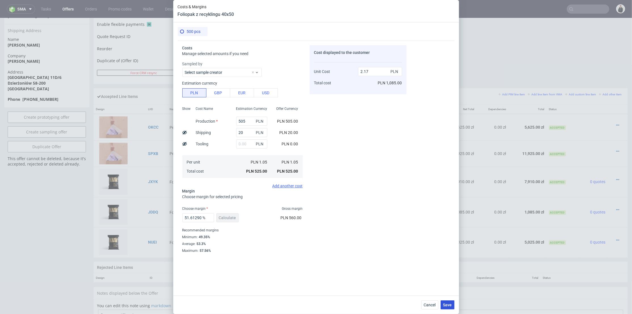
click at [443, 304] on button "Save" at bounding box center [448, 304] width 14 height 9
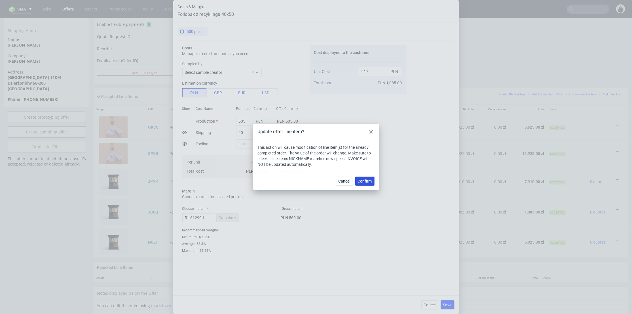
click at [366, 182] on span "Confirm" at bounding box center [365, 181] width 14 height 4
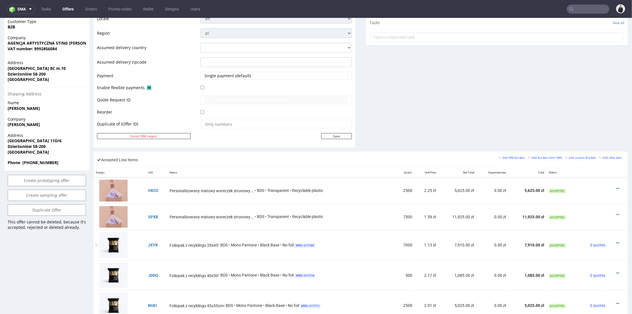
scroll to position [347, 0]
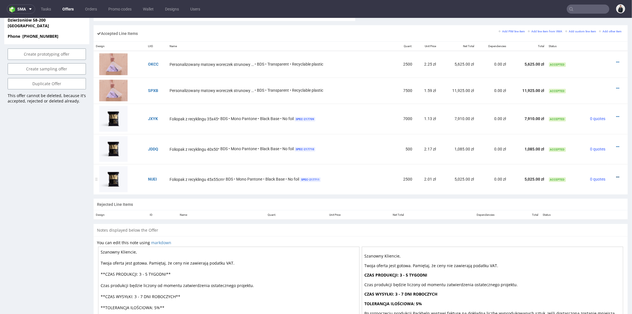
click at [616, 176] on icon at bounding box center [617, 177] width 3 height 4
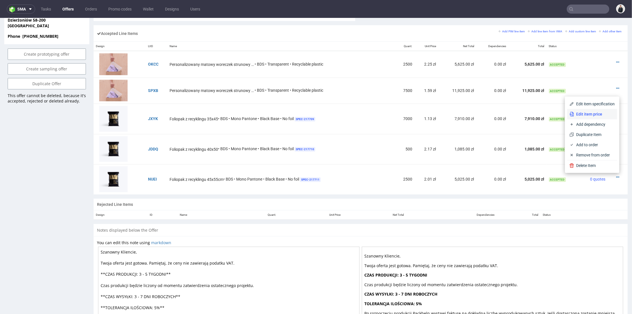
click at [591, 111] on span "Edit item price" at bounding box center [594, 114] width 41 height 6
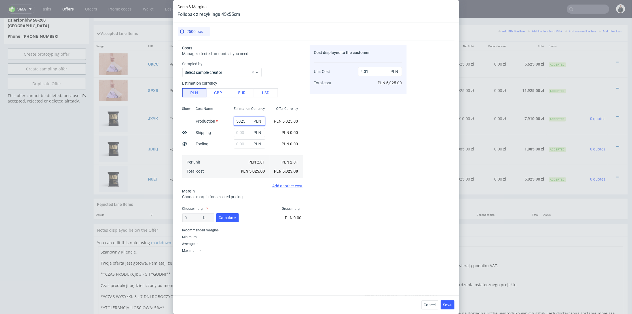
drag, startPoint x: 243, startPoint y: 119, endPoint x: 217, endPoint y: 119, distance: 26.7
click at [216, 119] on div "Show Cost Name Production Shipping Tooling Per unit Total cost Estimation Curre…" at bounding box center [242, 141] width 121 height 75
type input "2225"
type input "0.89"
type input "2225"
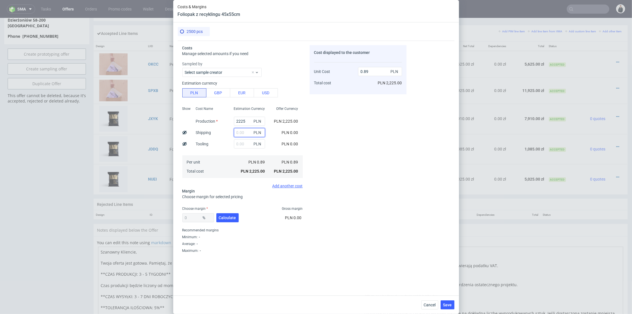
click at [239, 132] on input "text" at bounding box center [249, 132] width 31 height 9
type input "75"
type input "0.92"
type input "75"
click at [221, 219] on span "Calculate" at bounding box center [227, 218] width 17 height 4
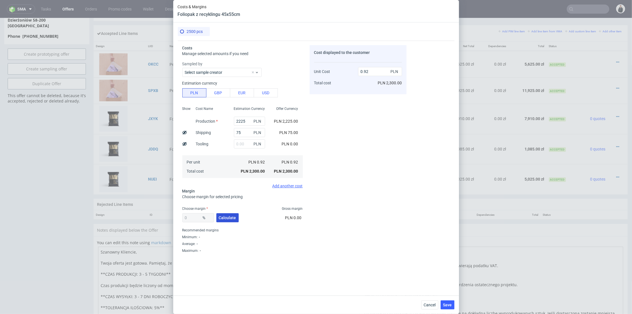
type input "43.46"
drag, startPoint x: 369, startPoint y: 70, endPoint x: 365, endPoint y: 70, distance: 4.0
click at [365, 70] on input "1.63" at bounding box center [380, 71] width 44 height 9
type input "1.7"
type input "45.88235294117647"
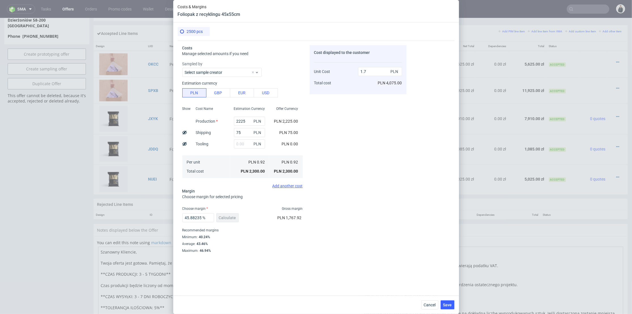
click at [355, 93] on div "Cost displayed to the customer Unit Cost Total cost 1.7 PLN PLN 4,075.00" at bounding box center [358, 69] width 97 height 49
click at [369, 72] on input "1.7" at bounding box center [380, 71] width 44 height 9
type input "1.8"
type input "48.888888888888886"
click at [353, 114] on div "Cost displayed to the customer Unit Cost Total cost 1.8 PLN PLN 4,500.00" at bounding box center [358, 159] width 97 height 228
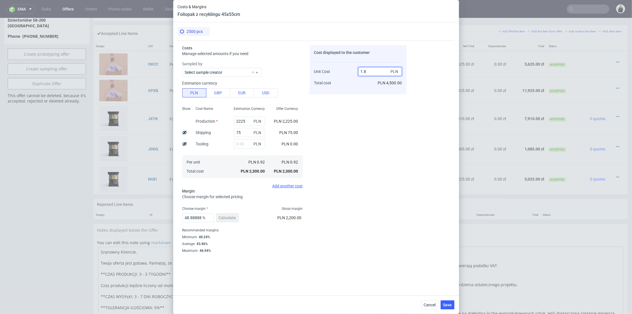
drag, startPoint x: 369, startPoint y: 70, endPoint x: 360, endPoint y: 71, distance: 9.1
click at [360, 71] on input "1.8" at bounding box center [380, 71] width 44 height 9
type input "2"
click at [354, 95] on div "Cost displayed to the customer Unit Cost Total cost 2 PLN PLN 4,500.00" at bounding box center [358, 159] width 97 height 228
type input "54"
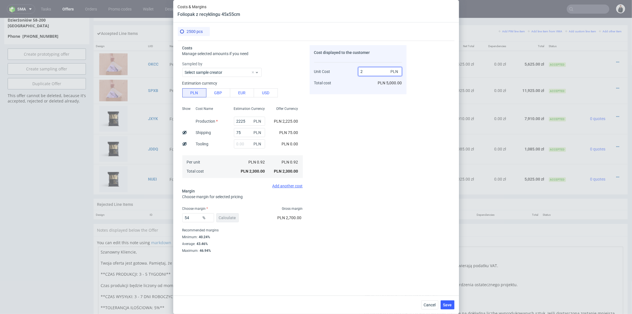
click at [370, 72] on input "2" at bounding box center [380, 71] width 44 height 9
type input "2.01"
type input "54.22885572139302"
type input "2.01"
click at [375, 180] on div "Cost displayed to the customer Unit Cost Total cost 2.01 PLN PLN 5,025.00" at bounding box center [358, 159] width 97 height 228
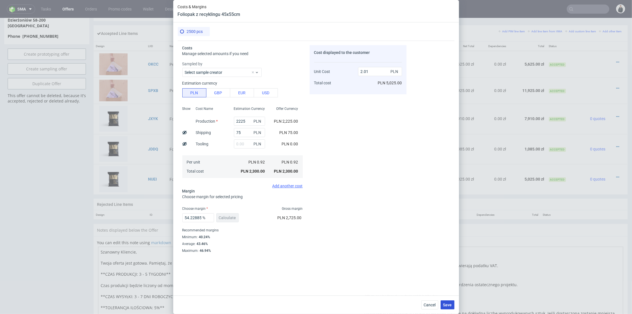
click at [450, 304] on span "Save" at bounding box center [447, 305] width 9 height 4
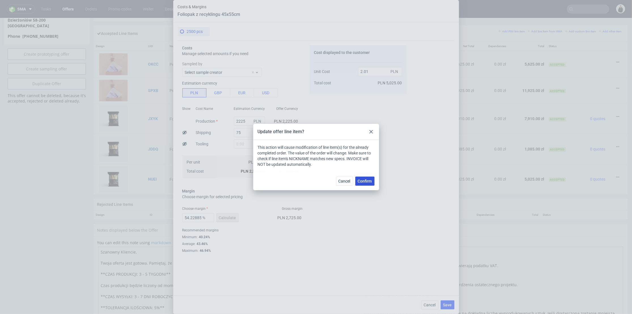
click at [362, 181] on span "Confirm" at bounding box center [365, 181] width 14 height 4
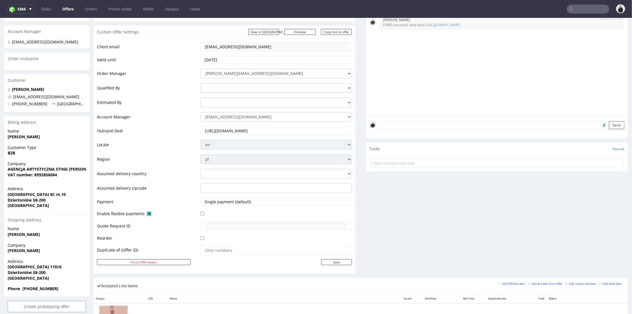
scroll to position [252, 0]
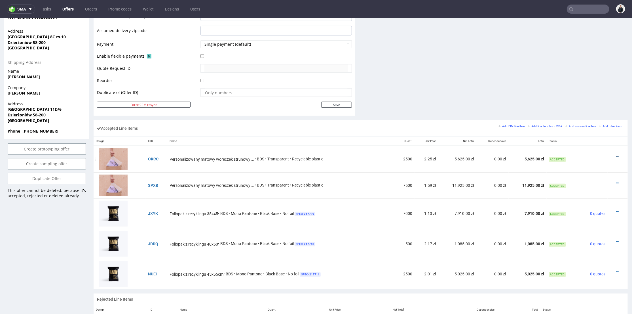
click at [616, 155] on icon at bounding box center [617, 157] width 3 height 4
click at [588, 81] on span "Edit item specification" at bounding box center [594, 84] width 43 height 6
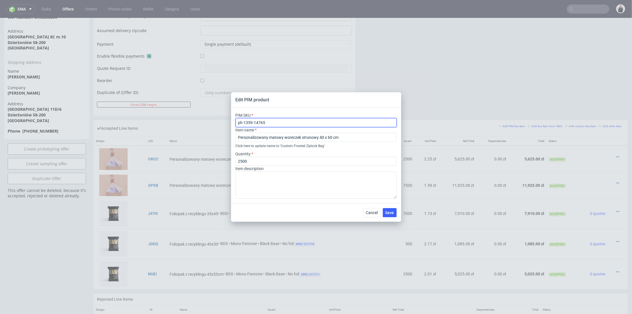
drag, startPoint x: 230, startPoint y: 119, endPoint x: 227, endPoint y: 119, distance: 3.1
click at [227, 119] on div "Edit PIM product PIM SKU ph-1359-14765 Item name Personalizowany matowy worecze…" at bounding box center [316, 157] width 632 height 314
click at [551, 85] on div "Edit PIM product PIM SKU ph-1359-14765 Item name Personalizowany matowy worecze…" at bounding box center [316, 157] width 632 height 314
click at [374, 212] on span "Cancel" at bounding box center [372, 212] width 12 height 4
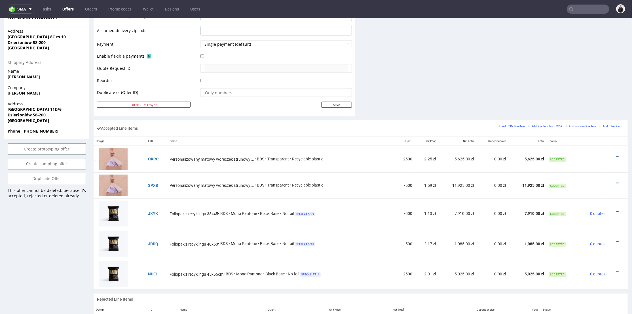
click at [616, 156] on icon at bounding box center [617, 157] width 3 height 4
click at [600, 95] on span "Edit item price" at bounding box center [594, 94] width 41 height 6
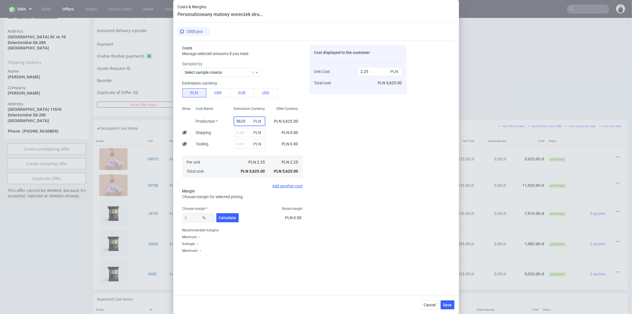
drag, startPoint x: 244, startPoint y: 121, endPoint x: 212, endPoint y: 120, distance: 31.5
click at [212, 120] on div "Show Cost Name Production Shipping Tooling Per unit Total cost Estimation Curre…" at bounding box center [242, 141] width 121 height 75
click at [253, 121] on span "PLN" at bounding box center [258, 121] width 11 height 8
drag, startPoint x: 244, startPoint y: 120, endPoint x: 223, endPoint y: 120, distance: 21.3
click at [223, 120] on div "Show Cost Name Production Shipping Tooling Per unit Total cost Estimation Curre…" at bounding box center [242, 141] width 121 height 75
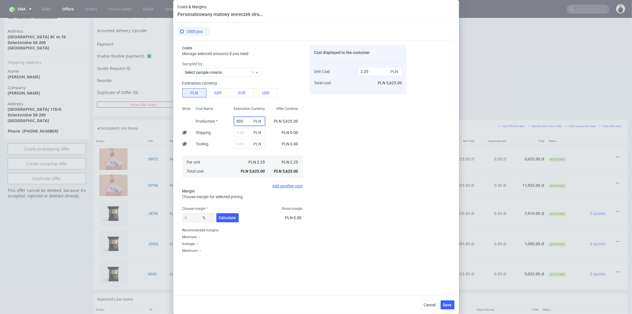
type input "3050"
type input "1.22"
type input "3050"
click at [241, 131] on input "text" at bounding box center [249, 132] width 31 height 9
type input "75"
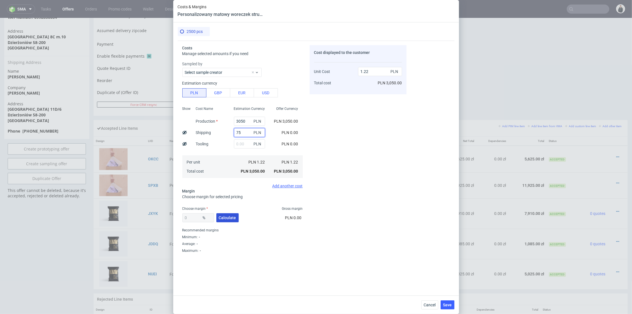
type input "1.25"
type input "75"
click at [227, 213] on button "Calculate" at bounding box center [227, 217] width 22 height 9
type input "41.42"
drag, startPoint x: 366, startPoint y: 71, endPoint x: 370, endPoint y: 71, distance: 3.2
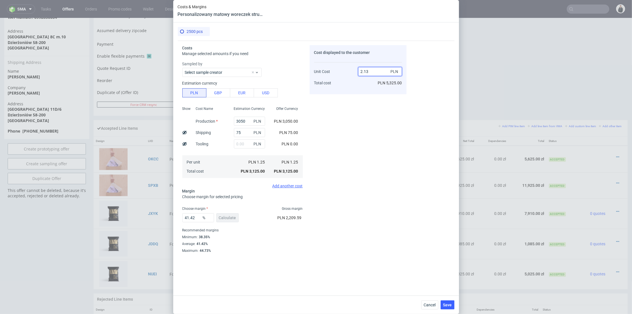
click at [370, 71] on input "2.13" at bounding box center [380, 71] width 44 height 9
type input "2.14"
type input "41.58878504672897"
click at [365, 82] on div "2.14 PLN PLN 5,325.00" at bounding box center [380, 75] width 44 height 30
click at [368, 71] on input "2.14" at bounding box center [380, 71] width 44 height 9
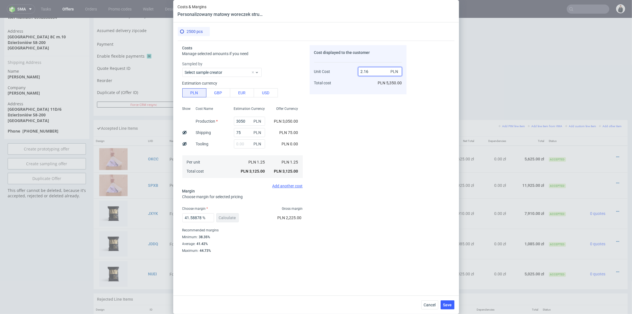
type input "2.16"
click at [362, 79] on div "2.16 PLN PLN 5,350.00" at bounding box center [380, 75] width 44 height 30
type input "42.129629629629626"
click at [368, 71] on input "2.16" at bounding box center [380, 71] width 44 height 9
type input "2.19"
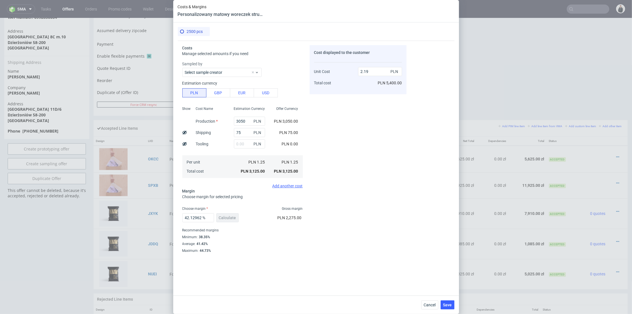
click at [364, 78] on div "2.19 PLN PLN 5,400.00" at bounding box center [380, 75] width 44 height 30
type input "42.922374429223744"
drag, startPoint x: 364, startPoint y: 72, endPoint x: 369, endPoint y: 72, distance: 5.1
click at [369, 72] on input "2.19" at bounding box center [380, 71] width 44 height 9
type input "2.23"
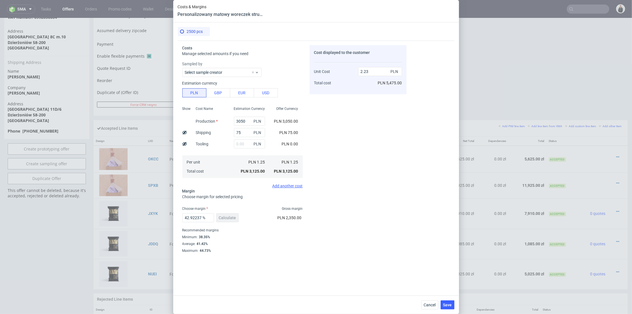
click at [359, 83] on div "2.23 PLN PLN 5,475.00" at bounding box center [380, 75] width 44 height 30
type input "43.946188340807176"
click at [368, 71] on input "2.23" at bounding box center [380, 71] width 44 height 9
type input "2.24"
click at [365, 77] on div "2.24 PLN" at bounding box center [380, 71] width 44 height 11
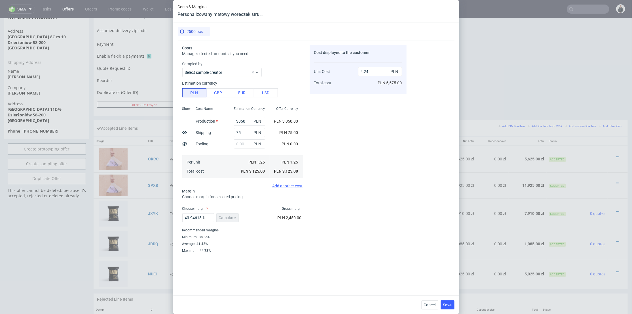
type input "44.196428571428584"
click at [369, 71] on input "2.24" at bounding box center [380, 71] width 44 height 9
type input "2.25"
click at [363, 82] on div "2.25 PLN PLN 5,600.00" at bounding box center [380, 75] width 44 height 30
type input "44.44444444444444"
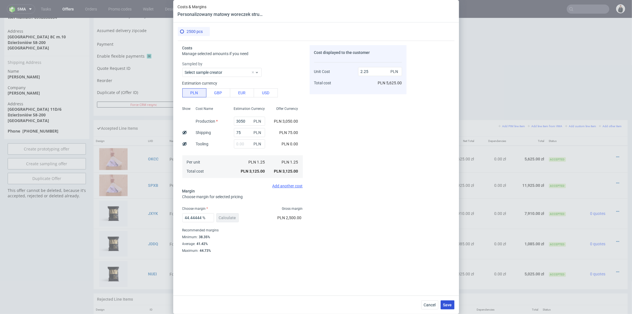
click at [450, 303] on span "Save" at bounding box center [447, 305] width 9 height 4
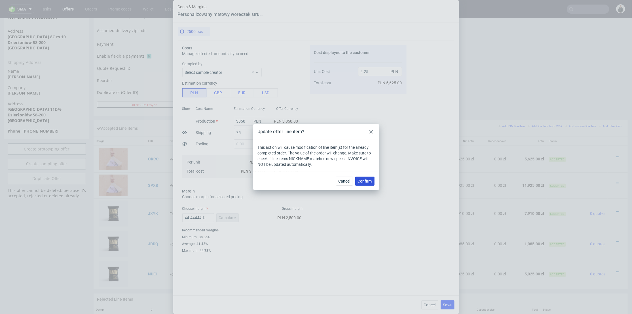
click at [363, 180] on span "Confirm" at bounding box center [365, 181] width 14 height 4
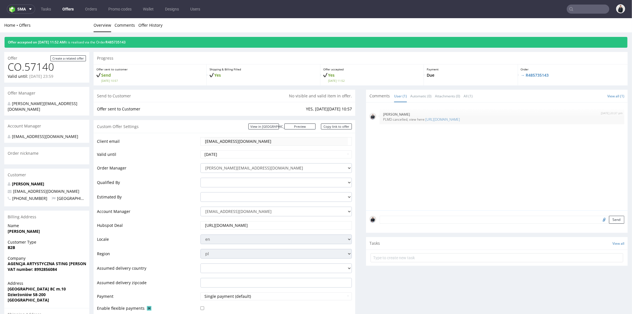
scroll to position [157, 0]
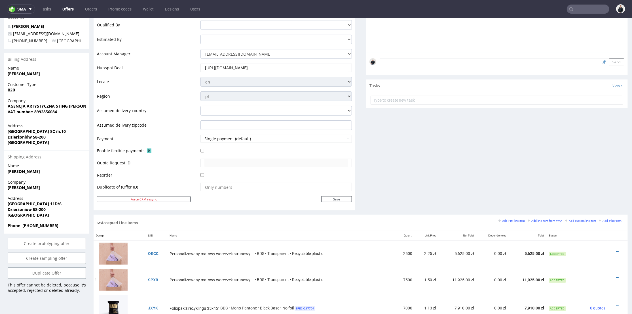
click at [611, 276] on div at bounding box center [616, 277] width 12 height 6
click at [616, 276] on icon at bounding box center [617, 277] width 3 height 4
click at [597, 204] on span "Edit item specification" at bounding box center [594, 204] width 43 height 6
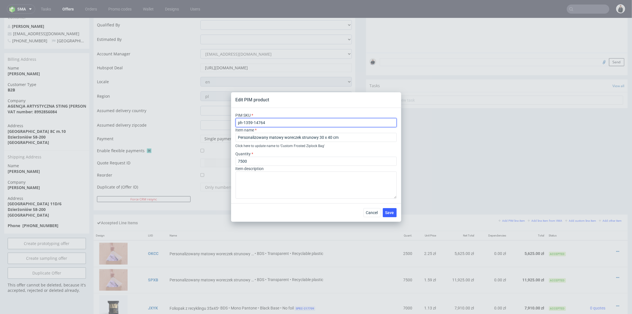
drag, startPoint x: 269, startPoint y: 120, endPoint x: 216, endPoint y: 118, distance: 52.2
click at [216, 118] on div "Edit PIM product PIM SKU ph-1359-14764 Item name Personalizowany matowy worecze…" at bounding box center [316, 157] width 632 height 314
click at [371, 210] on button "Cancel" at bounding box center [372, 212] width 17 height 9
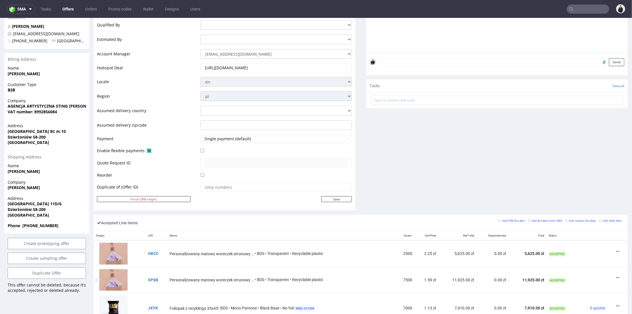
scroll to position [189, 0]
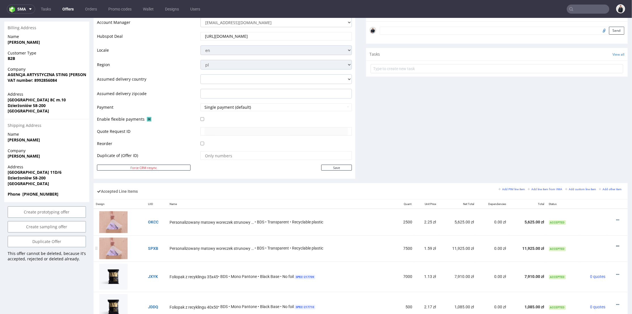
click at [616, 244] on icon at bounding box center [617, 246] width 3 height 4
click at [588, 180] on span "Edit item price" at bounding box center [594, 183] width 41 height 6
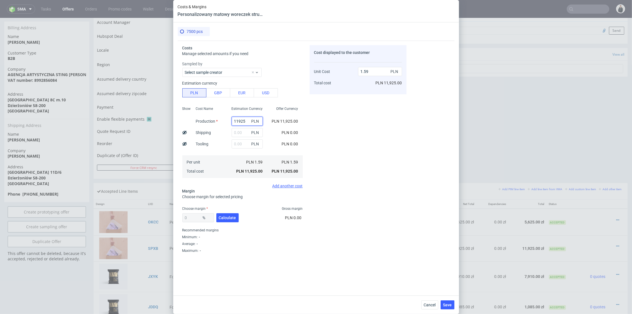
drag, startPoint x: 242, startPoint y: 120, endPoint x: 203, endPoint y: 121, distance: 38.6
click at [203, 121] on div "Show Cost Name Production Shipping Tooling Per unit Total cost Estimation Curre…" at bounding box center [242, 141] width 121 height 75
type input "6975"
type input "0.93"
type input "6975"
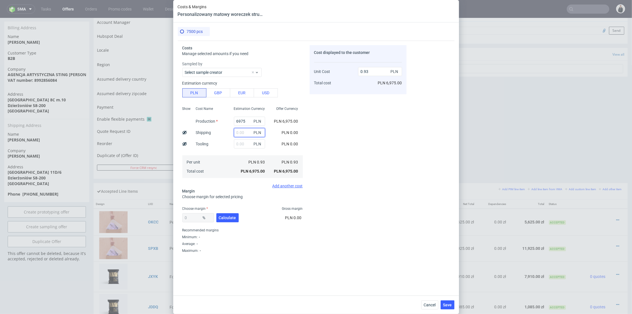
click at [234, 132] on input "text" at bounding box center [249, 132] width 31 height 9
type input "150"
type input "0.95"
drag, startPoint x: 224, startPoint y: 148, endPoint x: 231, endPoint y: 201, distance: 53.9
click at [224, 148] on div "Cost Name Production Shipping Tooling Per unit Total cost" at bounding box center [210, 141] width 38 height 75
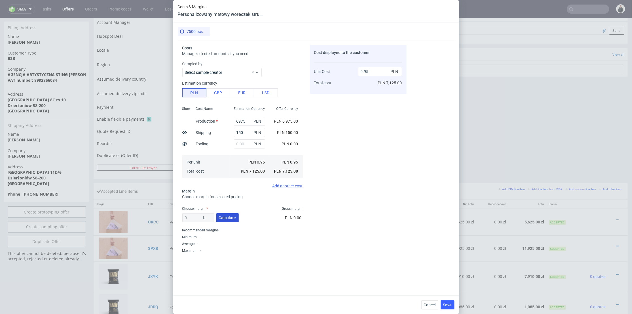
click at [230, 216] on span "Calculate" at bounding box center [227, 218] width 17 height 4
type input "35.93"
drag, startPoint x: 368, startPoint y: 71, endPoint x: 364, endPoint y: 70, distance: 4.3
click at [364, 70] on input "1.48" at bounding box center [380, 71] width 44 height 9
type input "1.6"
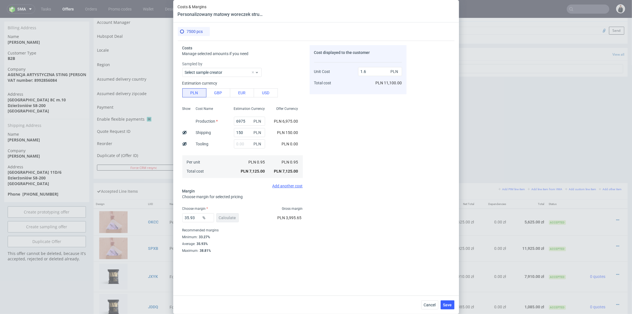
click at [363, 84] on div "1.6 PLN PLN 11,100.00" at bounding box center [380, 75] width 44 height 30
type input "40.625"
click at [367, 72] on input "1.6" at bounding box center [380, 71] width 44 height 9
type input "1.58"
click at [361, 85] on div "1.58 PLN PLN 12,000.00" at bounding box center [380, 75] width 44 height 30
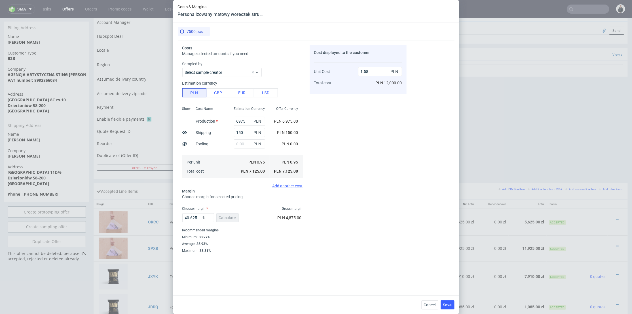
type input "39.87341772151899"
click at [368, 72] on input "1.58" at bounding box center [380, 71] width 44 height 9
type input "1.59"
click at [363, 79] on div "1.59 PLN PLN 11,850.00" at bounding box center [380, 75] width 44 height 30
type input "40.25157232704403"
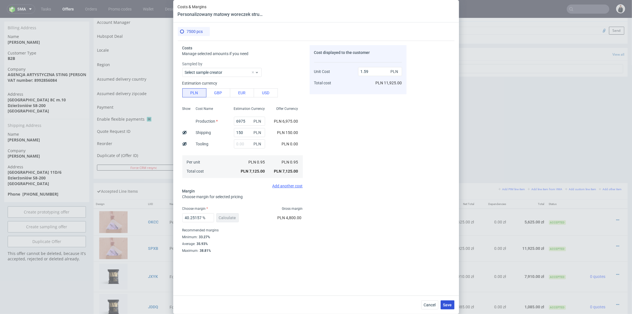
click at [451, 303] on span "Save" at bounding box center [447, 305] width 9 height 4
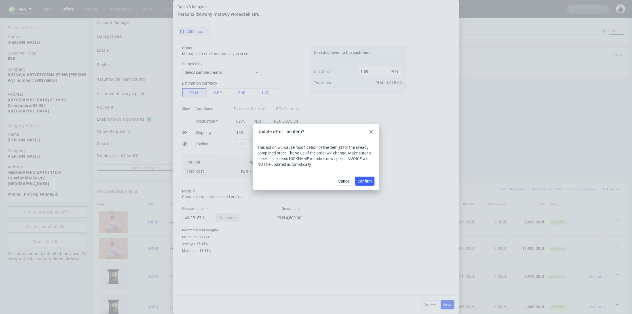
click at [368, 186] on div "Cancel Confirm" at bounding box center [316, 181] width 126 height 18
click at [368, 181] on span "Confirm" at bounding box center [365, 181] width 14 height 4
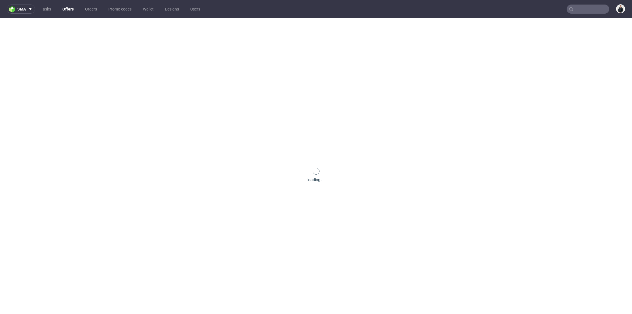
scroll to position [0, 0]
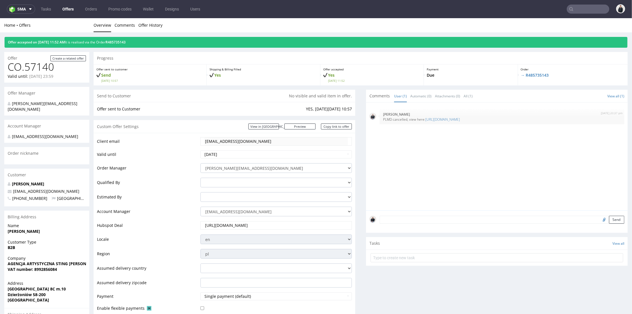
click at [69, 7] on link "Offers" at bounding box center [68, 9] width 18 height 9
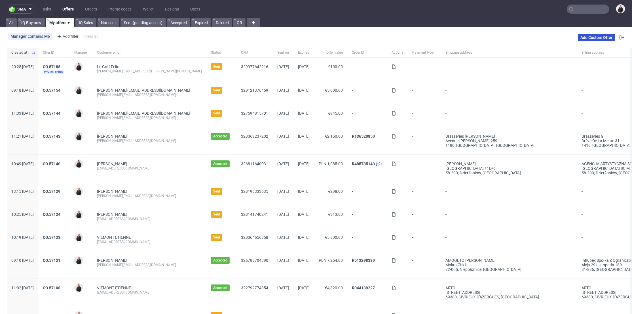
click at [590, 38] on link "Add Custom Offer" at bounding box center [596, 37] width 37 height 7
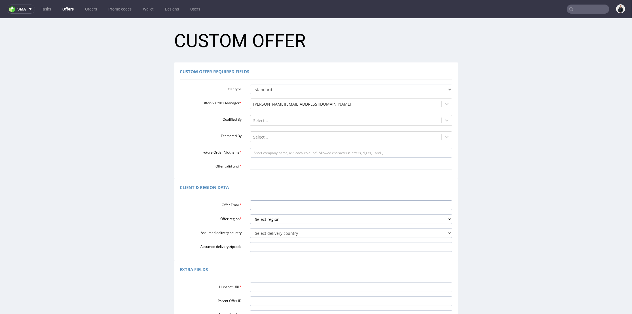
drag, startPoint x: 269, startPoint y: 206, endPoint x: 267, endPoint y: 212, distance: 6.9
click at [269, 206] on input "Offer Email *" at bounding box center [351, 205] width 202 height 10
paste input "[PERSON_NAME][EMAIL_ADDRESS][DOMAIN_NAME]"
type input "[PERSON_NAME][EMAIL_ADDRESS][DOMAIN_NAME]"
click at [265, 219] on select "Select region eu gb de pl cz fr it es" at bounding box center [351, 219] width 202 height 10
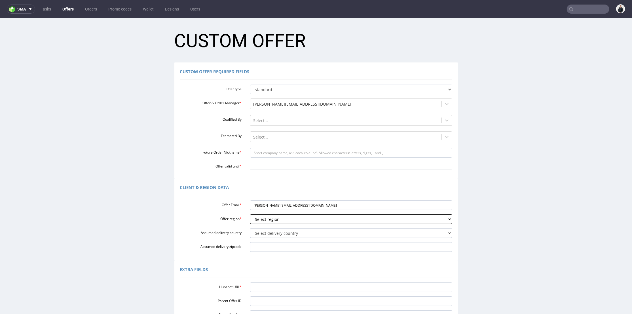
select select "pl"
click at [250, 214] on select "Select region eu gb de pl cz fr it es" at bounding box center [351, 219] width 202 height 10
click at [267, 232] on select "Select delivery country [GEOGRAPHIC_DATA] [GEOGRAPHIC_DATA] [GEOGRAPHIC_DATA] […" at bounding box center [351, 233] width 202 height 10
select select "179"
click at [250, 228] on select "Select delivery country [GEOGRAPHIC_DATA] [GEOGRAPHIC_DATA] [GEOGRAPHIC_DATA] […" at bounding box center [351, 233] width 202 height 10
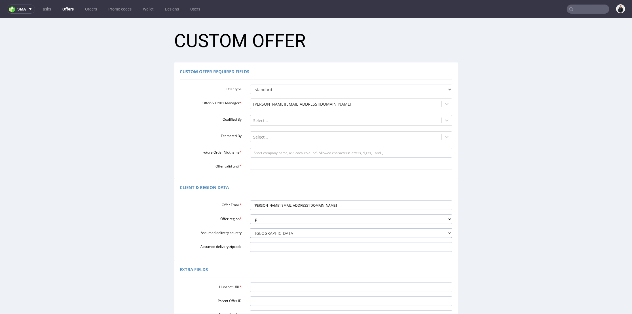
scroll to position [63, 0]
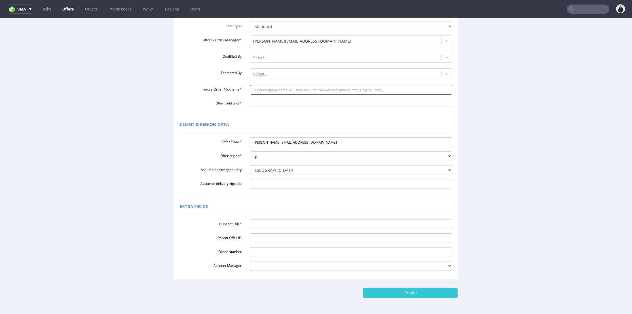
click at [265, 92] on input "Future Order Nickname *" at bounding box center [351, 90] width 202 height 10
type input "Biolive"
click at [284, 101] on input "Offer valid until *" at bounding box center [351, 102] width 202 height 8
click at [305, 77] on td "25" at bounding box center [303, 77] width 9 height 9
type input "[DATE]"
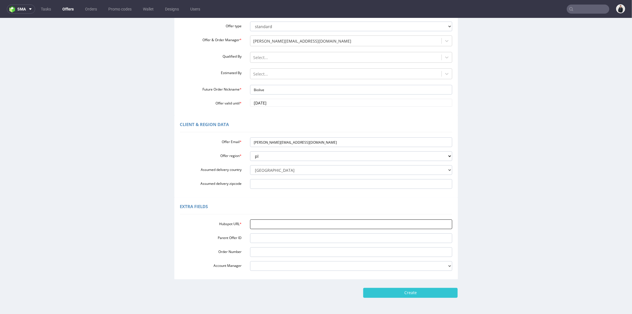
click at [283, 226] on input "Hubspot URL *" at bounding box center [351, 224] width 202 height 10
paste input "https://app-eu1.hubspot.com/contacts/25600958/record/0-3/327260460244/"
type input "https://app-eu1.hubspot.com/contacts/25600958/record/0-3/327260460244/"
click at [382, 292] on input "Create" at bounding box center [410, 292] width 94 height 10
type input "Please wait..."
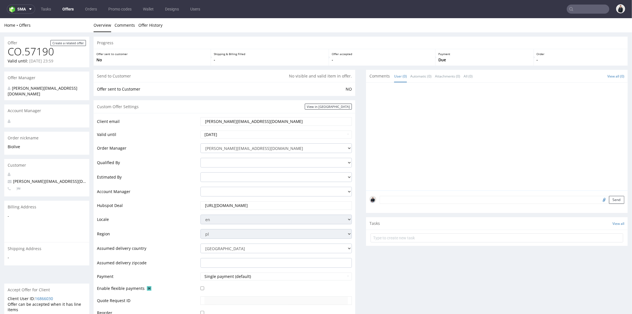
scroll to position [189, 0]
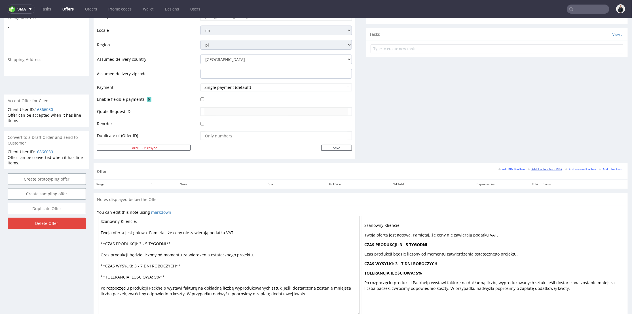
click at [536, 170] on small "Add line item from VMA" at bounding box center [545, 168] width 35 height 3
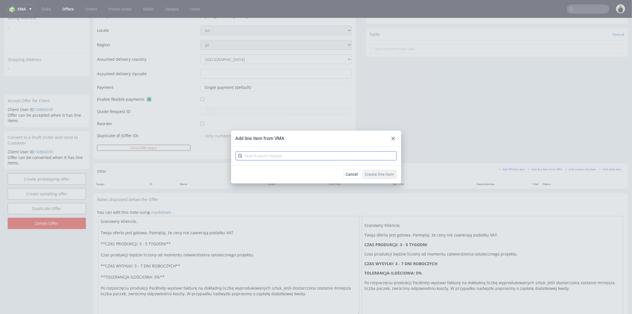
drag, startPoint x: 333, startPoint y: 161, endPoint x: 333, endPoint y: 157, distance: 3.7
click at [333, 159] on div at bounding box center [316, 156] width 170 height 18
click at [333, 157] on input "text" at bounding box center [316, 155] width 161 height 9
type input "cbte"
click at [282, 169] on div "CBTE 2 variants" at bounding box center [316, 169] width 157 height 10
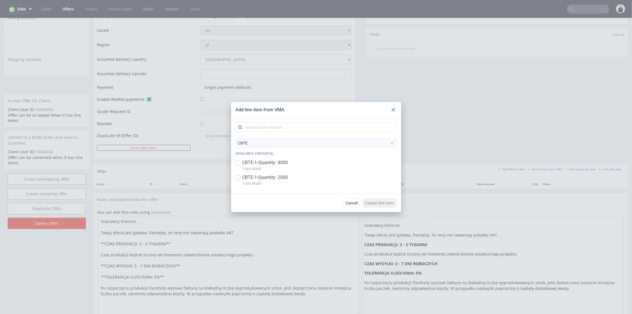
click at [284, 178] on p "CBTE-1 • Quantity: 2000" at bounding box center [266, 177] width 46 height 6
checkbox input "true"
drag, startPoint x: 285, startPoint y: 163, endPoint x: 289, endPoint y: 163, distance: 4.5
click at [285, 163] on p "CBTE-1 • Quantity: 4000" at bounding box center [266, 162] width 46 height 6
checkbox input "true"
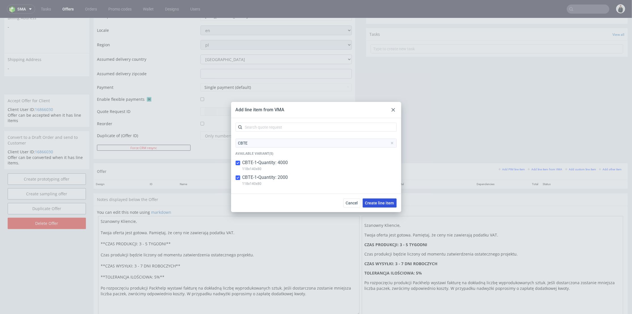
click at [374, 202] on span "Create line item" at bounding box center [379, 203] width 29 height 4
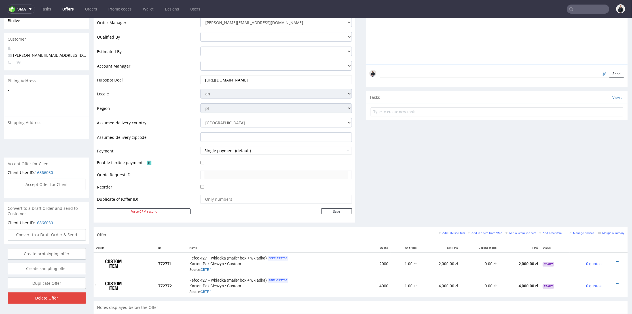
scroll to position [252, 0]
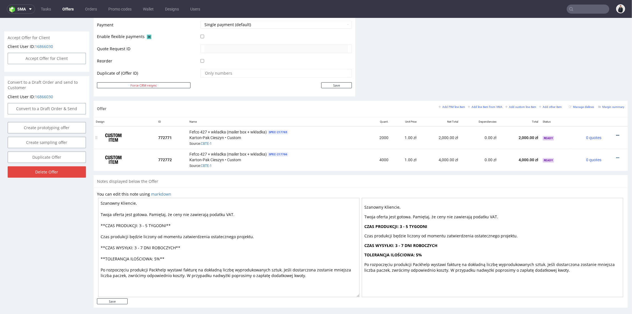
click at [610, 133] on div at bounding box center [614, 135] width 16 height 6
click at [616, 133] on icon at bounding box center [617, 135] width 3 height 4
click at [581, 72] on span "Edit item price" at bounding box center [593, 72] width 46 height 6
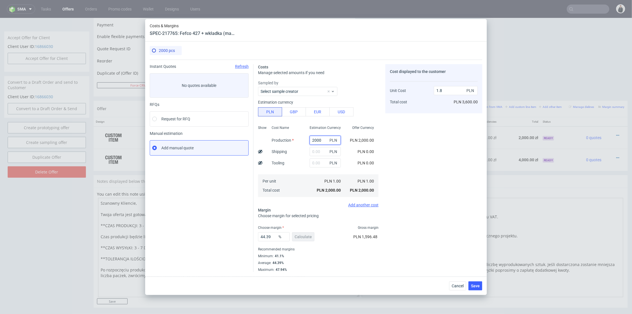
click at [318, 138] on input "2000" at bounding box center [325, 140] width 31 height 9
paste input "158"
type input "1580"
type input "1.42"
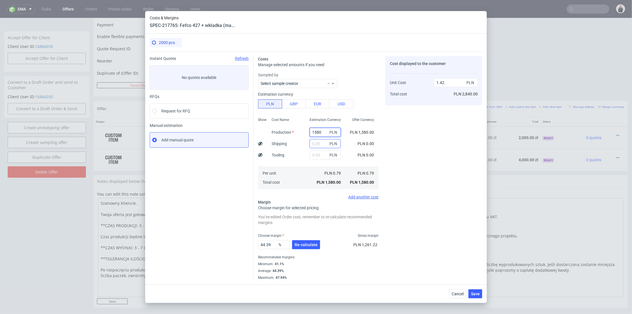
type input "1580"
click at [310, 142] on input "1" at bounding box center [325, 143] width 31 height 9
type input "170"
type input "1.58"
click at [311, 144] on input "170" at bounding box center [325, 143] width 31 height 9
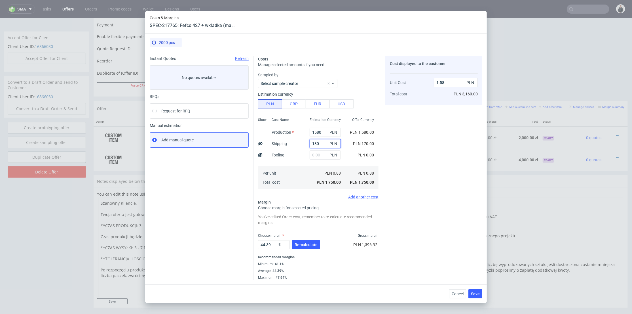
type input "180"
drag, startPoint x: 289, startPoint y: 151, endPoint x: 306, endPoint y: 193, distance: 45.2
click at [290, 151] on div "Cost Name Production Shipping Tooling Per unit Total cost" at bounding box center [286, 152] width 38 height 75
click at [309, 243] on span "Re-calculate" at bounding box center [306, 245] width 23 height 4
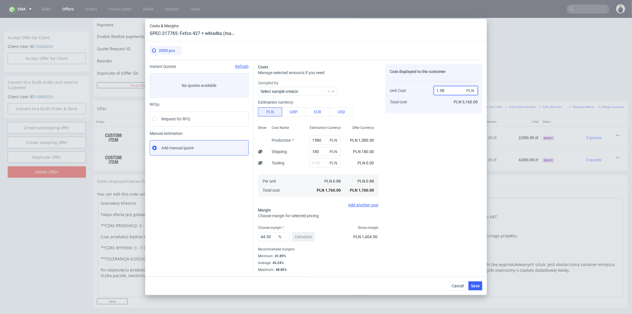
drag, startPoint x: 440, startPoint y: 90, endPoint x: 445, endPoint y: 90, distance: 4.5
click at [445, 90] on input "1.58" at bounding box center [456, 90] width 44 height 9
click at [443, 90] on input "1.58" at bounding box center [456, 90] width 44 height 9
click at [440, 96] on div "1.58 PLN PLN 3,160.00" at bounding box center [456, 94] width 44 height 30
drag, startPoint x: 440, startPoint y: 90, endPoint x: 446, endPoint y: 90, distance: 5.7
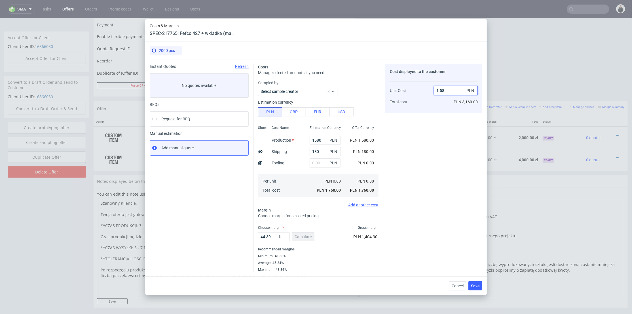
click at [446, 90] on input "1.58" at bounding box center [456, 90] width 44 height 9
type input "1.75"
click at [430, 122] on div "Cost displayed to the customer Unit Cost Total cost 1.75 PLN PLN 3,160.00" at bounding box center [434, 168] width 97 height 208
type input "49.714285714285715"
drag, startPoint x: 317, startPoint y: 149, endPoint x: 310, endPoint y: 149, distance: 6.5
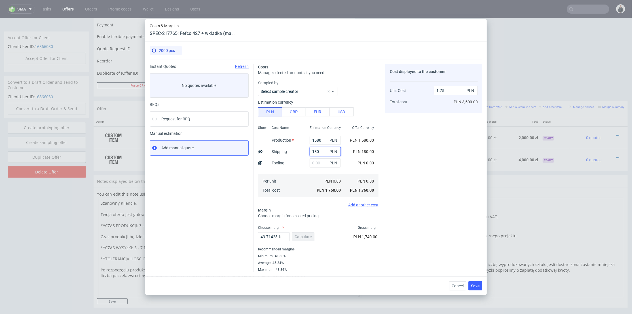
click at [310, 149] on input "180" at bounding box center [325, 151] width 31 height 9
type input "166"
click at [391, 157] on div "Cost displayed to the customer Unit Cost Total cost 1.75 PLN PLN 3,500.00" at bounding box center [434, 168] width 97 height 208
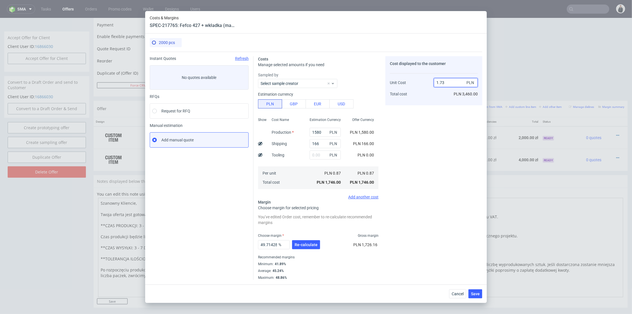
drag, startPoint x: 442, startPoint y: 81, endPoint x: 440, endPoint y: 94, distance: 13.5
click at [444, 81] on input "1.73" at bounding box center [456, 82] width 44 height 9
type input "1.75"
click at [432, 120] on div "Cost displayed to the customer Unit Cost Total cost 1.75 PLN PLN 3,460.00" at bounding box center [434, 168] width 97 height 224
type input "50.28571428571429"
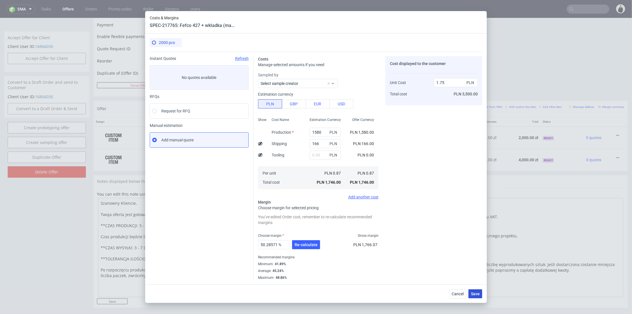
click at [479, 292] on span "Save" at bounding box center [475, 294] width 9 height 4
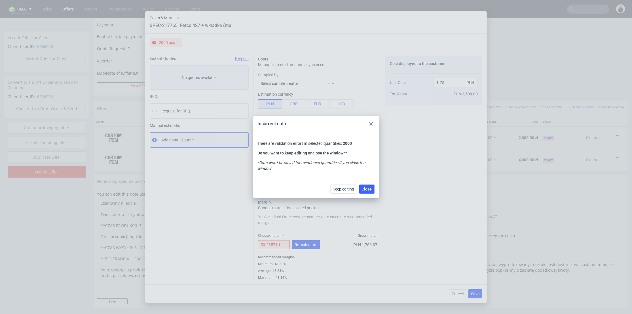
click at [372, 123] on use at bounding box center [371, 123] width 3 height 3
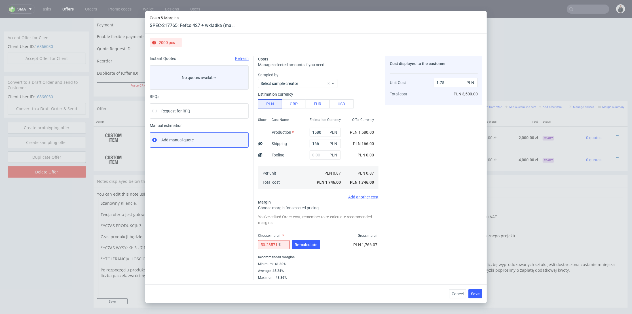
drag, startPoint x: 311, startPoint y: 247, endPoint x: 379, endPoint y: 261, distance: 69.9
click at [312, 247] on button "Re-calculate" at bounding box center [306, 244] width 28 height 9
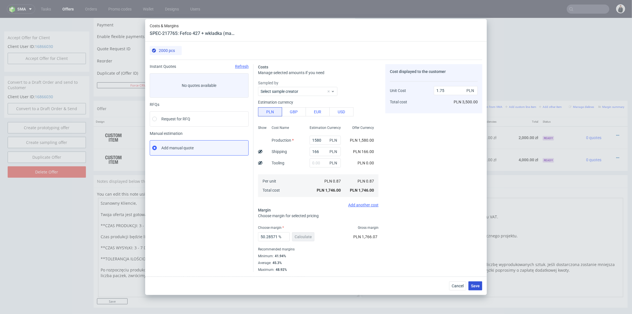
click at [477, 288] on button "Save" at bounding box center [476, 285] width 14 height 9
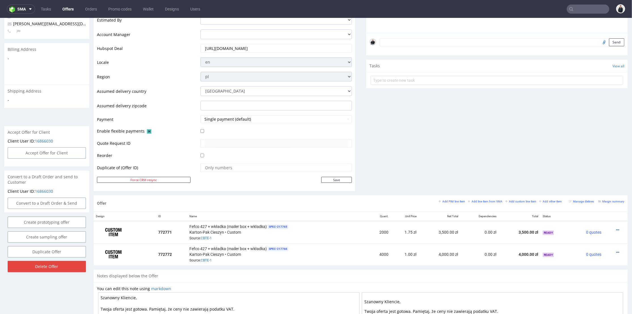
scroll to position [189, 0]
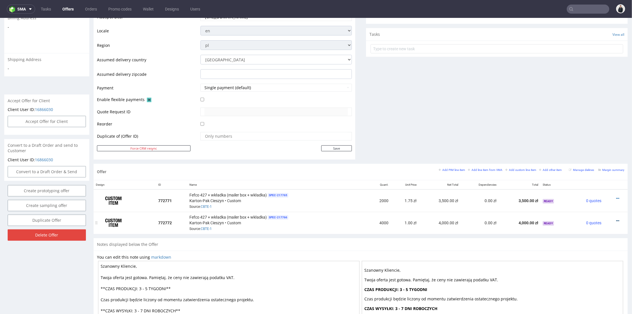
click at [616, 218] on icon at bounding box center [617, 220] width 3 height 4
click at [589, 157] on span "Edit item price" at bounding box center [593, 157] width 46 height 6
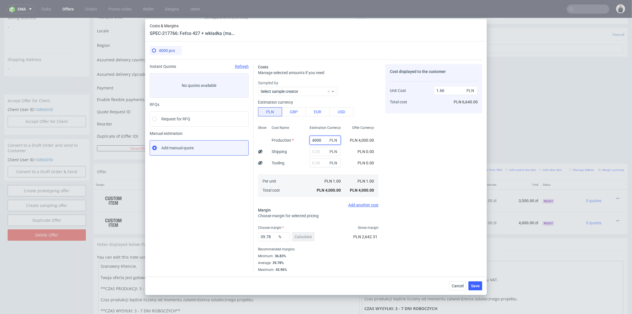
click at [317, 139] on input "4000" at bounding box center [325, 140] width 31 height 9
paste input "296"
type input "2960"
type input "1.23"
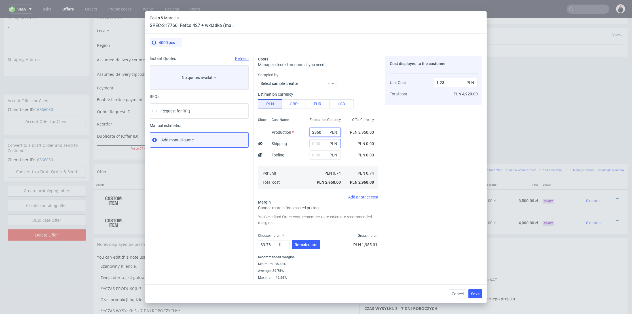
type input "2960"
click at [314, 145] on input "text" at bounding box center [325, 143] width 31 height 9
type input "340"
click at [296, 152] on div "Cost Name Production Shipping Tooling Per unit Total cost" at bounding box center [286, 152] width 38 height 75
type input "1.37"
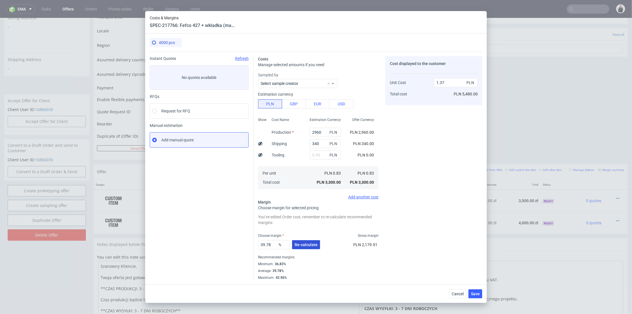
click at [308, 243] on span "Re-calculate" at bounding box center [306, 245] width 23 height 4
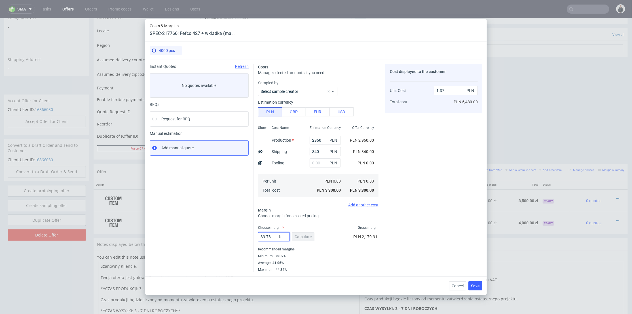
drag, startPoint x: 271, startPoint y: 236, endPoint x: 237, endPoint y: 236, distance: 34.0
click at [235, 236] on div "Instant Quotes Refresh No quotes available RFQs Request for RFQ Manual estimati…" at bounding box center [316, 166] width 333 height 212
type input "45"
drag, startPoint x: 464, startPoint y: 232, endPoint x: 473, endPoint y: 269, distance: 37.4
click at [464, 232] on div "Cost displayed to the customer Unit Cost Total cost 1.37 PLN PLN 5,480.00" at bounding box center [434, 168] width 97 height 208
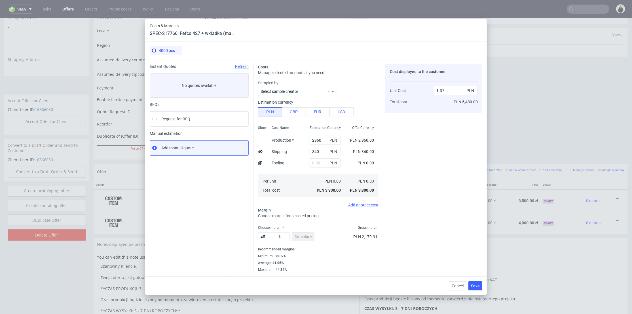
type input "1.5"
click at [481, 285] on button "Save" at bounding box center [476, 285] width 14 height 9
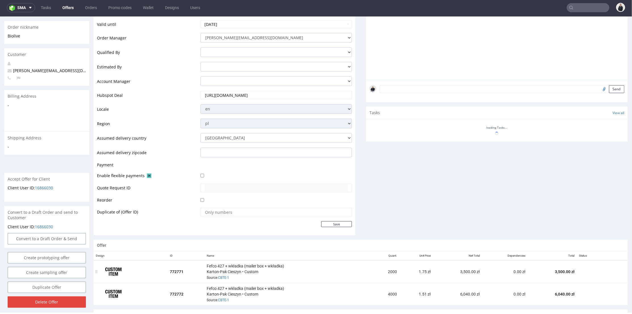
scroll to position [172, 0]
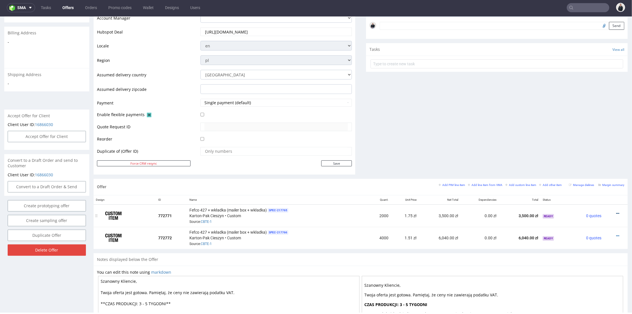
click at [616, 212] on icon at bounding box center [617, 213] width 3 height 4
click at [592, 146] on li "Edit item price" at bounding box center [590, 150] width 55 height 10
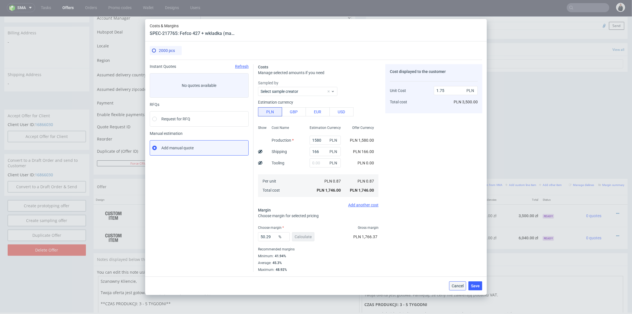
click at [462, 283] on button "Cancel" at bounding box center [457, 285] width 17 height 9
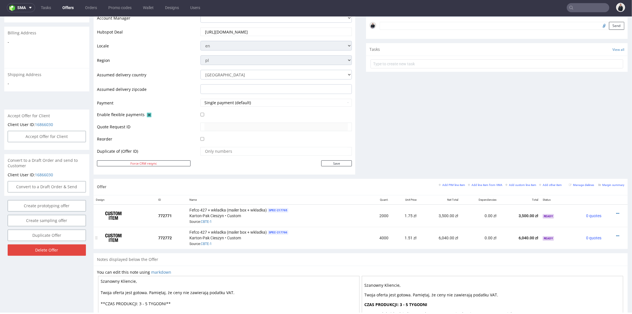
click at [611, 235] on div at bounding box center [614, 236] width 16 height 6
click at [616, 233] on icon at bounding box center [617, 235] width 3 height 4
click at [592, 175] on li "Edit item price" at bounding box center [590, 172] width 55 height 10
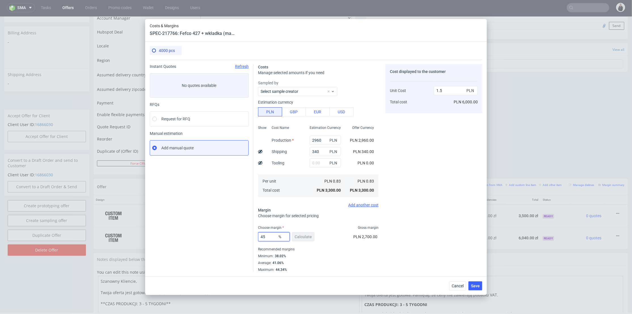
drag, startPoint x: 266, startPoint y: 237, endPoint x: 264, endPoint y: 236, distance: 3.1
click at [264, 236] on input "45" at bounding box center [274, 236] width 32 height 9
type input "46"
click at [443, 206] on div "Cost displayed to the customer Unit Cost Total cost 1.5 PLN PLN 6,000.00" at bounding box center [434, 168] width 97 height 208
type input "1.53"
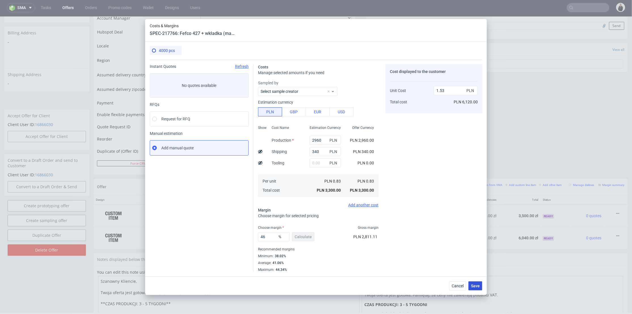
click at [475, 285] on span "Save" at bounding box center [475, 286] width 9 height 4
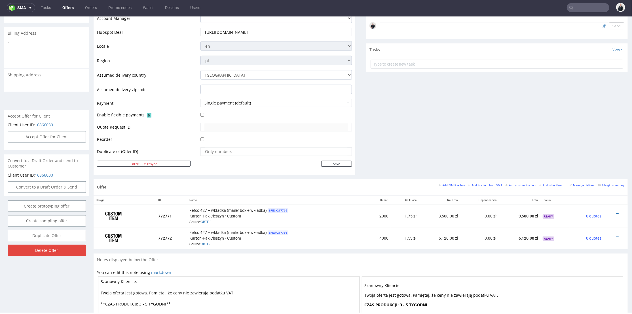
scroll to position [204, 0]
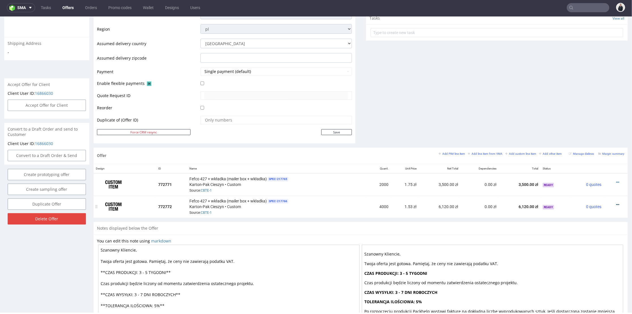
click at [616, 203] on icon at bounding box center [617, 204] width 3 height 4
click at [593, 142] on span "Edit item price" at bounding box center [593, 141] width 46 height 6
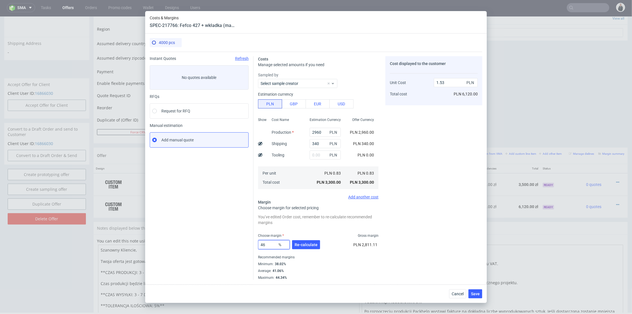
drag, startPoint x: 267, startPoint y: 243, endPoint x: 263, endPoint y: 243, distance: 4.0
click at [263, 243] on input "46" at bounding box center [274, 244] width 32 height 9
type input "45"
click at [454, 194] on div "Cost displayed to the customer Unit Cost Total cost 1.53 PLN PLN 6,120.00" at bounding box center [434, 168] width 97 height 224
type input "1.5"
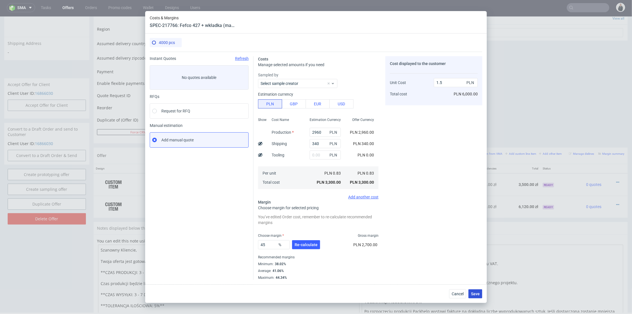
drag, startPoint x: 476, startPoint y: 287, endPoint x: 476, endPoint y: 290, distance: 3.5
click at [475, 287] on div "Cancel Save" at bounding box center [316, 293] width 342 height 18
click at [476, 292] on span "Save" at bounding box center [475, 294] width 9 height 4
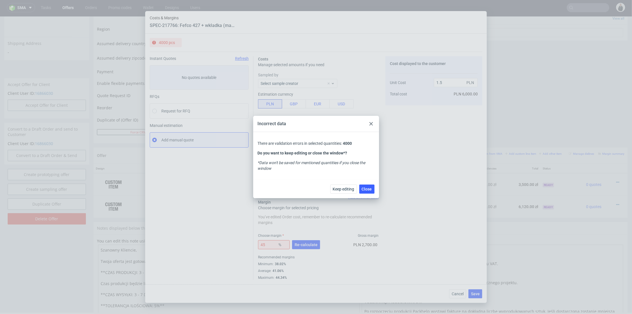
click at [374, 121] on div at bounding box center [371, 123] width 7 height 7
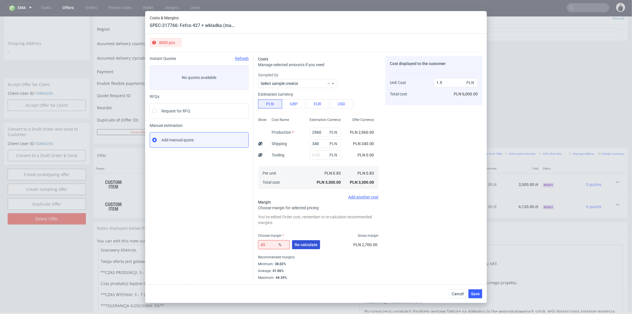
drag, startPoint x: 306, startPoint y: 245, endPoint x: 317, endPoint y: 246, distance: 10.3
click at [307, 245] on span "Re-calculate" at bounding box center [306, 245] width 23 height 4
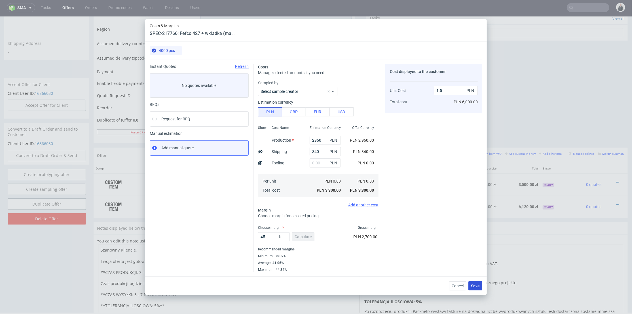
click at [473, 284] on span "Save" at bounding box center [475, 286] width 9 height 4
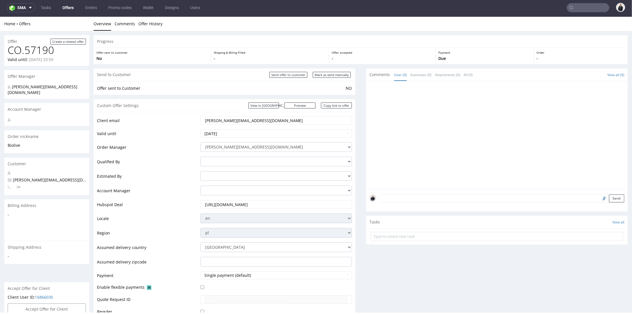
scroll to position [157, 0]
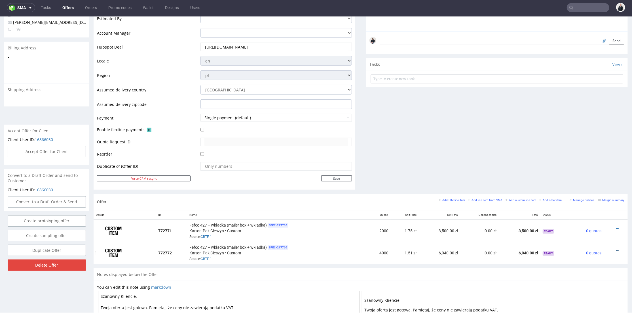
click at [616, 248] on icon at bounding box center [617, 250] width 3 height 4
click at [591, 189] on span "Edit item price" at bounding box center [593, 187] width 46 height 6
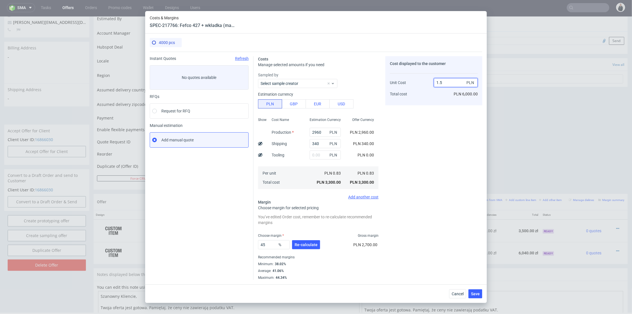
drag, startPoint x: 441, startPoint y: 81, endPoint x: 445, endPoint y: 84, distance: 4.9
click at [445, 82] on input "1.5" at bounding box center [456, 82] width 44 height 9
type input "1.49"
click at [423, 136] on div "Cost displayed to the customer Unit Cost Total cost 1.49 PLN PLN 6,000.00" at bounding box center [434, 168] width 97 height 224
type input "44.29530201342282"
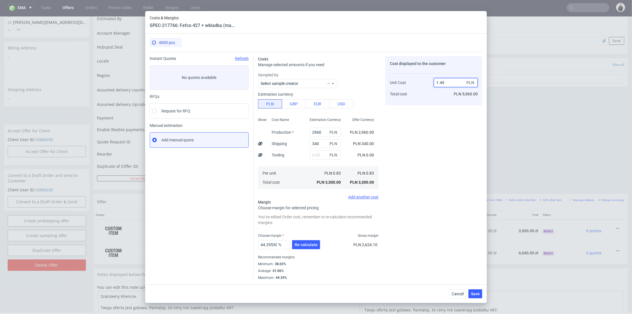
drag, startPoint x: 448, startPoint y: 83, endPoint x: 441, endPoint y: 83, distance: 6.9
click at [441, 83] on input "1.49" at bounding box center [456, 82] width 44 height 9
type input "1.50"
click at [431, 126] on div "Cost displayed to the customer Unit Cost Total cost 1.50 PLN PLN 5,960.00" at bounding box center [434, 168] width 97 height 224
type input "44.666666666666664"
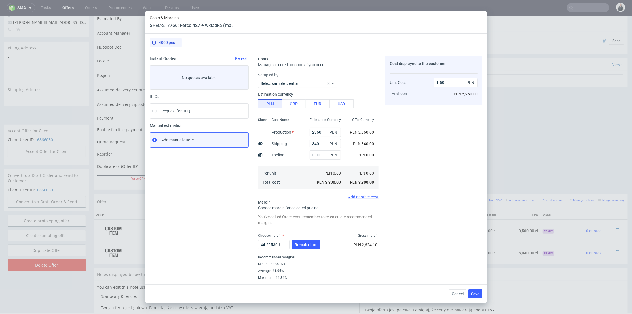
type input "1.5"
click at [318, 247] on button "Re-calculate" at bounding box center [306, 244] width 28 height 9
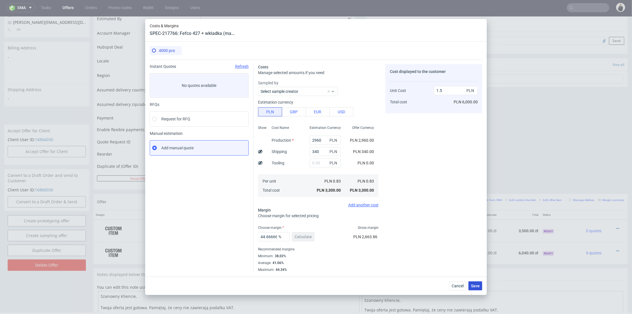
click at [481, 285] on button "Save" at bounding box center [476, 285] width 14 height 9
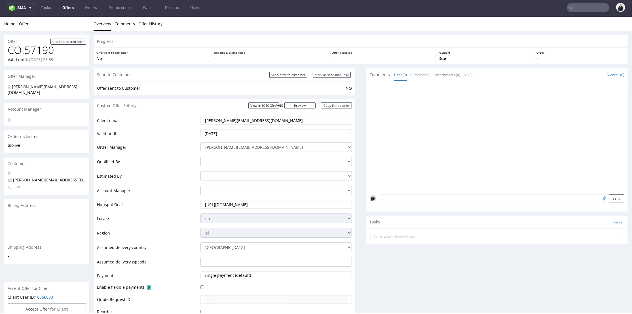
scroll to position [0, 0]
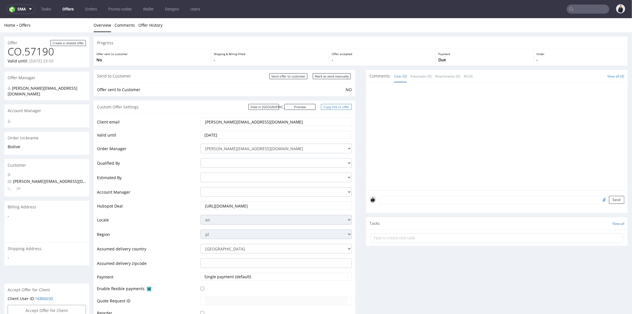
click at [333, 107] on link "Copy link to offer" at bounding box center [336, 107] width 31 height 6
click at [298, 79] on div "Send to Customer Send offer to customer Mark as send manually" at bounding box center [225, 75] width 262 height 13
click at [296, 75] on input "Send offer to customer" at bounding box center [288, 76] width 38 height 6
type input "In progress..."
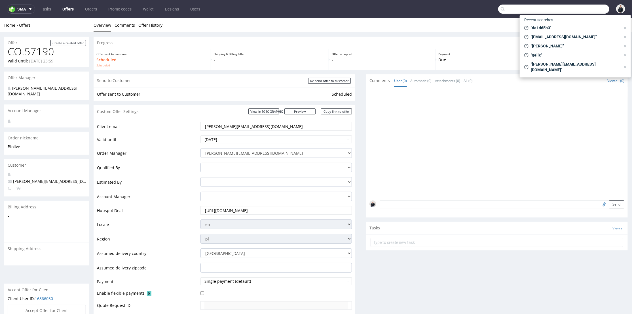
click at [582, 5] on input "text" at bounding box center [553, 9] width 111 height 9
paste input "balth@clublegacyz.com"
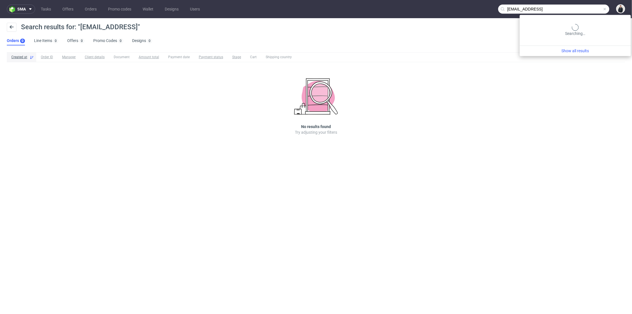
click at [578, 6] on input "balth@clublegacyz.com3" at bounding box center [553, 9] width 111 height 9
click at [576, 8] on input "balth@clublegacyz.com3" at bounding box center [553, 9] width 111 height 9
type input "balth@clublegacyz.com"
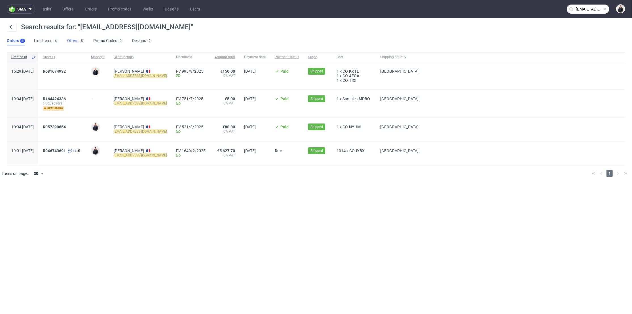
click at [76, 42] on link "Offers 5" at bounding box center [75, 40] width 17 height 9
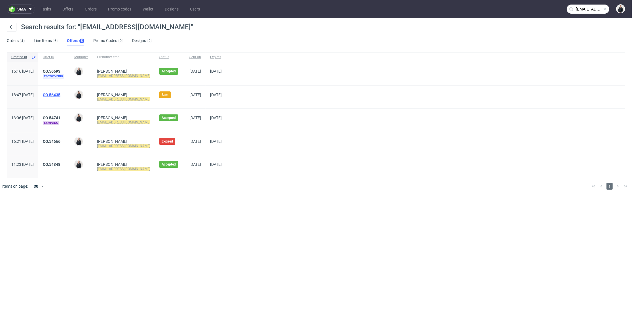
click at [60, 96] on link "CO.56435" at bounding box center [52, 94] width 18 height 5
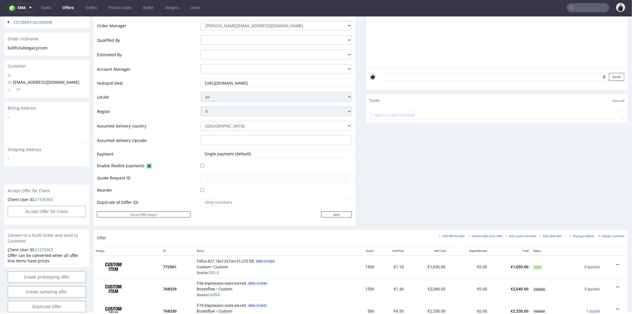
scroll to position [189, 0]
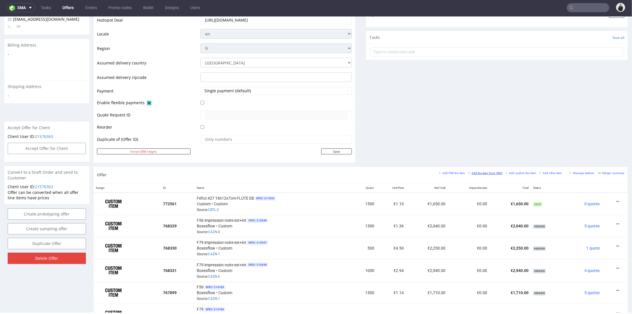
click at [478, 172] on small "Add line item from VMA" at bounding box center [485, 172] width 35 height 3
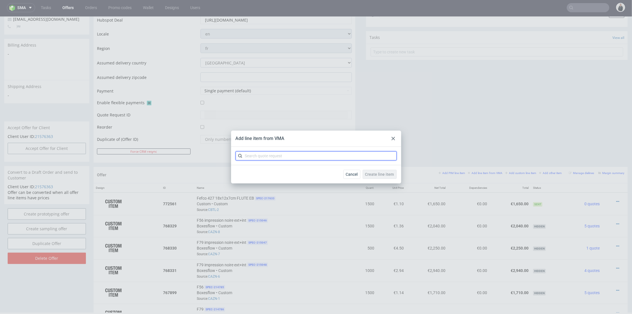
click at [279, 156] on input "text" at bounding box center [316, 155] width 161 height 9
type input "cbtl"
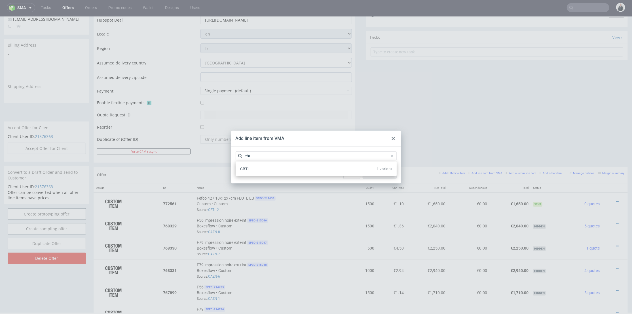
click at [269, 170] on div "CBTL 1 variant" at bounding box center [316, 169] width 157 height 10
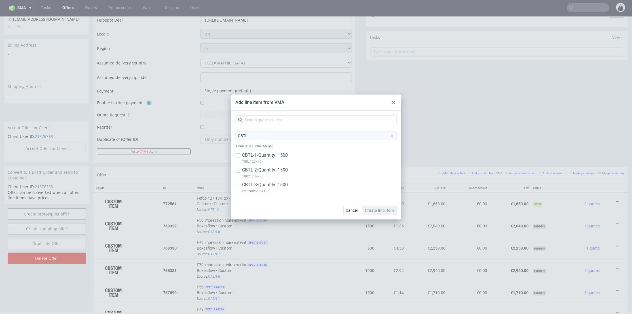
click at [278, 183] on p "CBTL-3 • Quantity: 1500" at bounding box center [266, 185] width 46 height 6
checkbox input "true"
click at [380, 209] on span "Create line item" at bounding box center [379, 210] width 29 height 4
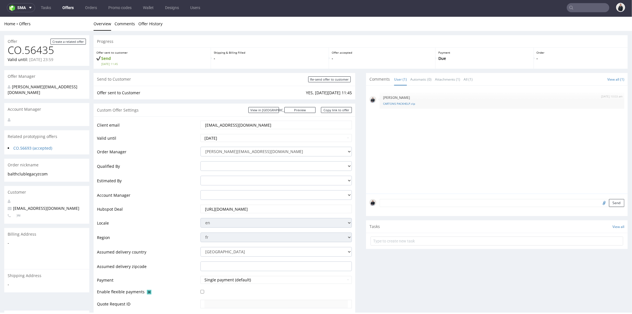
scroll to position [220, 0]
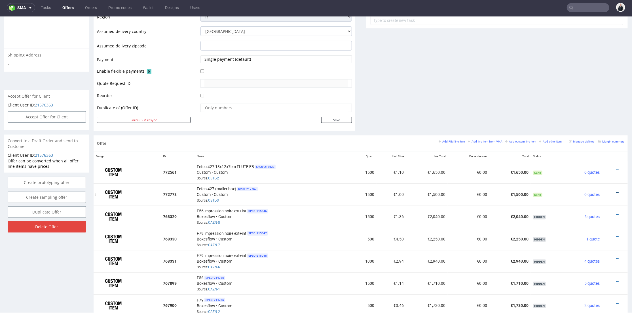
click at [616, 190] on icon at bounding box center [617, 192] width 3 height 4
click at [585, 129] on span "Edit item price" at bounding box center [593, 129] width 46 height 6
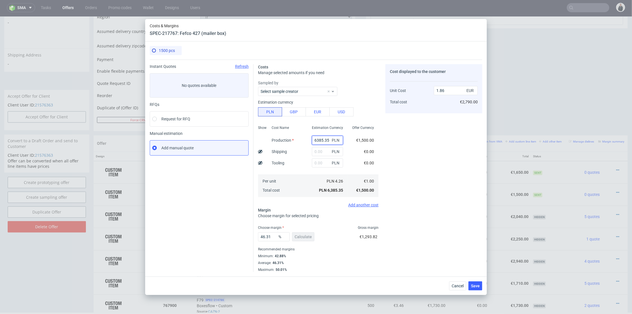
click at [317, 140] on input "6385.35" at bounding box center [327, 140] width 31 height 9
paste input "28"
type input "2835"
type input "0.83"
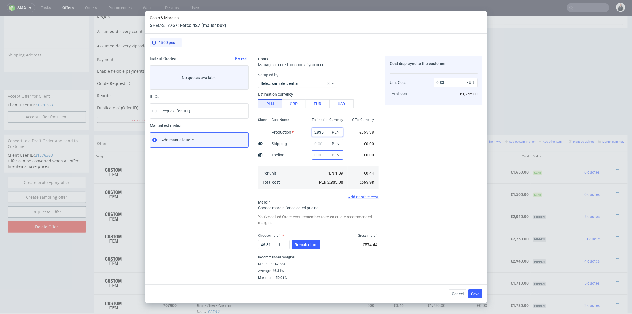
type input "2835"
click at [316, 155] on input "text" at bounding box center [327, 154] width 31 height 9
type input "2450"
click at [317, 146] on input "text" at bounding box center [327, 143] width 31 height 9
type input "1.54"
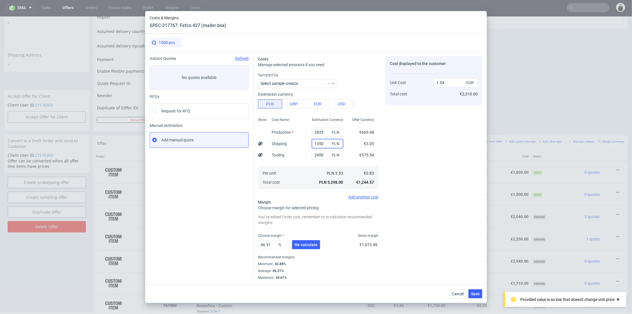
type input "1350"
click at [299, 159] on div "Cost Name Production Shipping Tooling Per unit Total cost" at bounding box center [287, 152] width 40 height 75
type input "1.93"
click at [311, 240] on div "46.31 % Re-calculate" at bounding box center [289, 246] width 63 height 16
drag, startPoint x: 309, startPoint y: 243, endPoint x: 282, endPoint y: 242, distance: 27.6
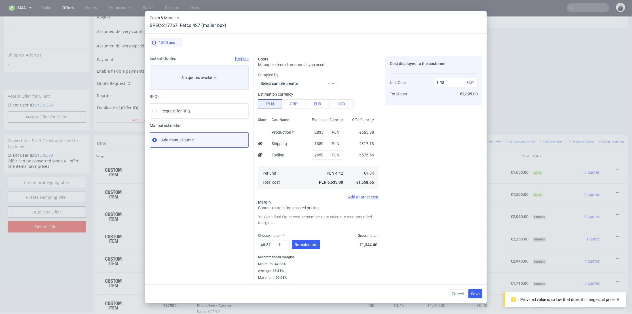
click at [309, 243] on span "Re-calculate" at bounding box center [306, 245] width 23 height 4
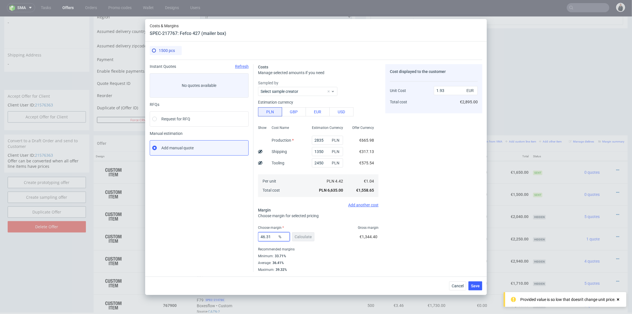
drag, startPoint x: 252, startPoint y: 235, endPoint x: 313, endPoint y: 232, distance: 61.1
click at [231, 235] on div "Instant Quotes Refresh No quotes available RFQs Request for RFQ Manual estimati…" at bounding box center [316, 166] width 333 height 212
type input "34"
click at [446, 220] on div "Cost displayed to the customer Unit Cost Total cost 1.93 EUR €2,895.00" at bounding box center [434, 168] width 97 height 208
type input "1.57"
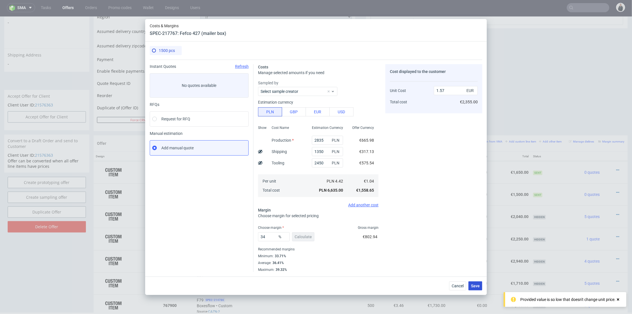
click at [478, 286] on span "Save" at bounding box center [475, 286] width 9 height 4
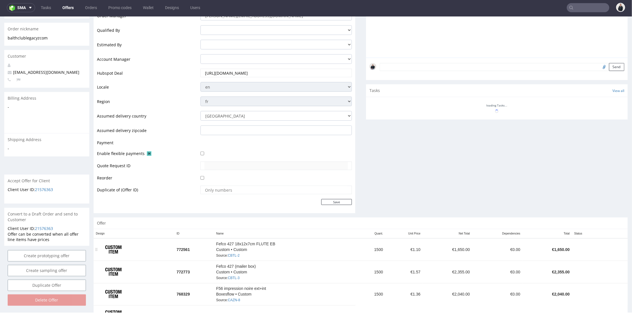
scroll to position [199, 0]
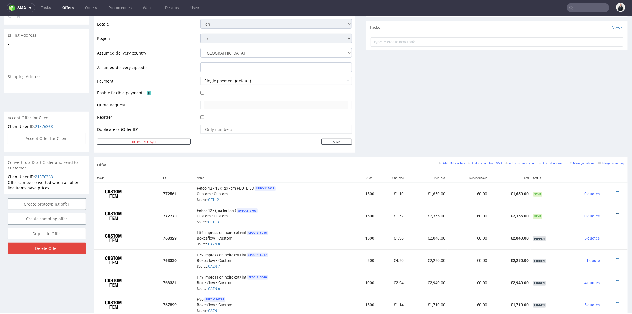
click at [616, 212] on icon at bounding box center [617, 214] width 3 height 4
click at [584, 138] on span "Edit item specification" at bounding box center [593, 140] width 46 height 6
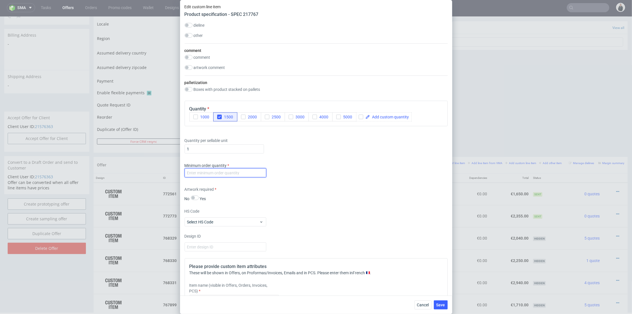
click at [230, 177] on input "number" at bounding box center [226, 172] width 82 height 9
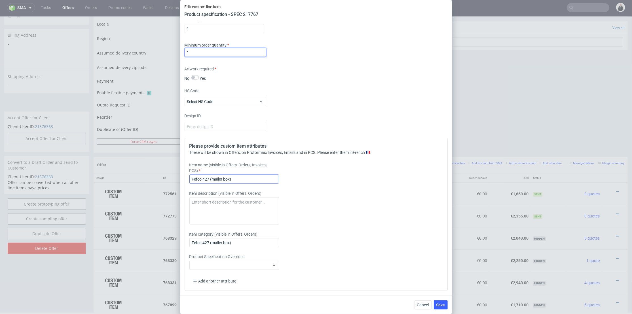
type input "1"
drag, startPoint x: 240, startPoint y: 192, endPoint x: 210, endPoint y: 195, distance: 29.3
click at [210, 184] on input "Fefco 427 (mailer box)" at bounding box center [234, 178] width 90 height 9
click at [236, 184] on input "Fefco 427 (mailer box)" at bounding box center [234, 178] width 90 height 9
drag, startPoint x: 221, startPoint y: 195, endPoint x: 177, endPoint y: 196, distance: 44.0
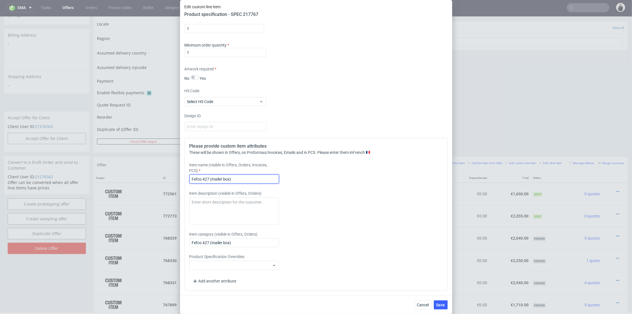
click at [177, 196] on div "Edit custom line item Product specification - SPEC 217767 Supplier Marex Techni…" at bounding box center [316, 157] width 632 height 314
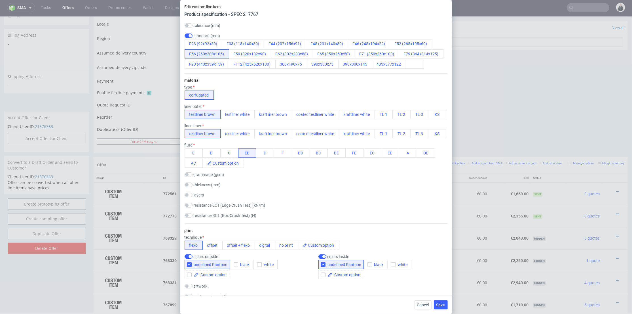
scroll to position [126, 0]
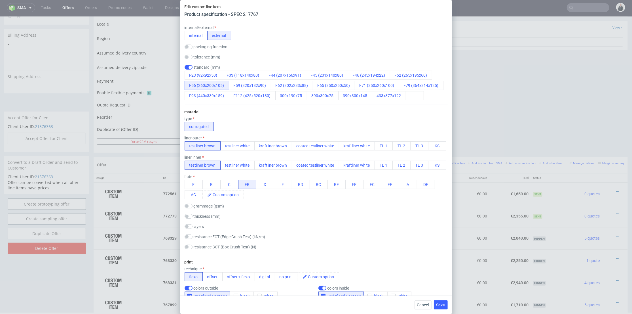
type input "F56 FLUTE EB"
drag, startPoint x: 190, startPoint y: 84, endPoint x: 223, endPoint y: 86, distance: 33.2
click at [223, 86] on button "F56 (260x200x105)" at bounding box center [207, 85] width 45 height 9
click at [442, 303] on span "Save" at bounding box center [441, 305] width 9 height 4
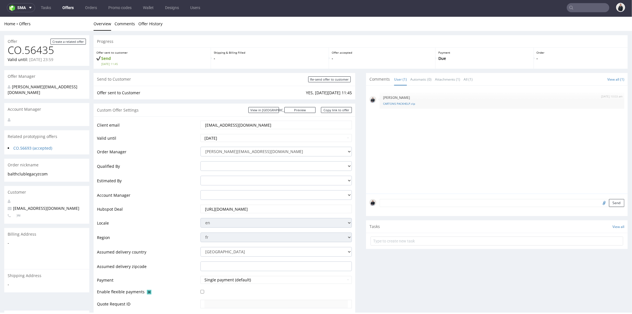
scroll to position [0, 0]
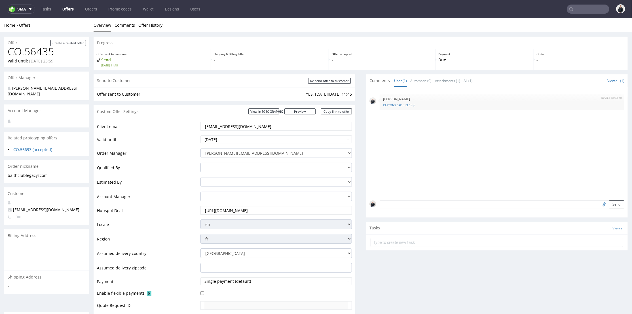
drag, startPoint x: 330, startPoint y: 110, endPoint x: 330, endPoint y: 102, distance: 8.2
click at [330, 110] on link "Copy link to offer" at bounding box center [336, 111] width 31 height 6
click at [329, 79] on input "Re-send offer to customer" at bounding box center [329, 80] width 43 height 6
type input "In progress..."
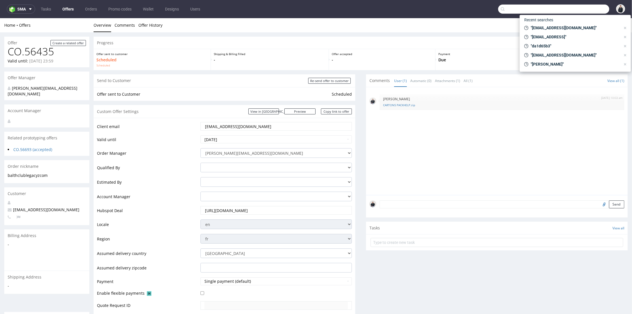
click at [580, 10] on input "text" at bounding box center [553, 9] width 111 height 9
paste input "holidermie.com"
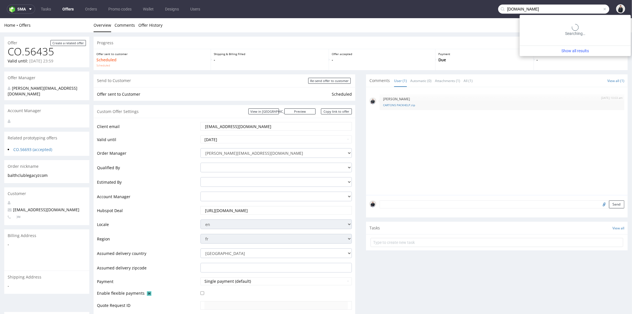
type input "holidermie.com"
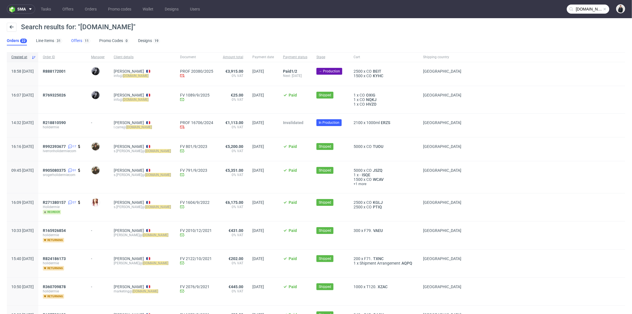
click at [76, 41] on link "Offers 11" at bounding box center [80, 40] width 19 height 9
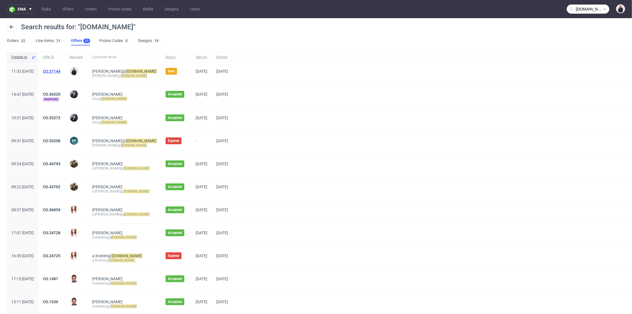
click at [60, 69] on link "CO.57144" at bounding box center [52, 71] width 18 height 5
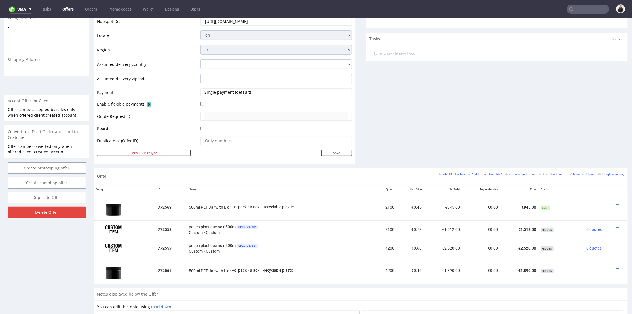
scroll to position [220, 0]
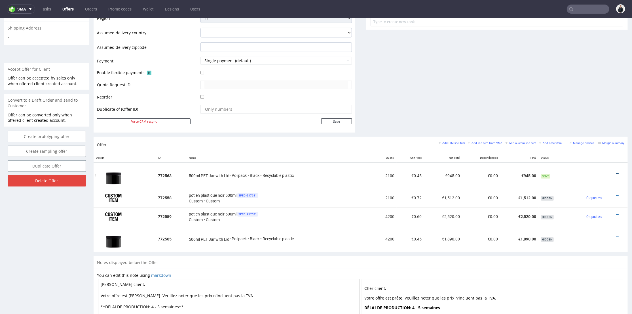
click at [616, 172] on icon at bounding box center [617, 173] width 3 height 4
click at [590, 110] on span "Edit item specification" at bounding box center [593, 111] width 46 height 6
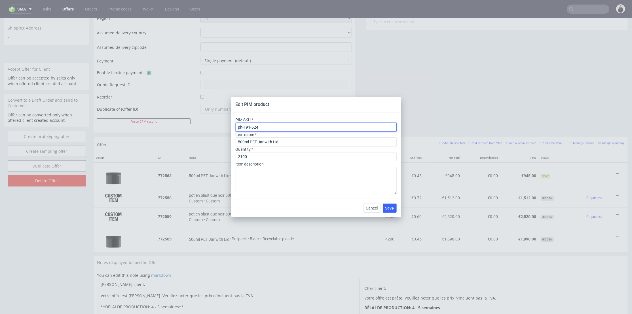
drag, startPoint x: 262, startPoint y: 127, endPoint x: 327, endPoint y: 106, distance: 68.6
click at [216, 126] on div "Edit PIM product PIM SKU ph-191-624 Item name 500ml PET Jar with Lid Quantity 2…" at bounding box center [316, 157] width 632 height 314
click at [409, 65] on div "Edit PIM product PIM SKU ph-191-624 Item name 500ml PET Jar with Lid Quantity 2…" at bounding box center [316, 157] width 632 height 314
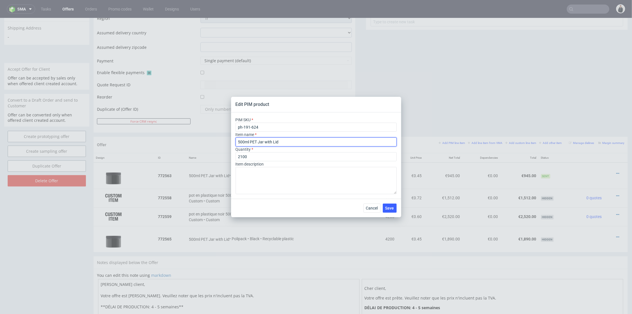
drag, startPoint x: 282, startPoint y: 143, endPoint x: 259, endPoint y: 144, distance: 23.0
click at [259, 144] on input "500ml PET Jar with Lid" at bounding box center [316, 141] width 161 height 9
click at [307, 143] on input "500ml PET Jar with Lid" at bounding box center [316, 141] width 161 height 9
drag, startPoint x: 285, startPoint y: 142, endPoint x: 251, endPoint y: 145, distance: 33.9
click at [251, 145] on input "500ml PET Jar with Lid" at bounding box center [316, 141] width 161 height 9
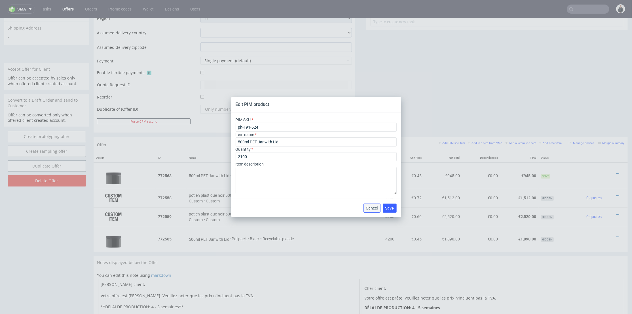
click at [368, 208] on span "Cancel" at bounding box center [372, 208] width 12 height 4
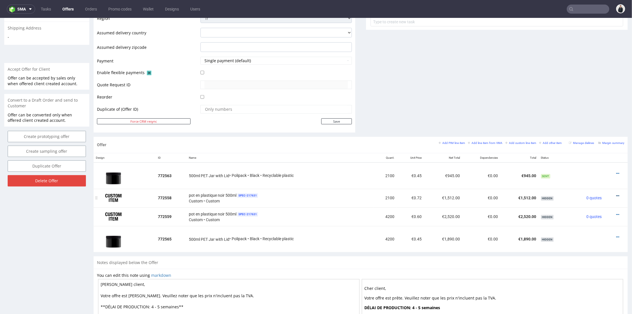
click at [616, 195] on icon at bounding box center [617, 195] width 3 height 4
click at [598, 123] on span "Edit item specification" at bounding box center [593, 123] width 43 height 6
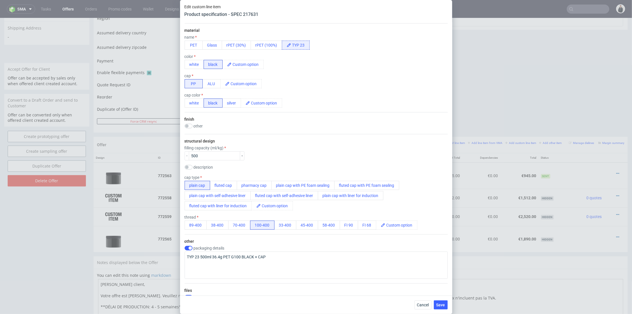
scroll to position [252, 0]
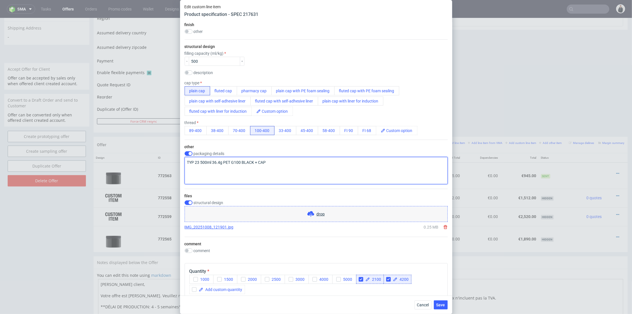
drag, startPoint x: 280, startPoint y: 163, endPoint x: 175, endPoint y: 165, distance: 105.3
click at [175, 165] on div "Edit custom line item Product specification - SPEC 217631 Supplier Polipack Tec…" at bounding box center [316, 157] width 632 height 314
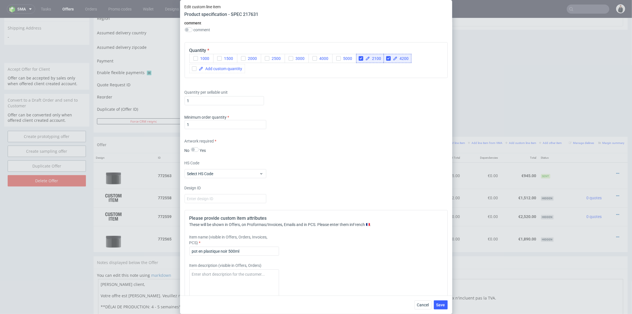
scroll to position [504, 0]
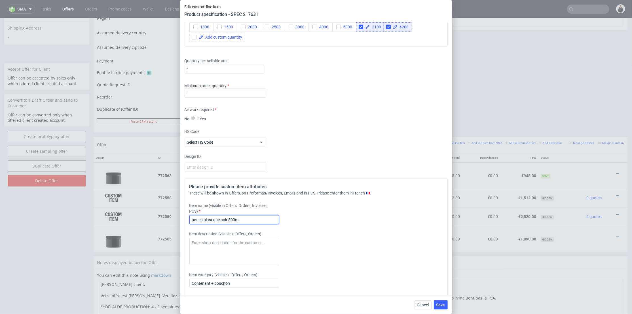
drag, startPoint x: 245, startPoint y: 220, endPoint x: 166, endPoint y: 217, distance: 78.6
click at [166, 217] on div "Edit custom line item Product specification - SPEC 217631 Supplier Polipack Tec…" at bounding box center [316, 157] width 632 height 314
paste input "PET Jar with Lid"
click at [192, 218] on input "PET Jar with Lid" at bounding box center [234, 219] width 90 height 9
type input "400 ml PET Jar with Lid"
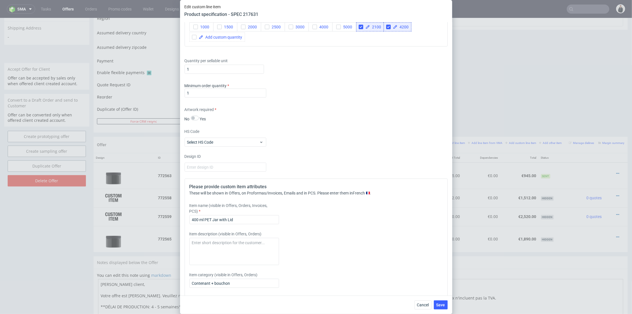
click at [366, 208] on div "Item name (visible in Offers, Orders, Invoices, PCS) 400 ml PET Jar with Lid" at bounding box center [283, 214] width 188 height 22
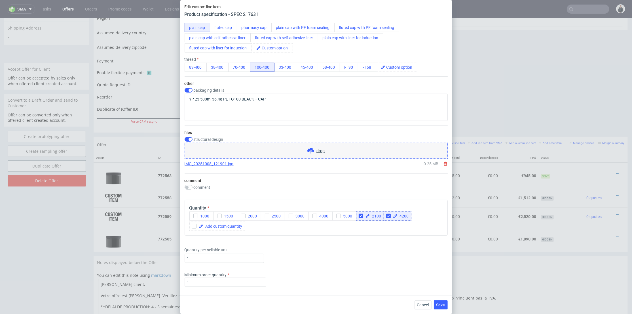
scroll to position [284, 0]
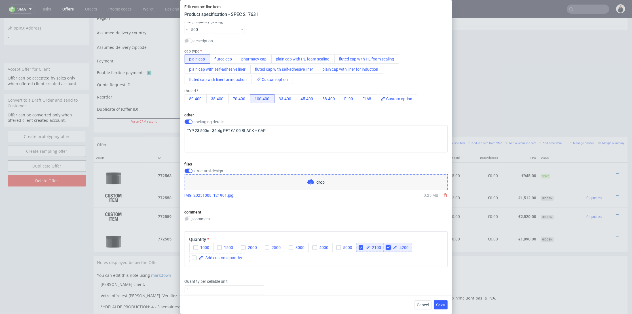
click at [389, 247] on input "checkbox" at bounding box center [388, 247] width 5 height 5
checkbox input "false"
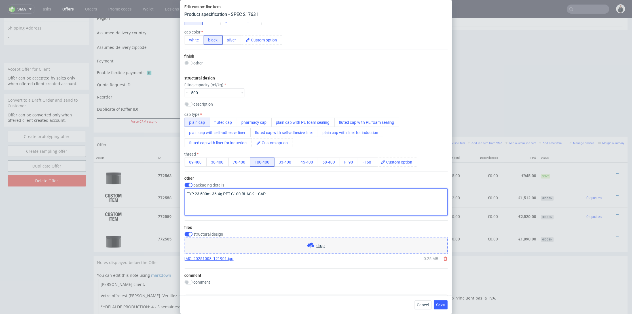
drag, startPoint x: 281, startPoint y: 195, endPoint x: 157, endPoint y: 195, distance: 123.4
click at [157, 195] on div "Edit custom line item Product specification - SPEC 217631 Supplier Polipack Tec…" at bounding box center [316, 157] width 632 height 314
paste textarea "POT DE TYPE 08 [43 g] PET NOIR 400 ml [4073"
drag, startPoint x: 268, startPoint y: 195, endPoint x: 259, endPoint y: 195, distance: 9.1
click at [259, 195] on textarea "POT DE TYPE 08 [43 g] PET NOIR 400 ml [4073" at bounding box center [316, 201] width 263 height 27
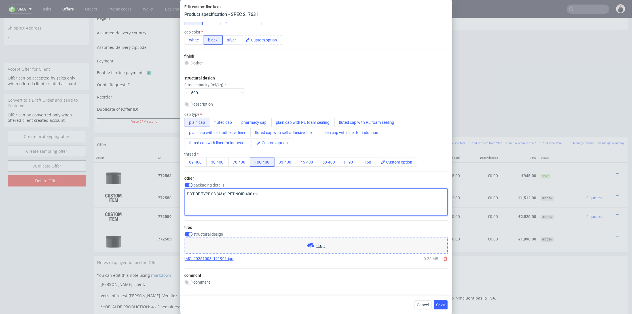
scroll to position [157, 0]
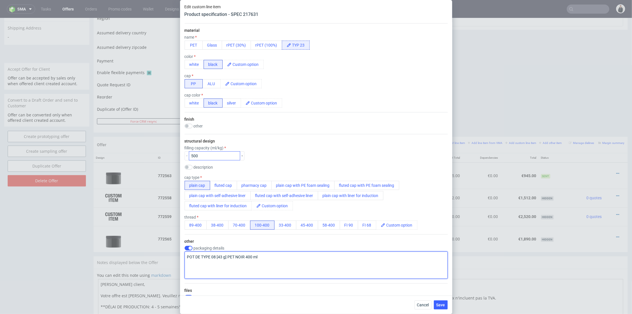
type textarea "POT DE TYPE 08 [43 g] PET NOIR 400 ml"
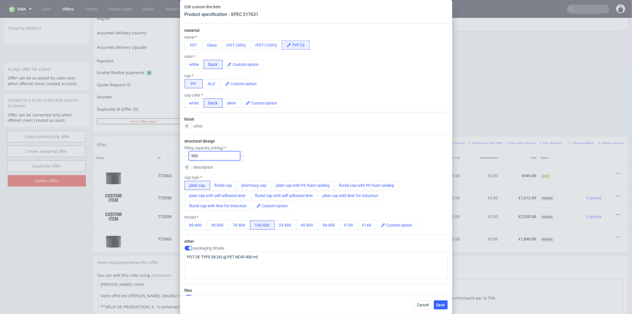
drag, startPoint x: 205, startPoint y: 156, endPoint x: 184, endPoint y: 154, distance: 20.5
click at [184, 154] on div "Supplier Polipack Technical specification Instant price RFQ type name bottles /…" at bounding box center [316, 158] width 272 height 273
type input "400"
click at [277, 148] on div "filling capacity (ml/kg) 400" at bounding box center [316, 153] width 263 height 15
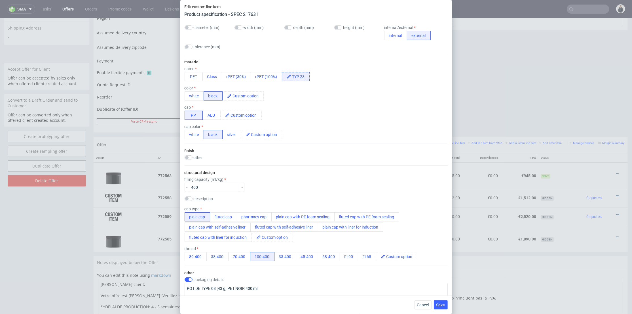
scroll to position [63, 0]
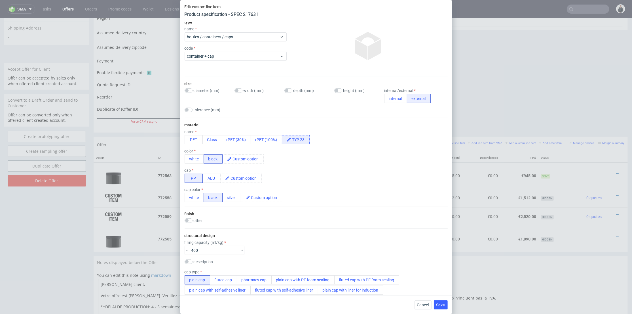
click at [298, 138] on span "TYP 23" at bounding box center [300, 139] width 18 height 9
drag, startPoint x: 300, startPoint y: 140, endPoint x: 305, endPoint y: 140, distance: 4.8
click at [305, 140] on span "TYP 23" at bounding box center [300, 139] width 18 height 9
click at [307, 151] on div "color white black" at bounding box center [316, 156] width 263 height 15
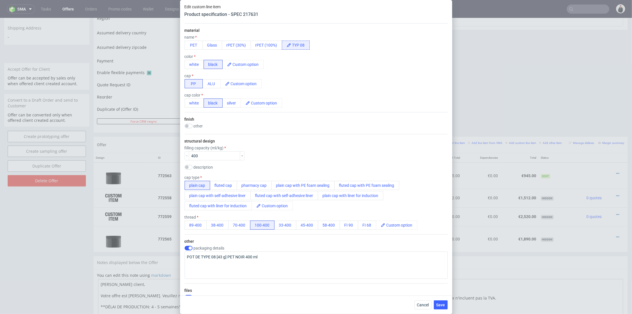
scroll to position [126, 0]
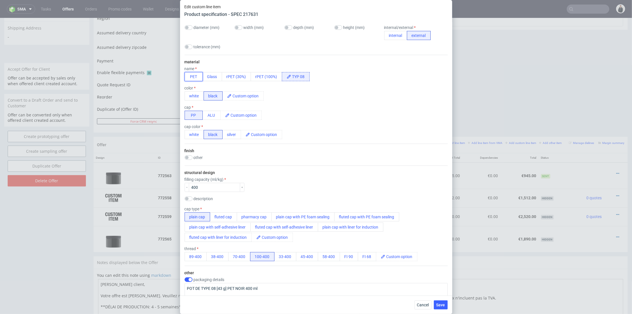
click at [194, 78] on button "PET" at bounding box center [194, 76] width 18 height 9
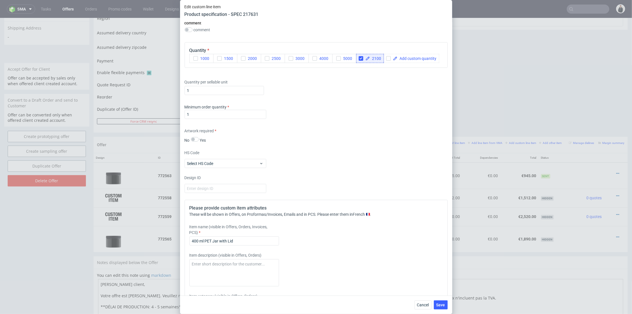
scroll to position [545, 0]
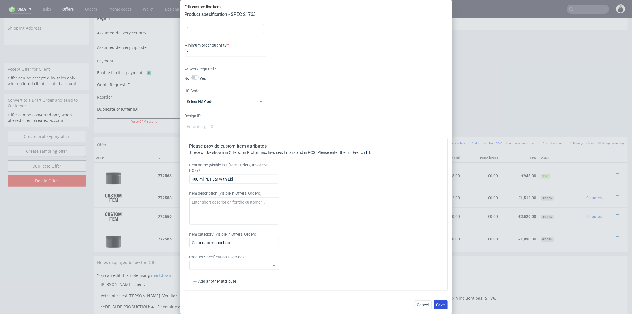
click at [438, 306] on span "Save" at bounding box center [441, 305] width 9 height 4
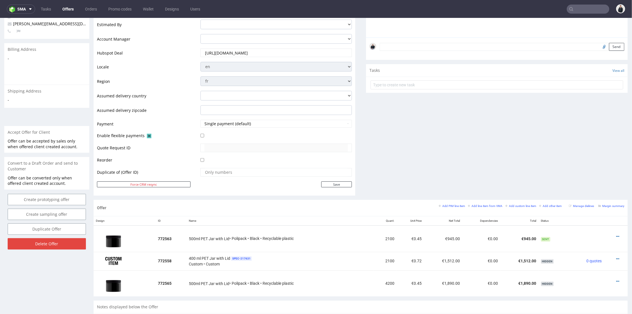
scroll to position [252, 0]
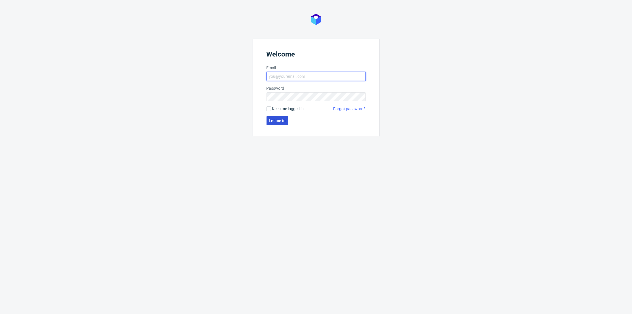
type input "[PERSON_NAME][EMAIL_ADDRESS][DOMAIN_NAME]"
click at [277, 117] on button "Let me in" at bounding box center [278, 120] width 22 height 9
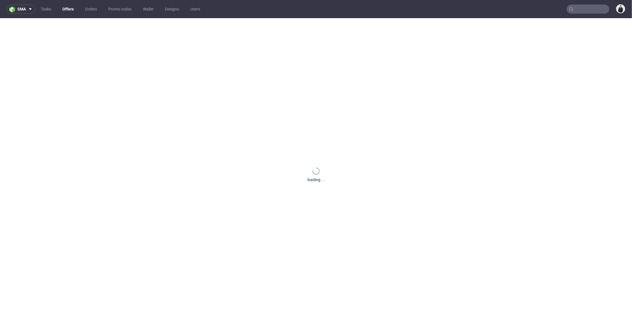
click at [576, 9] on input "text" at bounding box center [588, 9] width 43 height 9
paste input "LOTA"
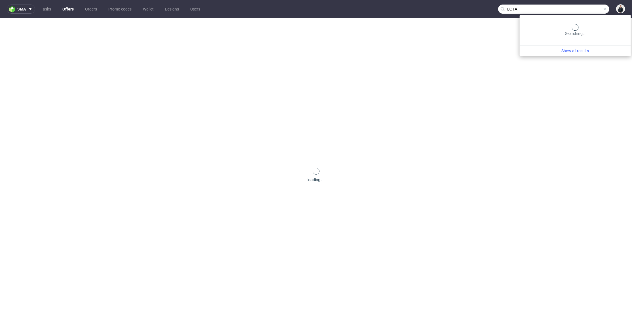
type input "LOTA"
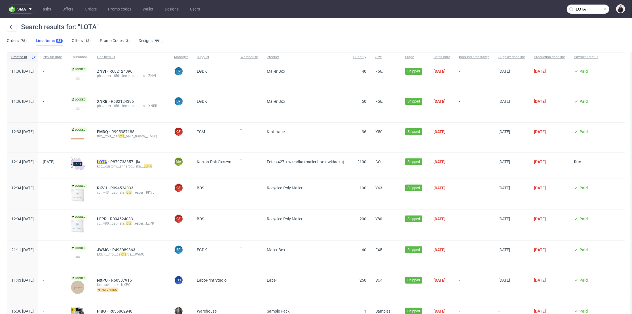
click at [107, 160] on mark "LOTA" at bounding box center [102, 161] width 10 height 5
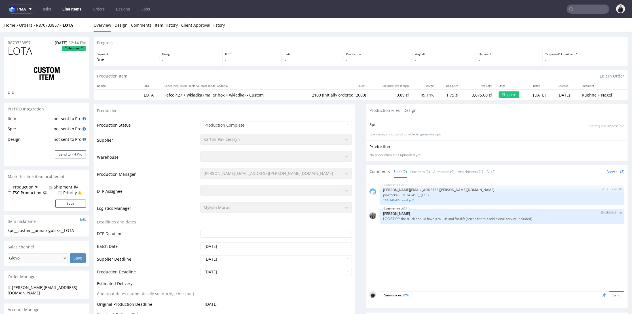
select select "in_progress"
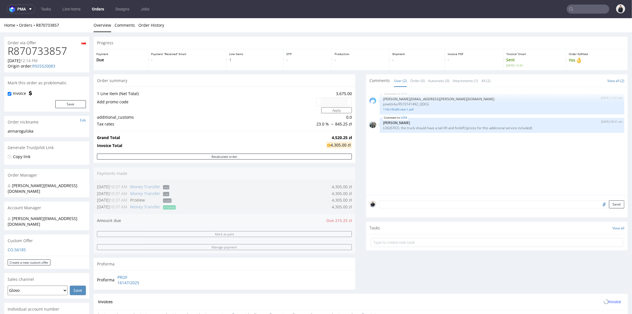
scroll to position [157, 0]
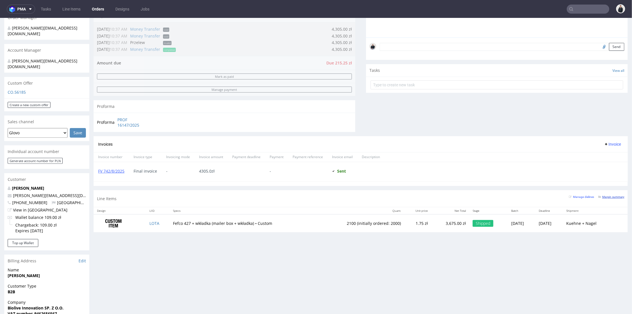
click at [608, 198] on small "Margin summary" at bounding box center [612, 196] width 26 height 3
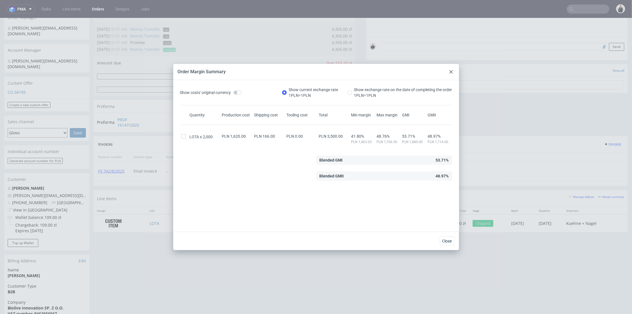
click at [451, 71] on icon at bounding box center [451, 71] width 3 height 3
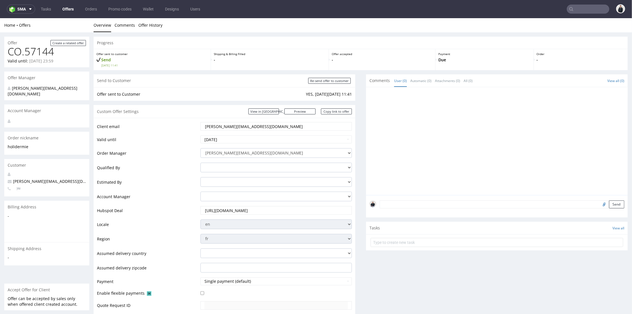
scroll to position [252, 0]
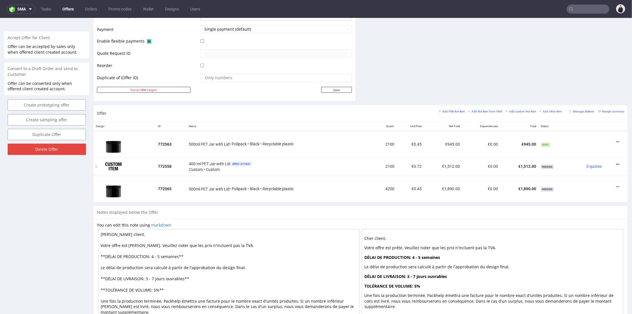
click at [616, 162] on icon at bounding box center [617, 164] width 3 height 4
click at [586, 102] on span "Add cost manually" at bounding box center [593, 101] width 43 height 6
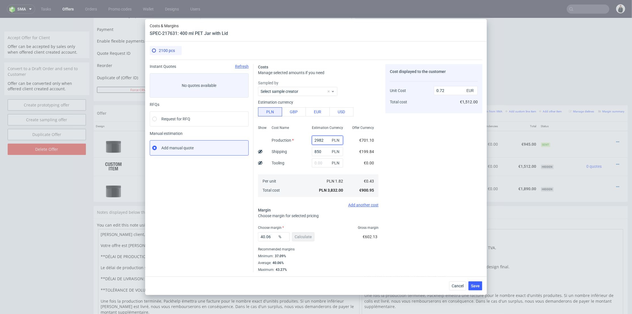
drag, startPoint x: 324, startPoint y: 140, endPoint x: 303, endPoint y: 138, distance: 21.1
click at [303, 138] on div "Show Cost Name Production Shipping Tooling Per unit Total cost Estimation Curre…" at bounding box center [318, 160] width 121 height 75
type input "1617"
type input "0.47"
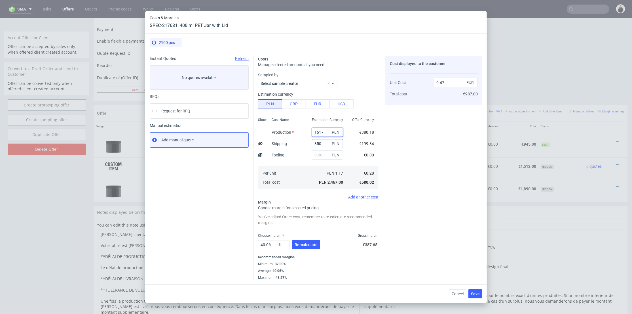
type input "1617"
drag, startPoint x: 319, startPoint y: 143, endPoint x: 303, endPoint y: 141, distance: 16.6
click at [303, 141] on div "Show Cost Name Production Shipping Tooling Per unit Total cost Estimation Curre…" at bounding box center [318, 152] width 121 height 75
click at [302, 147] on div "Cost Name Production Shipping Tooling Per unit Total cost" at bounding box center [287, 152] width 40 height 75
click at [309, 244] on span "Re-calculate" at bounding box center [306, 245] width 23 height 4
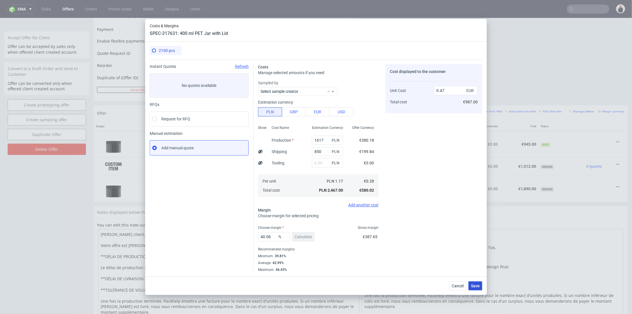
click at [479, 286] on span "Save" at bounding box center [475, 286] width 9 height 4
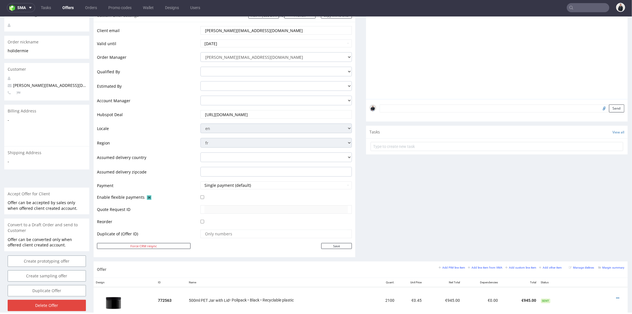
scroll to position [220, 0]
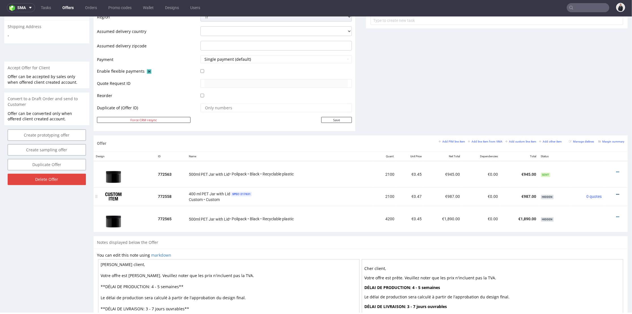
click at [616, 193] on icon at bounding box center [617, 194] width 3 height 4
click at [596, 132] on span "Add cost manually" at bounding box center [593, 132] width 43 height 6
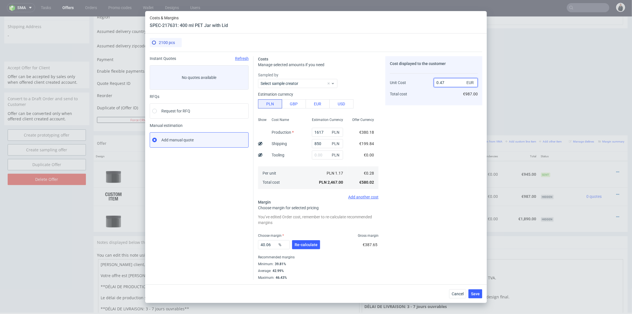
click at [444, 83] on input "0.47" at bounding box center [456, 82] width 44 height 9
type input "0.44"
click at [434, 154] on div "Cost displayed to the customer Unit Cost Total cost 0.44 EUR €987.00" at bounding box center [434, 168] width 97 height 224
type input "36.36363636363637"
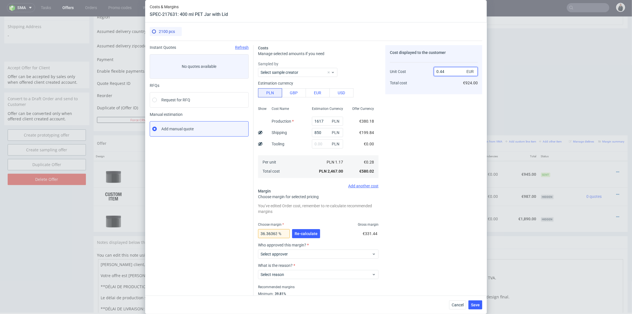
drag, startPoint x: 444, startPoint y: 72, endPoint x: 448, endPoint y: 77, distance: 6.5
click at [445, 73] on input "0.44" at bounding box center [456, 71] width 44 height 9
type input "0.43"
click at [444, 120] on div "Cost displayed to the customer Unit Cost Total cost 0.43 EUR €924.00" at bounding box center [434, 177] width 97 height 264
type input "34.883720930232556"
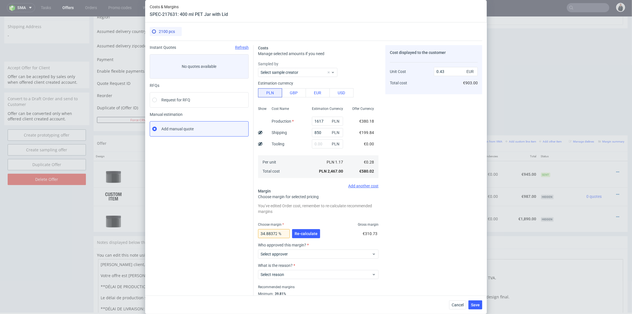
scroll to position [18, 0]
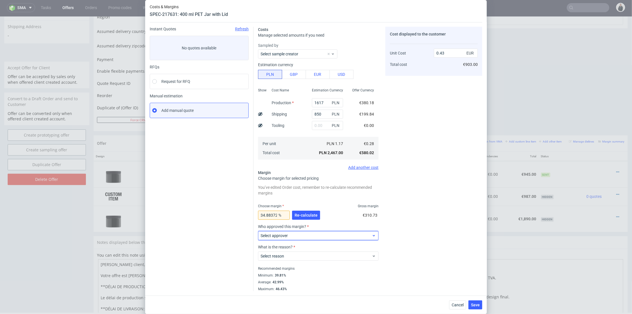
click at [296, 234] on span "Select approver" at bounding box center [316, 236] width 111 height 6
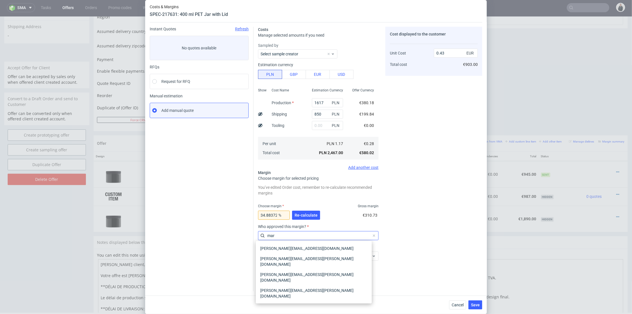
type input "[PERSON_NAME]"
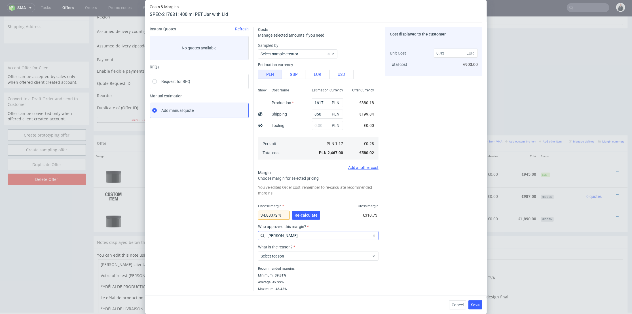
drag, startPoint x: 284, startPoint y: 235, endPoint x: 267, endPoint y: 235, distance: 17.0
click at [267, 235] on input "[PERSON_NAME]" at bounding box center [318, 235] width 121 height 9
click at [281, 236] on label "Select approver" at bounding box center [274, 235] width 27 height 5
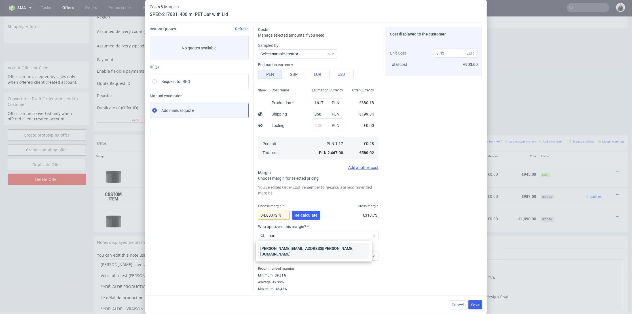
type input "mart"
click at [284, 247] on div "[PERSON_NAME][EMAIL_ADDRESS][PERSON_NAME][DOMAIN_NAME]" at bounding box center [313, 251] width 111 height 16
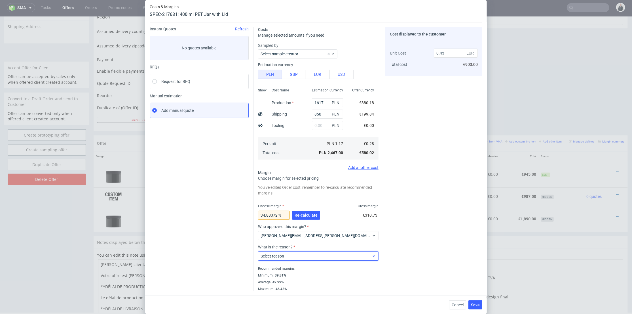
click at [282, 256] on label "Select reason" at bounding box center [273, 256] width 24 height 5
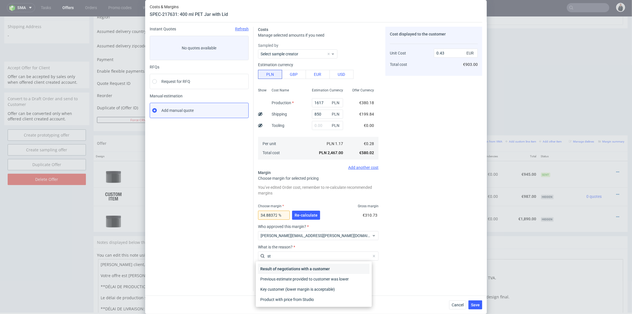
type input "st"
click at [285, 269] on div "Result of negotiations with a customer" at bounding box center [313, 269] width 111 height 10
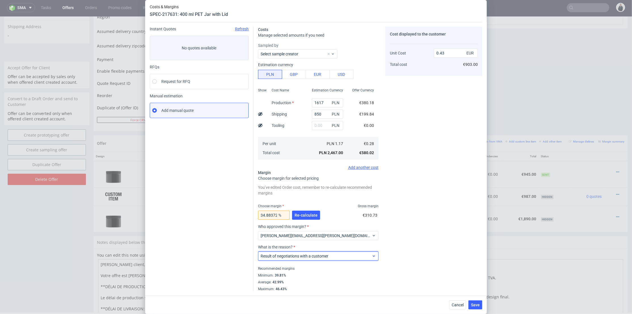
click at [294, 251] on div "Result of negotiations with a customer" at bounding box center [318, 255] width 121 height 9
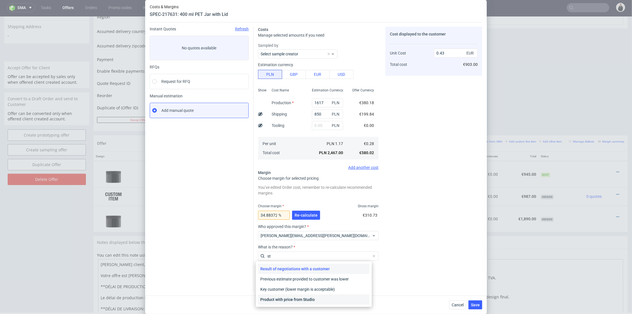
type input "st"
click at [349, 299] on div "Product with price from Studio" at bounding box center [313, 299] width 111 height 10
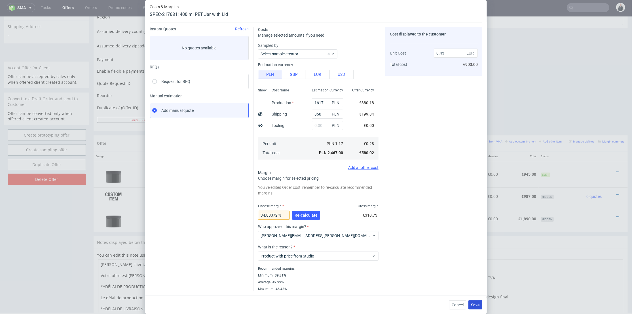
click at [480, 305] on span "Save" at bounding box center [475, 305] width 9 height 4
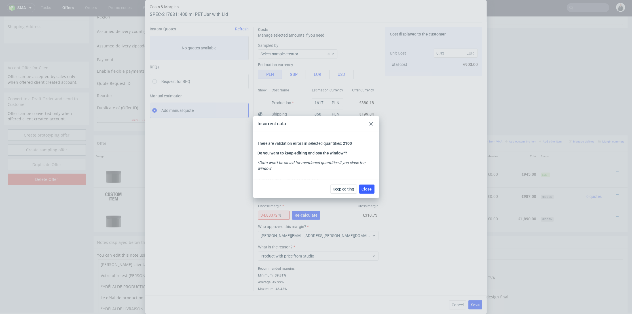
drag, startPoint x: 373, startPoint y: 123, endPoint x: 324, endPoint y: 197, distance: 88.2
click at [372, 123] on icon at bounding box center [371, 123] width 3 height 3
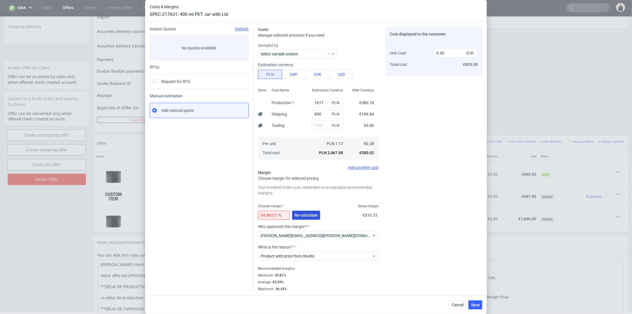
click at [313, 215] on span "Re-calculate" at bounding box center [306, 215] width 23 height 4
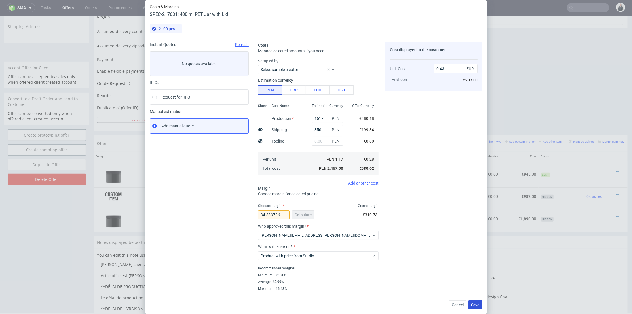
click at [478, 305] on span "Save" at bounding box center [475, 305] width 9 height 4
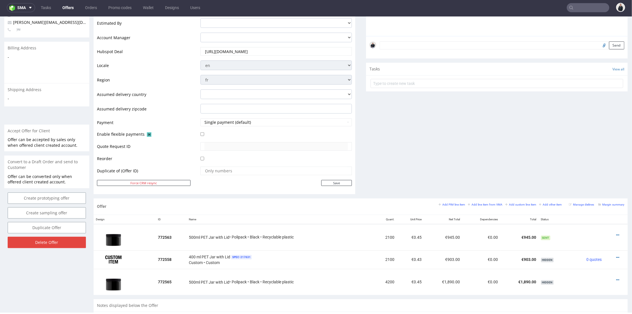
scroll to position [220, 0]
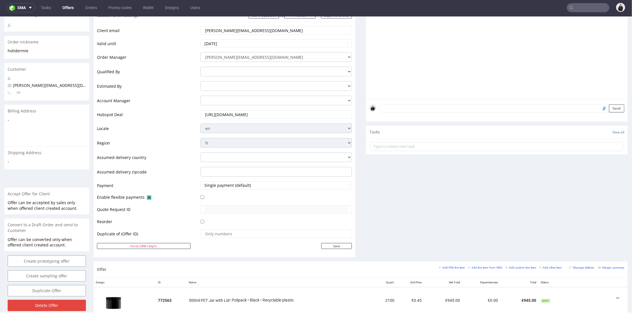
scroll to position [63, 0]
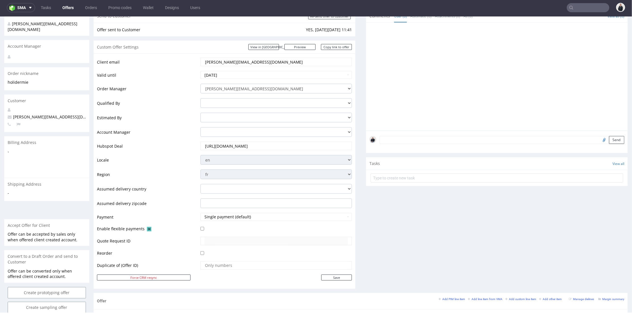
click at [69, 6] on link "Offers" at bounding box center [68, 7] width 18 height 9
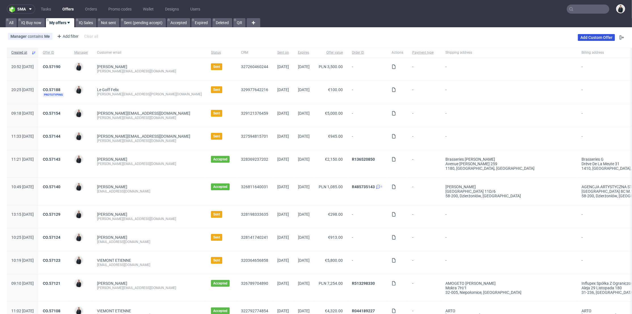
click at [595, 36] on link "Add Custom Offer" at bounding box center [596, 37] width 37 height 7
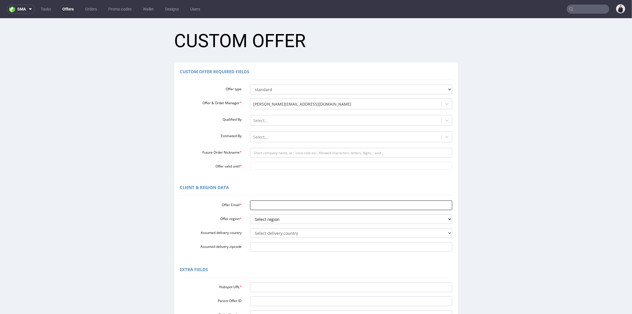
click at [291, 203] on input "Offer Email *" at bounding box center [351, 205] width 202 height 10
paste input "[EMAIL_ADDRESS][PERSON_NAME][DOMAIN_NAME]"
type input "[EMAIL_ADDRESS][PERSON_NAME][DOMAIN_NAME]"
click at [273, 220] on select "Select region eu gb de pl cz fr it es" at bounding box center [351, 219] width 202 height 10
select select "pl"
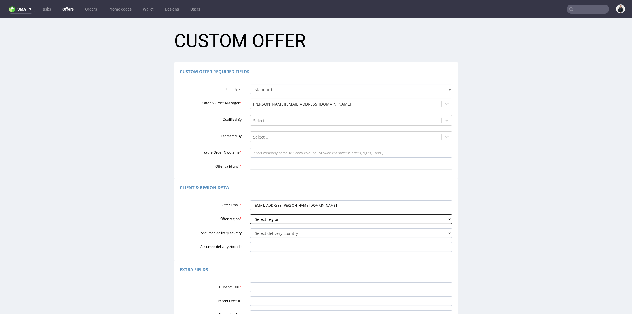
click at [250, 214] on select "Select region eu gb de pl cz fr it es" at bounding box center [351, 219] width 202 height 10
click at [264, 228] on select "Select delivery country [GEOGRAPHIC_DATA] [GEOGRAPHIC_DATA] [GEOGRAPHIC_DATA] […" at bounding box center [351, 233] width 202 height 10
select select "179"
click at [250, 228] on select "Select delivery country [GEOGRAPHIC_DATA] [GEOGRAPHIC_DATA] [GEOGRAPHIC_DATA] […" at bounding box center [351, 233] width 202 height 10
drag, startPoint x: 277, startPoint y: 204, endPoint x: 290, endPoint y: 204, distance: 12.5
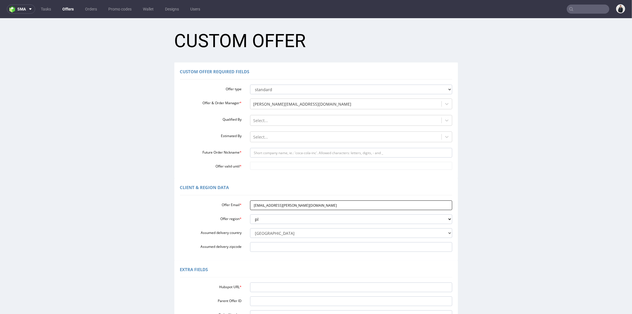
click at [290, 204] on input "[EMAIL_ADDRESS][PERSON_NAME][DOMAIN_NAME]" at bounding box center [351, 205] width 202 height 10
click at [280, 150] on input "Future Order Nickname *" at bounding box center [351, 153] width 202 height 10
paste input "herodot"
type input "herodot"
click at [279, 166] on input "Offer valid until *" at bounding box center [351, 165] width 202 height 8
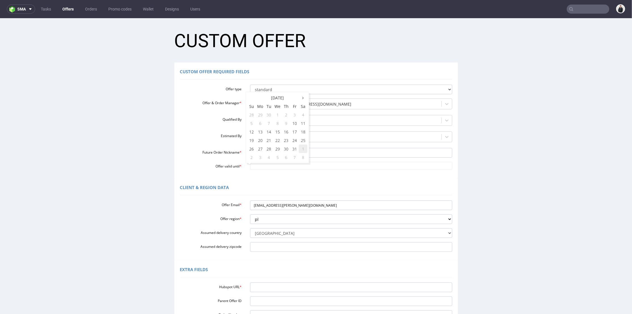
click at [303, 147] on td "1" at bounding box center [303, 148] width 9 height 9
type input "[DATE]"
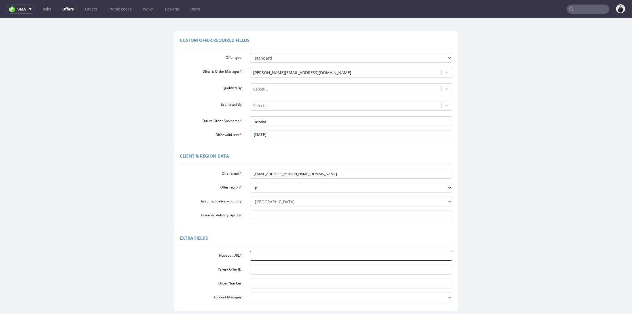
click at [264, 253] on input "Hubspot URL *" at bounding box center [351, 255] width 202 height 10
paste input "[URL][DOMAIN_NAME]"
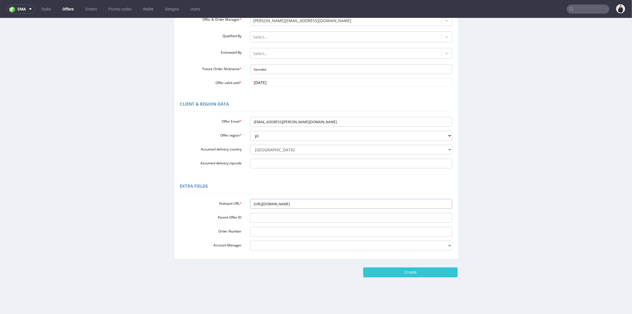
scroll to position [2, 0]
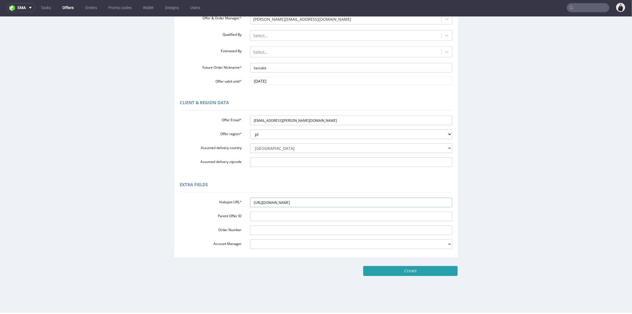
type input "[URL][DOMAIN_NAME]"
click at [400, 272] on input "Create" at bounding box center [410, 271] width 94 height 10
type input "Please wait..."
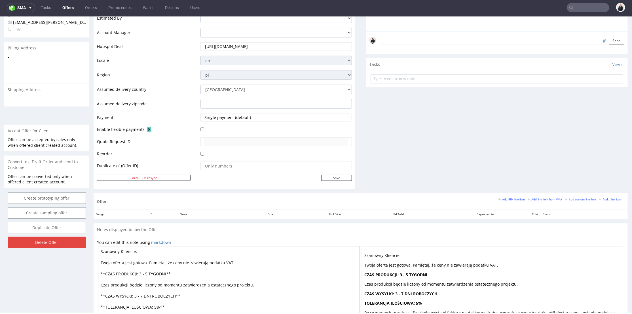
scroll to position [189, 0]
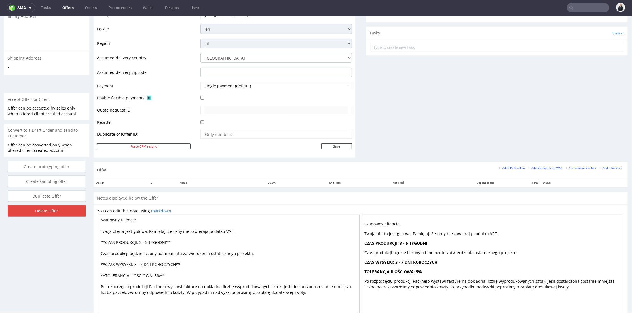
click at [542, 168] on small "Add line item from VMA" at bounding box center [545, 167] width 35 height 3
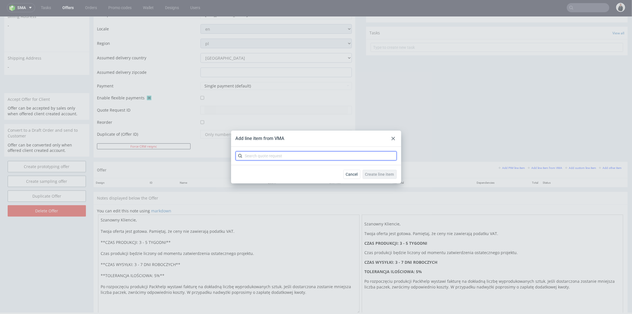
click at [321, 152] on input "text" at bounding box center [316, 155] width 161 height 9
type input "CBUO"
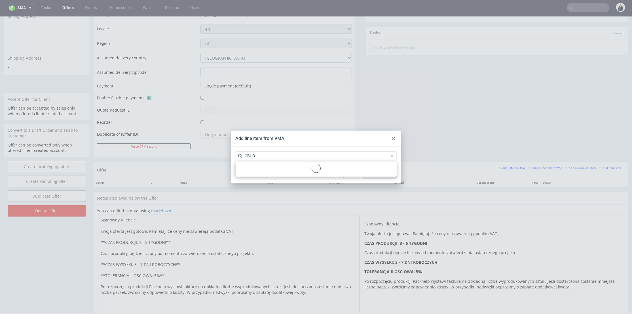
click at [290, 169] on div at bounding box center [316, 169] width 157 height 10
click at [287, 169] on div "CBUO 1 variant" at bounding box center [316, 169] width 157 height 10
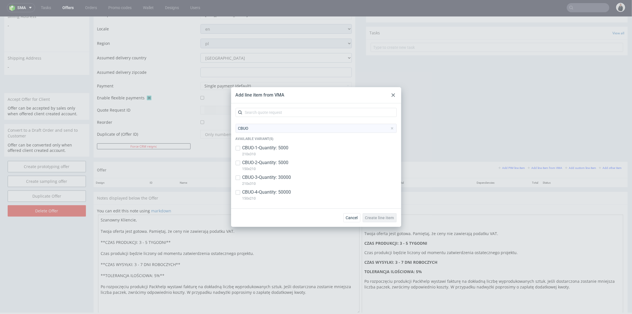
click at [278, 175] on p "CBUO-3 • Quantity: 30000" at bounding box center [267, 177] width 49 height 6
checkbox input "true"
click at [280, 192] on p "CBUO-4 • Quantity: 50000" at bounding box center [267, 192] width 49 height 6
checkbox input "true"
click at [387, 217] on span "Create line item" at bounding box center [379, 218] width 29 height 4
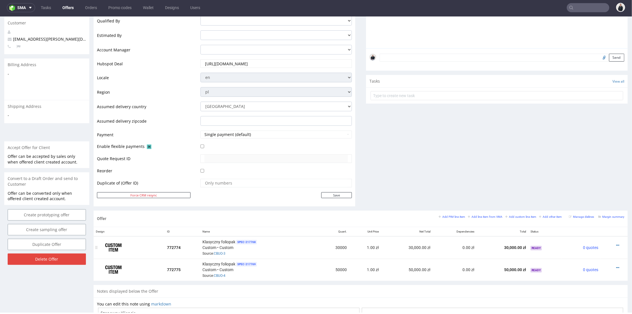
scroll to position [172, 0]
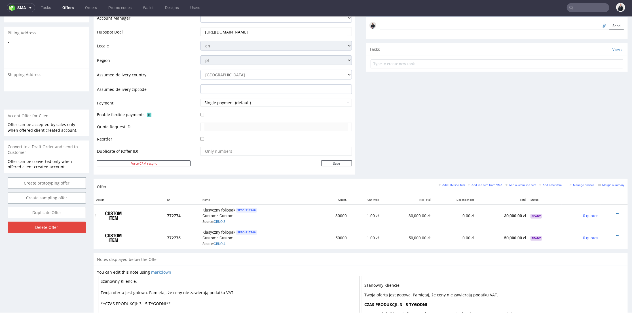
click at [616, 211] on icon at bounding box center [617, 213] width 3 height 4
click at [592, 140] on span "Edit item specification" at bounding box center [593, 140] width 46 height 6
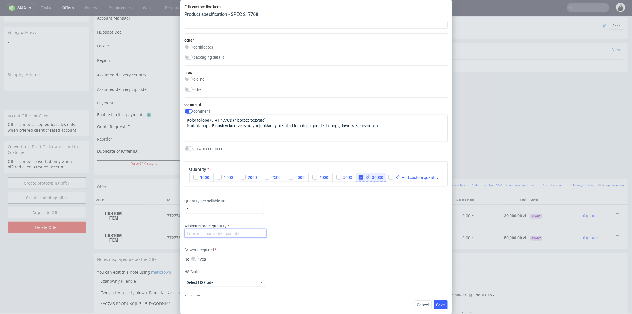
click at [222, 238] on input "number" at bounding box center [226, 233] width 82 height 9
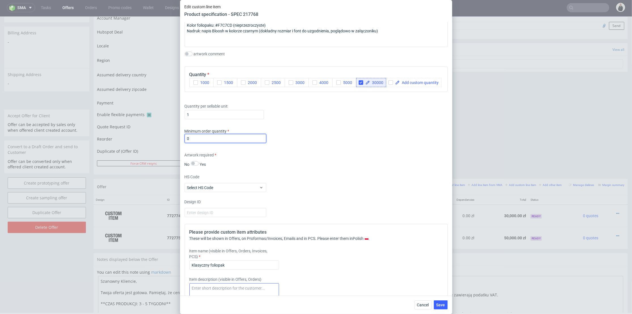
scroll to position [662, 0]
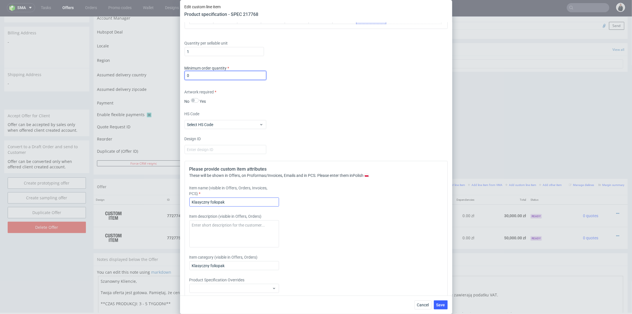
type input "0"
click at [231, 207] on input "Klasyczny foliopak" at bounding box center [234, 201] width 90 height 9
type input "Klasyczny foliopak 210x310mm"
click at [436, 302] on button "Save" at bounding box center [441, 304] width 14 height 9
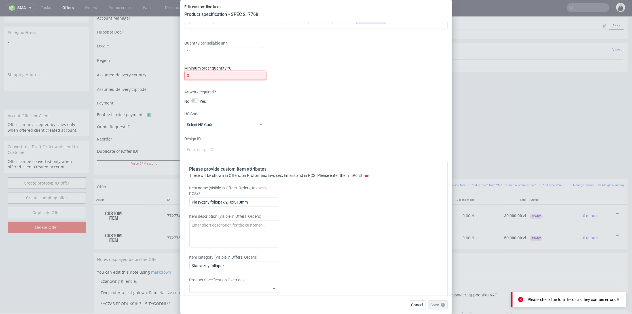
drag, startPoint x: 210, startPoint y: 84, endPoint x: 172, endPoint y: 85, distance: 38.6
click at [169, 84] on div "Edit custom line item Product specification - SPEC 217768 Supplier Plastfarb Te…" at bounding box center [316, 157] width 632 height 314
type input "1"
click at [443, 304] on span "Save" at bounding box center [441, 305] width 9 height 4
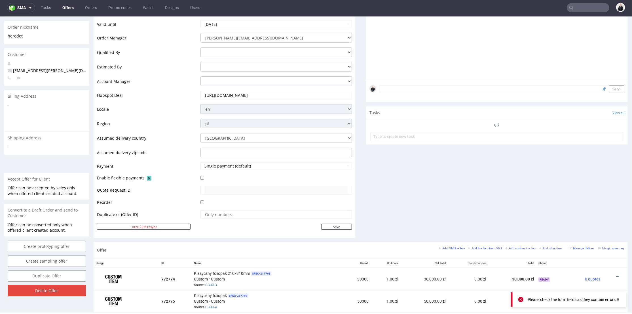
scroll to position [256, 0]
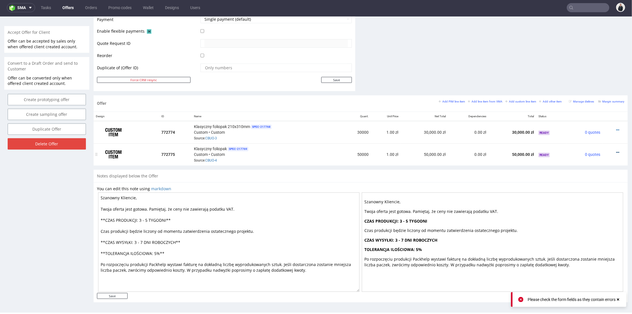
click at [616, 150] on icon at bounding box center [617, 152] width 3 height 4
click at [589, 78] on span "Edit item specification" at bounding box center [593, 78] width 46 height 6
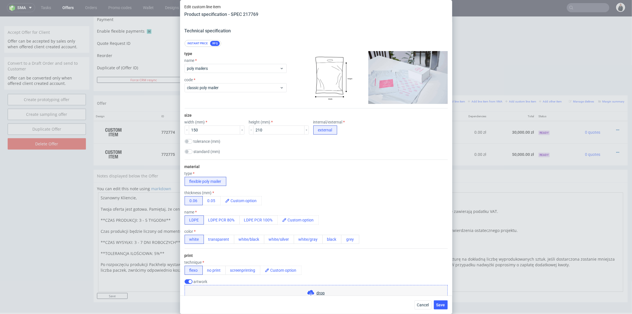
scroll to position [0, 0]
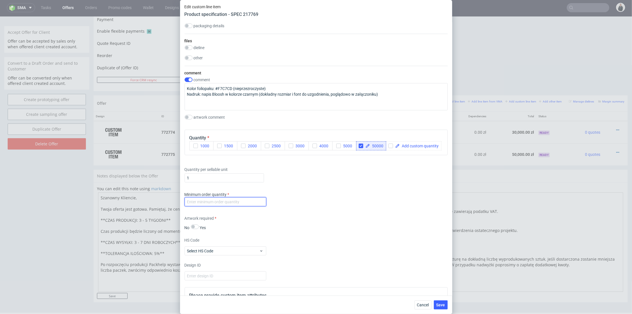
click at [226, 206] on input "number" at bounding box center [226, 201] width 82 height 9
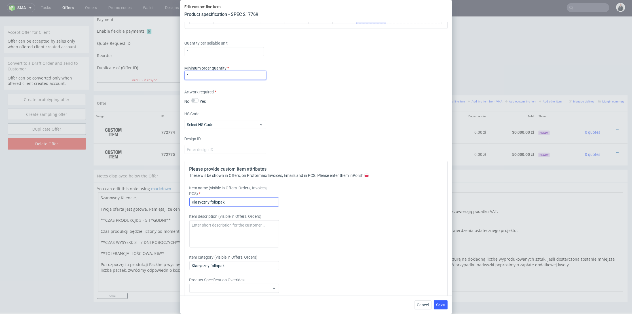
type input "1"
click at [235, 207] on input "Klasyczny foliopak" at bounding box center [234, 201] width 90 height 9
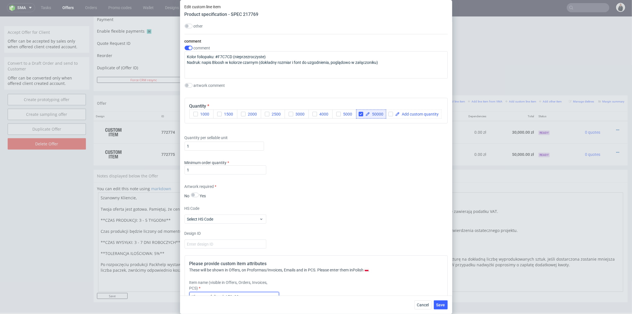
scroll to position [581, 0]
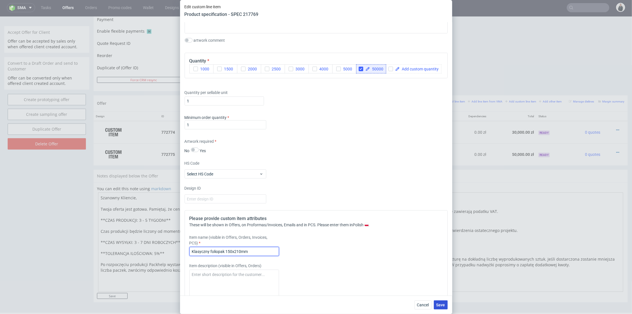
type input "Klasyczny foliopak 150x210mm"
click at [439, 309] on button "Save" at bounding box center [441, 304] width 14 height 9
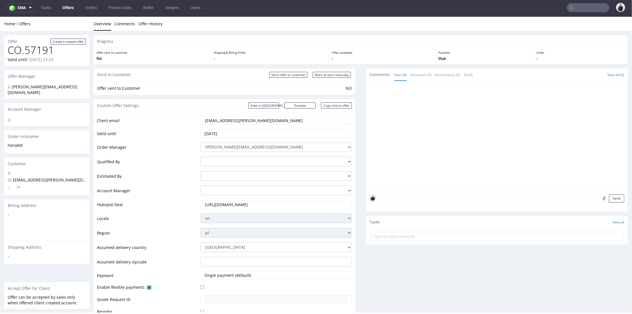
scroll to position [220, 0]
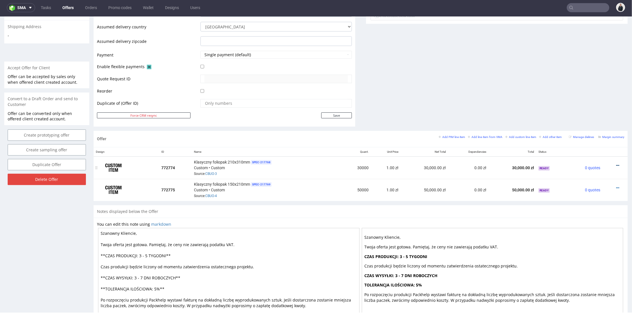
click at [616, 163] on icon at bounding box center [617, 165] width 3 height 4
click at [588, 101] on span "Edit item price" at bounding box center [593, 102] width 46 height 6
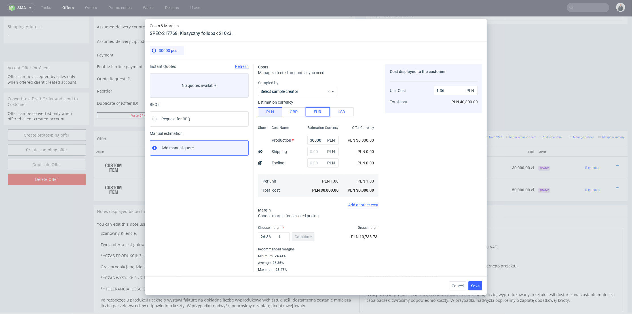
click at [318, 111] on button "EUR" at bounding box center [318, 111] width 24 height 9
type input "5.78"
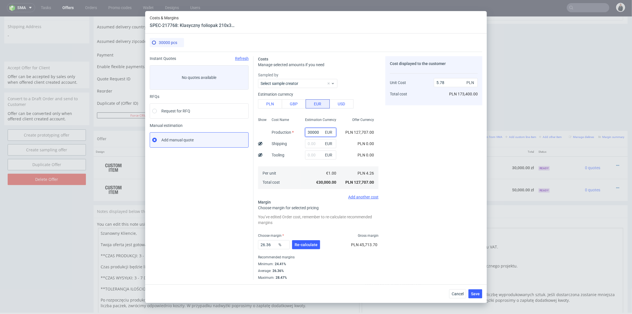
click at [315, 129] on input "30000" at bounding box center [320, 132] width 31 height 9
paste input "105"
type input "1050"
type input "0.2"
type input "1050"
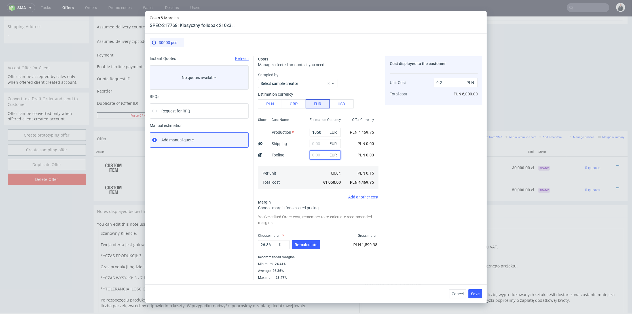
click at [310, 155] on input "text" at bounding box center [325, 154] width 31 height 9
type input "230"
drag, startPoint x: 397, startPoint y: 153, endPoint x: 403, endPoint y: 148, distance: 7.5
click at [397, 153] on div "Cost displayed to the customer Unit Cost Total cost 0.2 PLN PLN 6,000.00" at bounding box center [434, 168] width 97 height 224
type input "0.24"
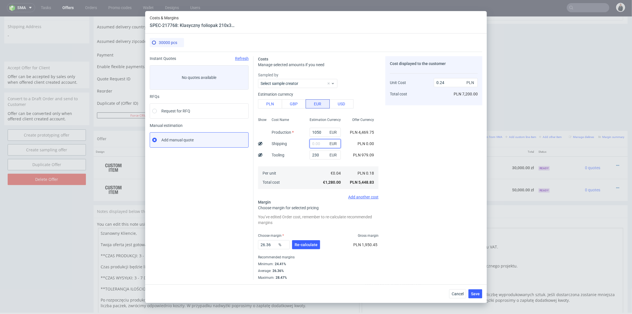
click at [316, 146] on input "text" at bounding box center [325, 143] width 31 height 9
type input "40"
type input "0.26"
type input "40"
drag, startPoint x: 411, startPoint y: 176, endPoint x: 397, endPoint y: 188, distance: 18.7
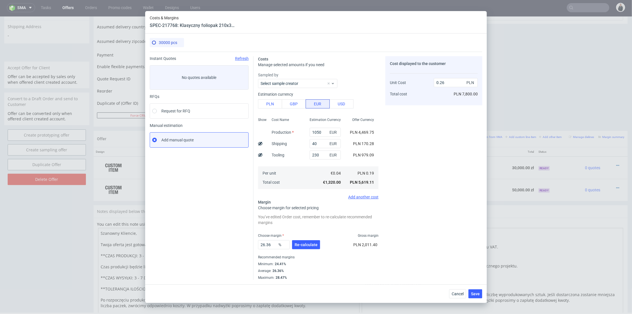
click at [410, 176] on div "Cost displayed to the customer Unit Cost Total cost 0.26 PLN PLN 7,800.00" at bounding box center [434, 168] width 97 height 224
click at [304, 243] on span "Re-calculate" at bounding box center [306, 245] width 23 height 4
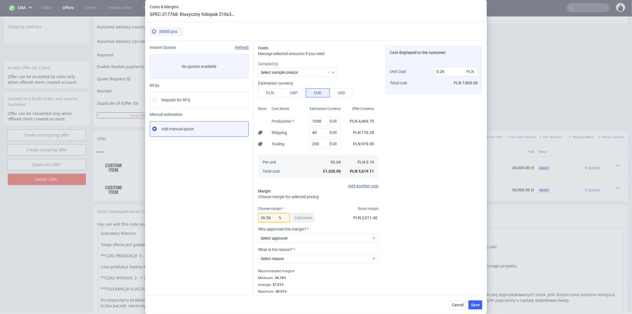
click at [234, 215] on div "Instant Quotes Refresh No quotes available RFQs Request for RFQ Manual estimati…" at bounding box center [316, 167] width 333 height 253
type input "35"
click at [447, 187] on div "Cost displayed to the customer Unit Cost Total cost 0.26 PLN PLN 7,800.00" at bounding box center [434, 169] width 97 height 248
type input "0.29"
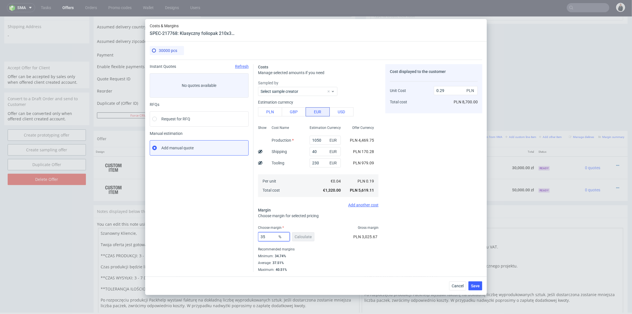
drag, startPoint x: 270, startPoint y: 236, endPoint x: 258, endPoint y: 235, distance: 12.8
click at [254, 236] on div "Costs Manage selected amounts if you need Sampled by Select sample creator Esti…" at bounding box center [368, 166] width 229 height 212
type input "37"
click at [424, 213] on div "Cost displayed to the customer Unit Cost Total cost 0.29 PLN PLN 8,700.00" at bounding box center [434, 168] width 97 height 208
type input "0.3"
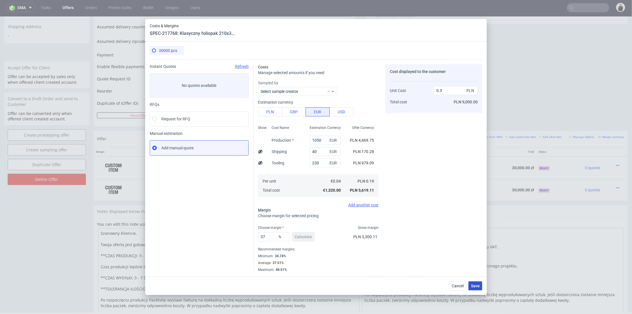
click at [476, 284] on span "Save" at bounding box center [475, 286] width 9 height 4
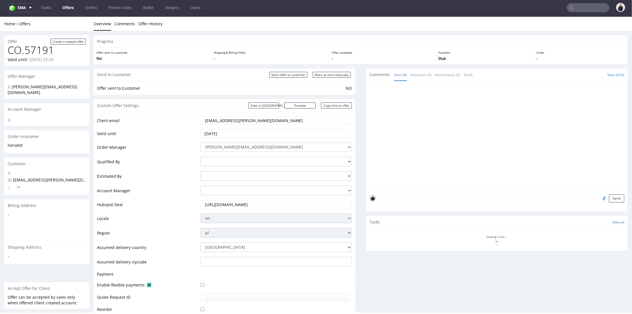
scroll to position [168, 0]
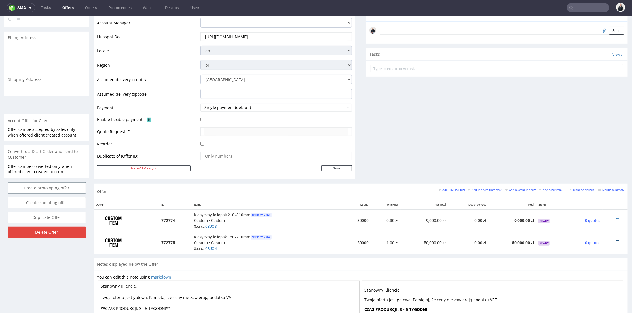
click at [616, 239] on icon at bounding box center [617, 240] width 3 height 4
click at [595, 178] on span "Edit item price" at bounding box center [593, 177] width 46 height 6
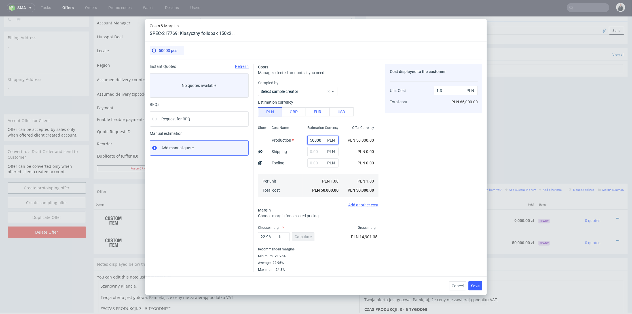
drag, startPoint x: 321, startPoint y: 138, endPoint x: 306, endPoint y: 121, distance: 21.9
click at [286, 136] on div "Show Cost Name Production Shipping Tooling Per unit Total cost Estimation Curre…" at bounding box center [318, 160] width 121 height 75
click at [317, 116] on div "Sampled by Select sample creator Estimation currency PLN GBP EUR USD Show Cost …" at bounding box center [318, 143] width 121 height 127
click at [321, 110] on button "EUR" at bounding box center [318, 111] width 24 height 9
type input "5.53"
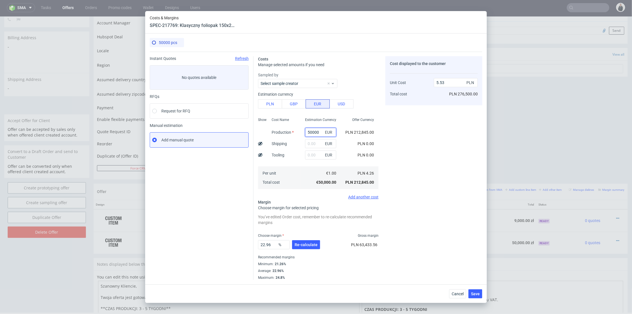
drag, startPoint x: 317, startPoint y: 127, endPoint x: 291, endPoint y: 129, distance: 25.9
click at [291, 129] on div "Show Cost Name Production Shipping Tooling Per unit Total cost Estimation Curre…" at bounding box center [318, 152] width 121 height 75
paste input "12"
type input "1200"
type input "0.13"
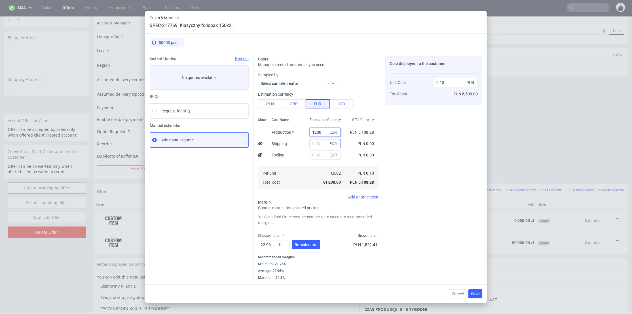
type input "1200"
click at [310, 143] on input "text" at bounding box center [325, 143] width 31 height 9
type input "40"
drag, startPoint x: 300, startPoint y: 151, endPoint x: 311, endPoint y: 152, distance: 11.2
click at [301, 151] on div "Cost Name Production Shipping Tooling Per unit Total cost" at bounding box center [286, 152] width 38 height 75
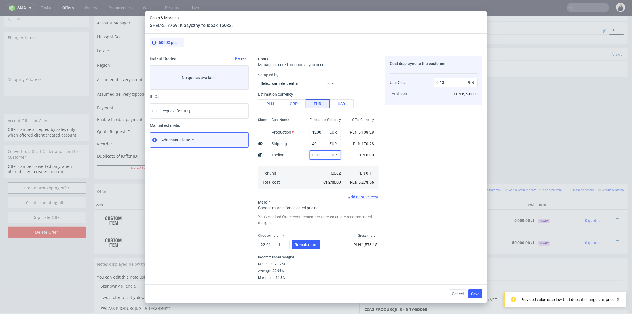
click at [313, 153] on input "text" at bounding box center [325, 154] width 31 height 9
type input "190"
click at [297, 162] on div "Cost Name Production Shipping Tooling Per unit Total cost" at bounding box center [286, 152] width 38 height 75
type input "0.16"
click at [311, 144] on input "40" at bounding box center [325, 143] width 31 height 9
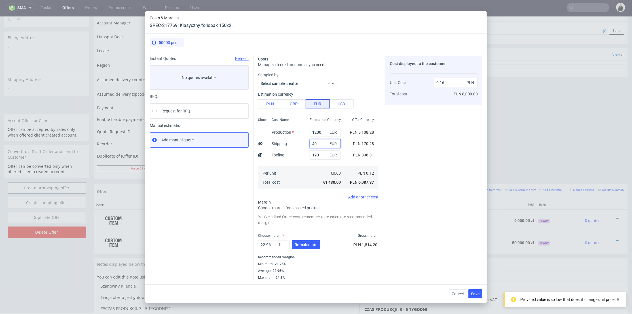
drag, startPoint x: 312, startPoint y: 143, endPoint x: 304, endPoint y: 143, distance: 7.7
click at [305, 143] on div "40 EUR" at bounding box center [325, 143] width 40 height 11
type input "50"
click at [310, 244] on span "Re-calculate" at bounding box center [306, 245] width 23 height 4
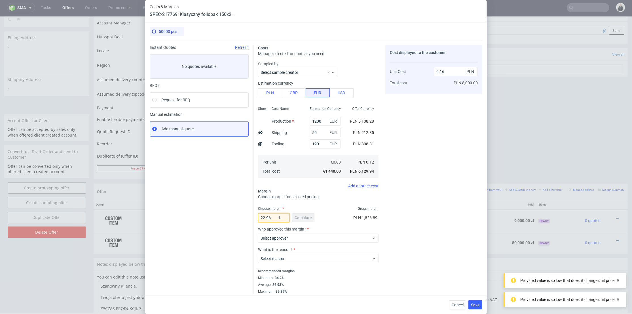
drag, startPoint x: 270, startPoint y: 217, endPoint x: 271, endPoint y: 206, distance: 10.6
click at [230, 212] on div "Instant Quotes Refresh No quotes available RFQs Request for RFQ Manual estimati…" at bounding box center [316, 167] width 333 height 253
type input "36"
click at [416, 186] on div "Cost displayed to the customer Unit Cost Total cost 0.16 PLN PLN 8,000.00" at bounding box center [434, 169] width 97 height 248
type input "0.19"
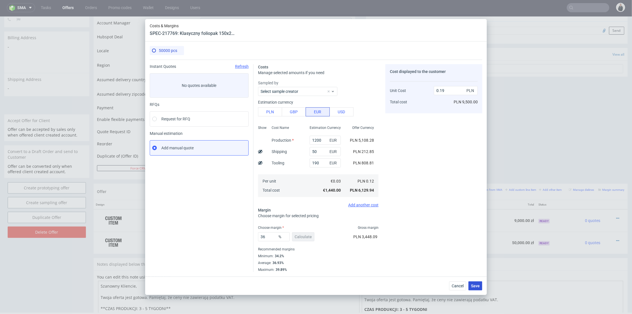
click at [473, 283] on button "Save" at bounding box center [476, 285] width 14 height 9
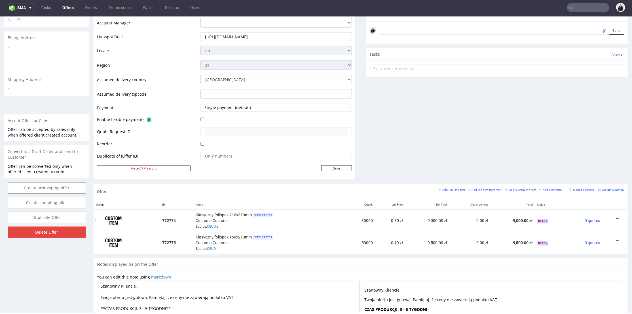
click at [616, 217] on icon at bounding box center [617, 218] width 3 height 4
click at [591, 155] on span "Edit item price" at bounding box center [593, 155] width 46 height 6
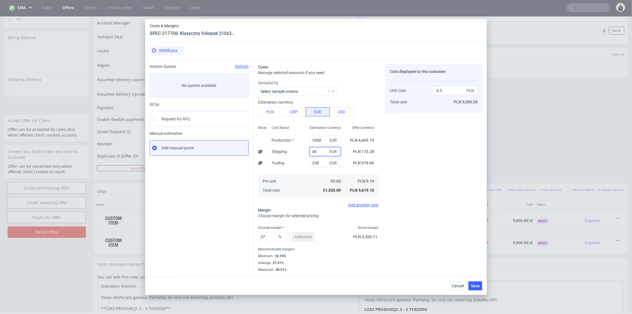
drag, startPoint x: 314, startPoint y: 150, endPoint x: 306, endPoint y: 149, distance: 7.9
click at [310, 149] on input "40" at bounding box center [325, 151] width 31 height 9
type input "50"
click at [425, 162] on div "Cost displayed to the customer Unit Cost Total cost 0.3 PLN PLN 9,000.00" at bounding box center [434, 168] width 97 height 208
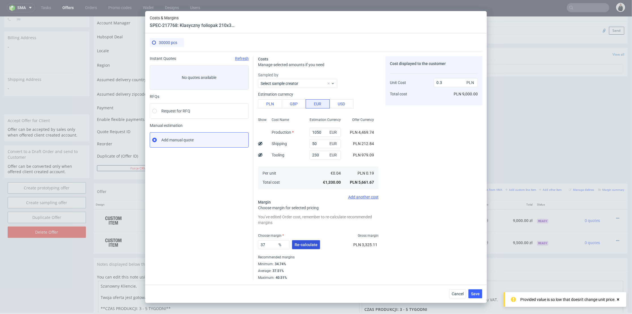
click at [310, 243] on span "Re-calculate" at bounding box center [306, 245] width 23 height 4
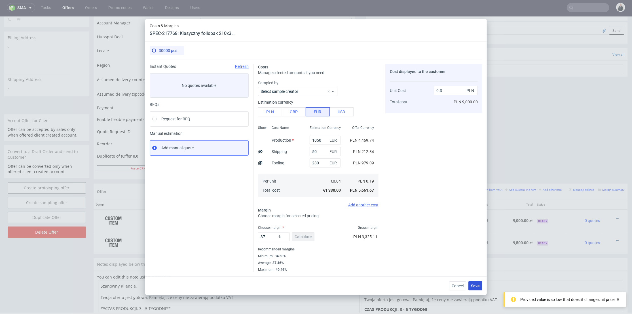
click at [472, 287] on span "Save" at bounding box center [475, 286] width 9 height 4
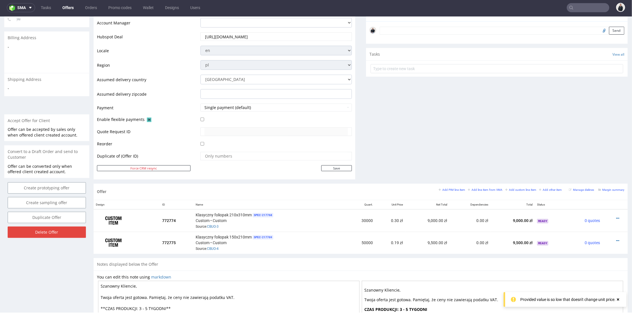
scroll to position [231, 0]
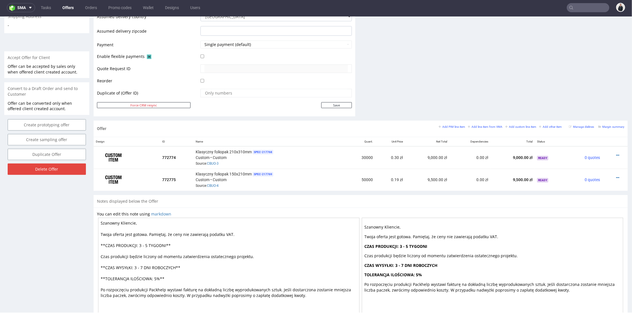
drag, startPoint x: 148, startPoint y: 243, endPoint x: 144, endPoint y: 243, distance: 3.4
click at [144, 243] on textarea "Szanowny Kliencie, Twoja oferta jest gotowa. Pamiętaj, że ceny nie zawierają po…" at bounding box center [229, 266] width 262 height 99
click at [165, 245] on textarea "Szanowny Kliencie, Twoja oferta jest gotowa. Pamiętaj, że ceny nie zawierają po…" at bounding box center [229, 266] width 262 height 99
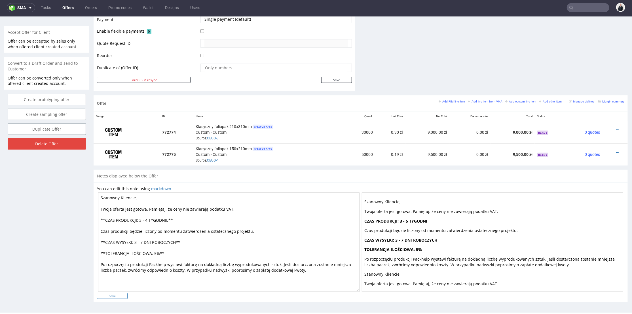
type textarea "Szanowny Kliencie, Twoja oferta jest gotowa. Pamiętaj, że ceny nie zawierają po…"
click at [122, 295] on input "Save" at bounding box center [112, 295] width 31 height 6
type input "In progress..."
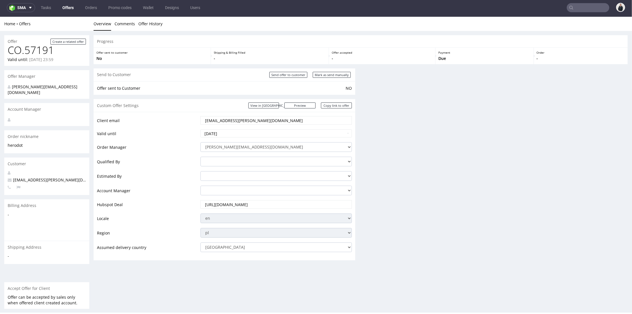
scroll to position [0, 0]
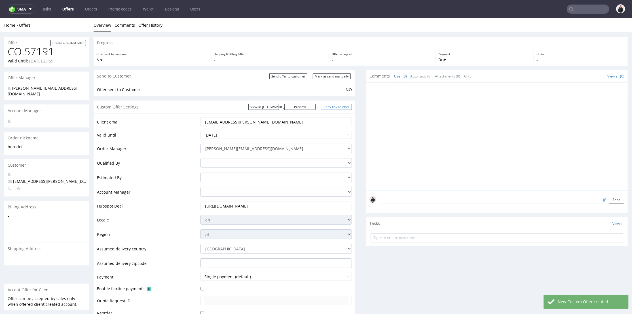
click at [331, 106] on link "Copy link to offer" at bounding box center [336, 107] width 31 height 6
click at [297, 76] on input "Send offer to customer" at bounding box center [288, 76] width 38 height 6
type input "In progress..."
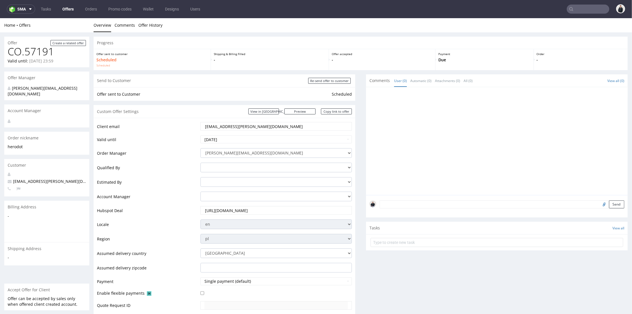
scroll to position [189, 0]
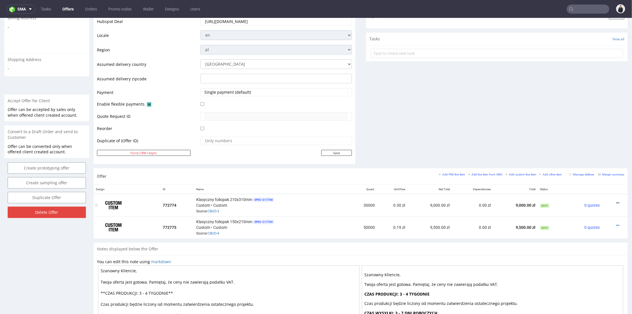
click at [616, 201] on icon at bounding box center [617, 203] width 3 height 4
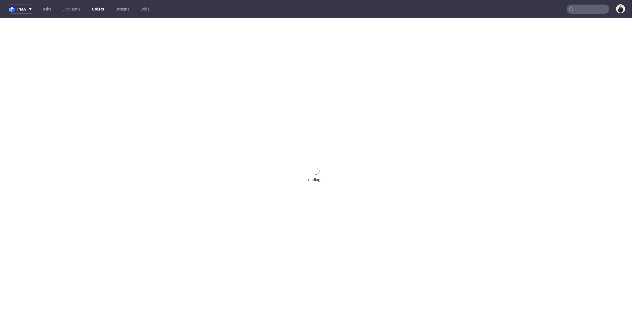
click at [570, 8] on use at bounding box center [572, 9] width 4 height 4
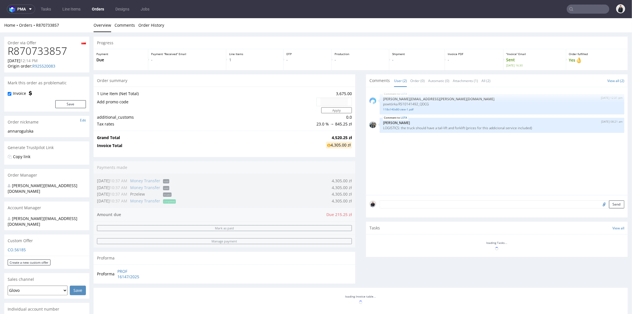
click at [574, 9] on input "text" at bounding box center [588, 9] width 43 height 9
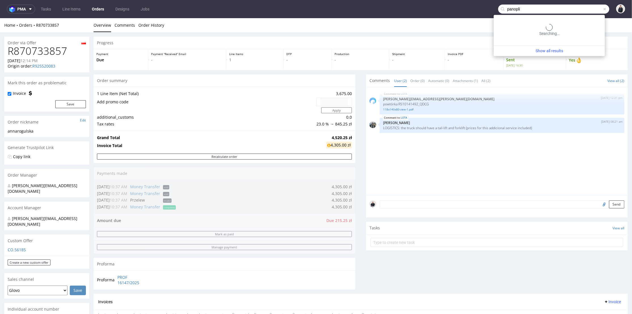
type input "panopli"
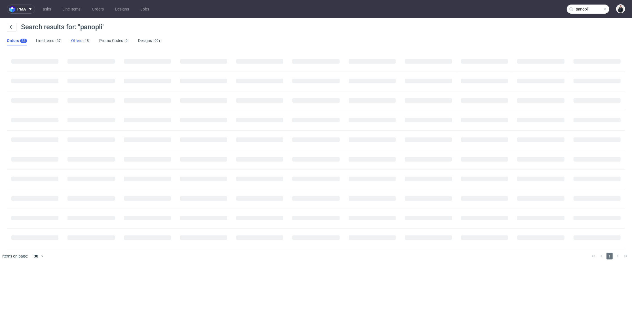
click at [77, 39] on link "Offers 15" at bounding box center [80, 40] width 19 height 9
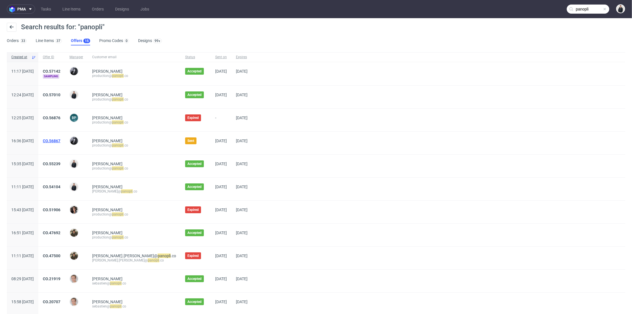
click at [60, 141] on link "CO.56867" at bounding box center [52, 140] width 18 height 5
click at [53, 41] on link "Line Items 37" at bounding box center [49, 40] width 26 height 9
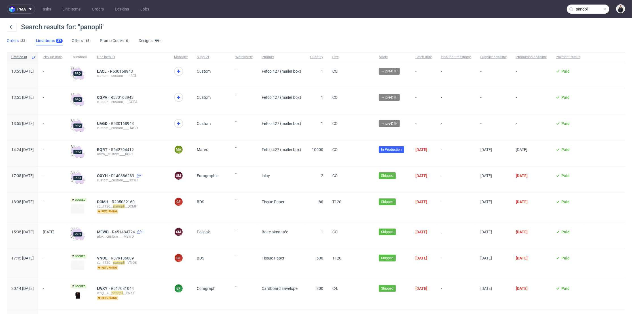
click at [13, 41] on link "Orders 33" at bounding box center [17, 40] width 20 height 9
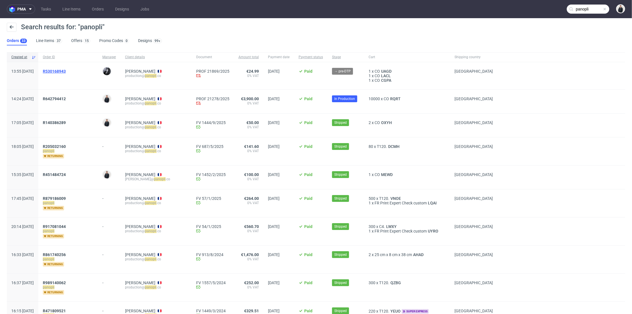
click at [62, 70] on span "R530168943" at bounding box center [54, 71] width 23 height 5
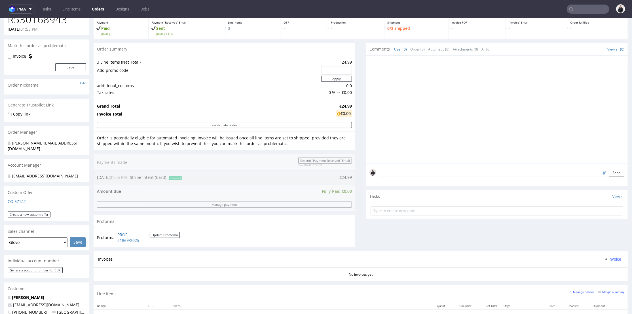
scroll to position [63, 0]
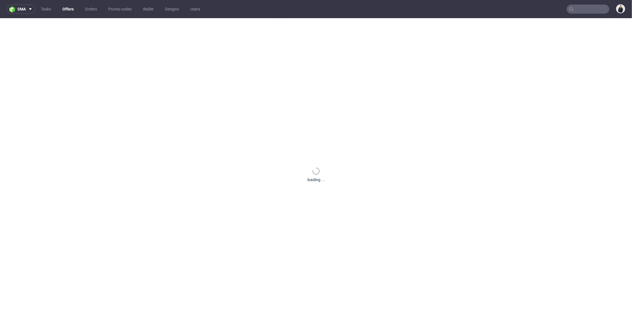
scroll to position [2, 0]
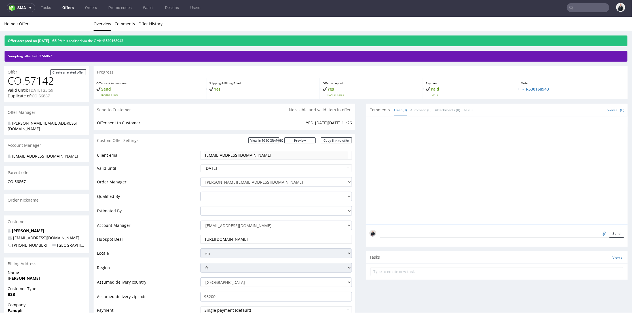
click at [236, 240] on input "https://app.hubspot.com/contacts/25600958/deal/328674743535" at bounding box center [277, 239] width 144 height 8
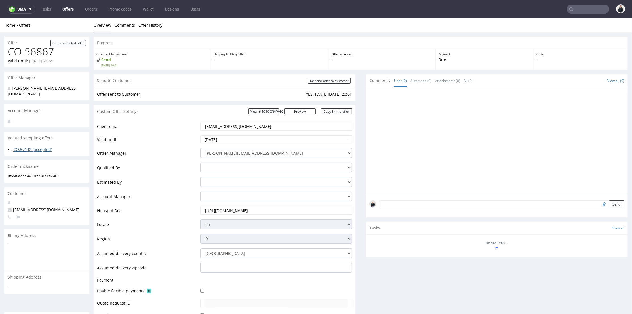
click at [39, 146] on link "CO.57142 (accepted)" at bounding box center [32, 148] width 39 height 5
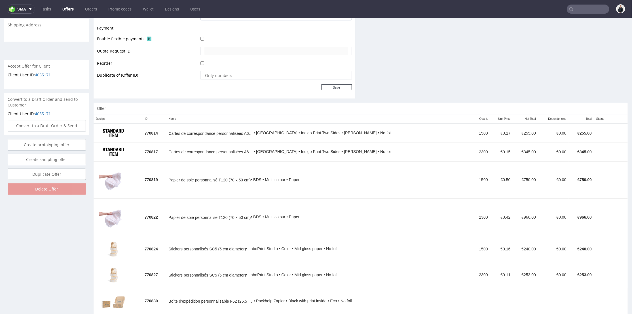
scroll to position [263, 0]
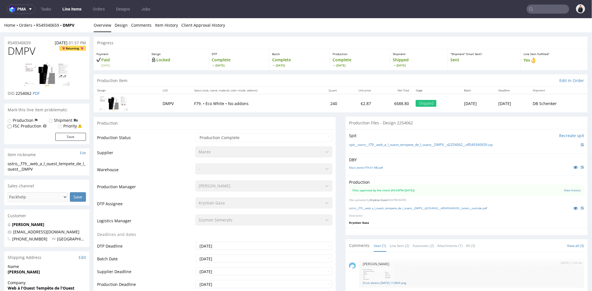
click at [546, 10] on input "text" at bounding box center [547, 9] width 43 height 9
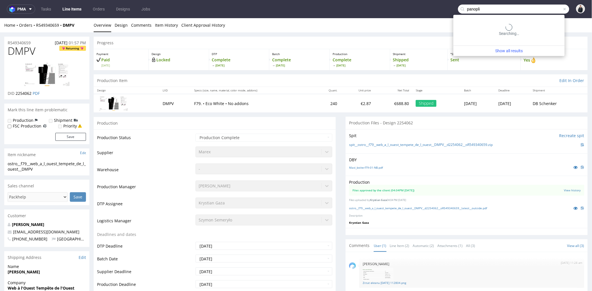
type input "panopli"
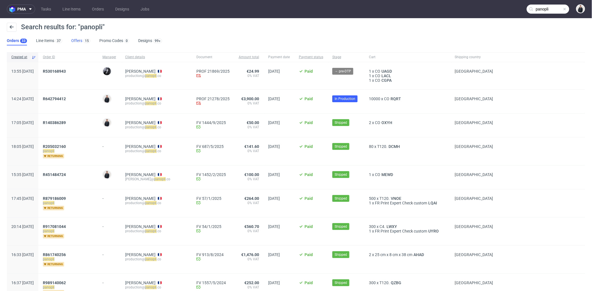
click at [81, 38] on link "Offers 15" at bounding box center [80, 40] width 19 height 9
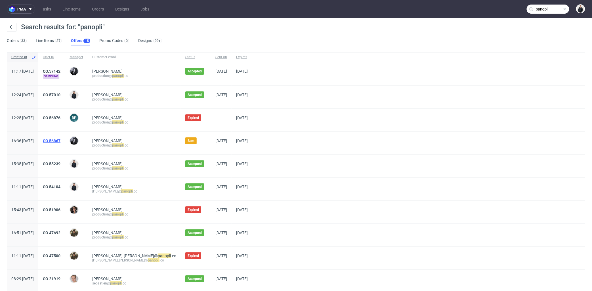
click at [60, 138] on link "CO.56867" at bounding box center [52, 140] width 18 height 5
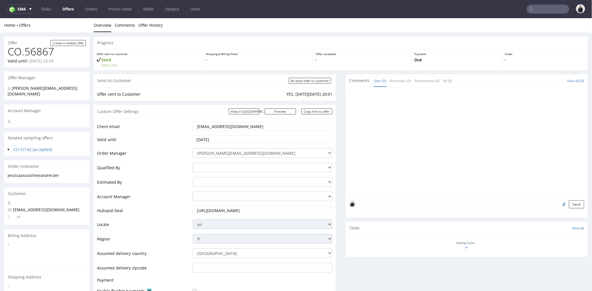
click at [214, 208] on input "[URL][DOMAIN_NAME]" at bounding box center [263, 210] width 132 height 8
